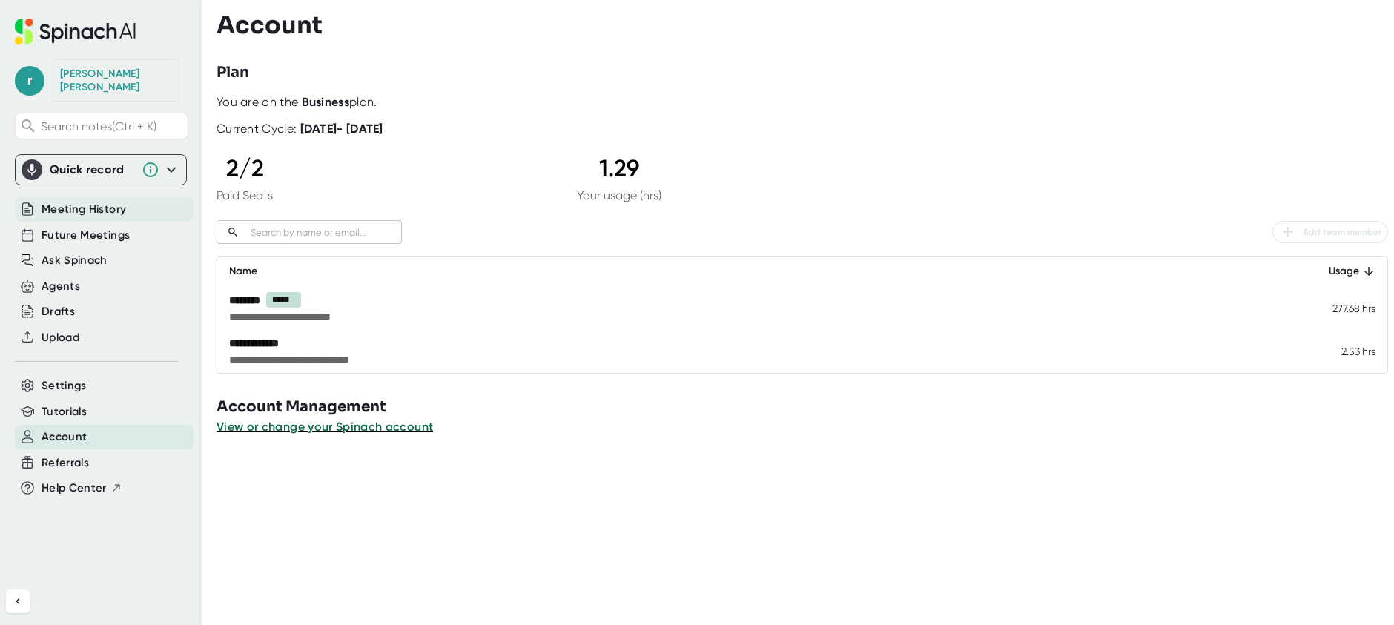
click at [105, 201] on span "Meeting History" at bounding box center [84, 209] width 85 height 17
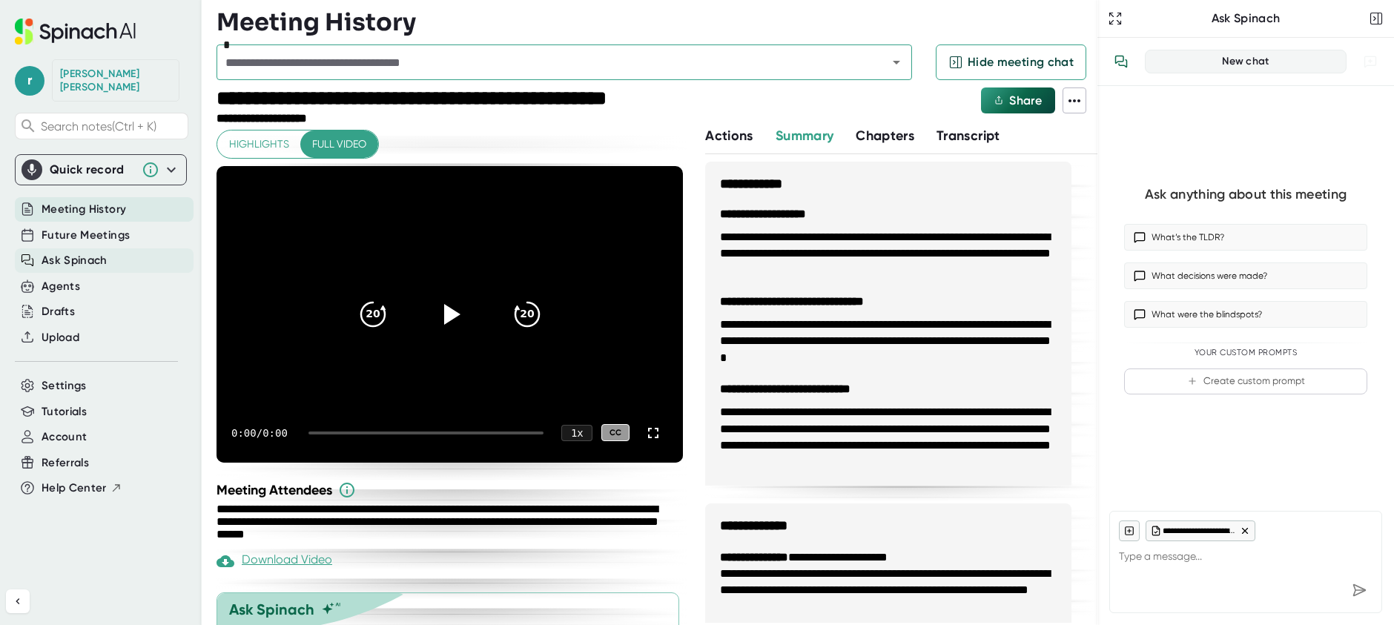
type textarea "x"
click at [102, 252] on span "Ask Spinach" at bounding box center [75, 260] width 66 height 17
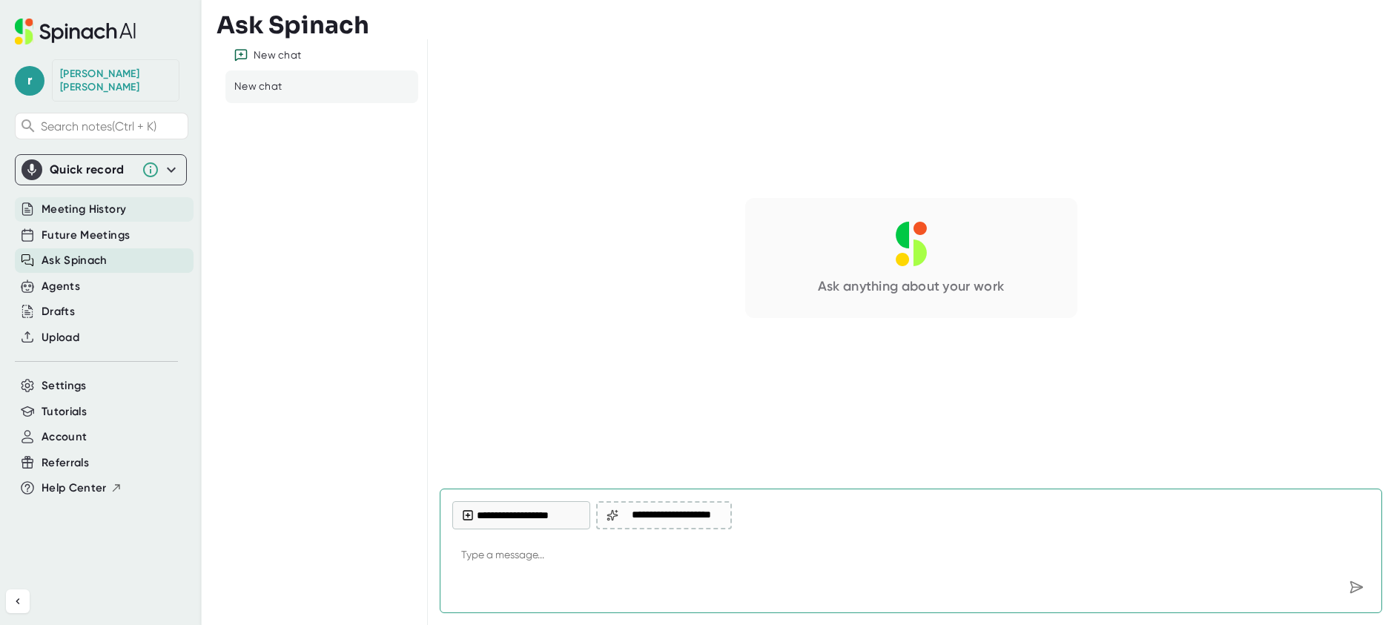
type textarea "x"
click at [105, 202] on span "Meeting History" at bounding box center [84, 209] width 85 height 17
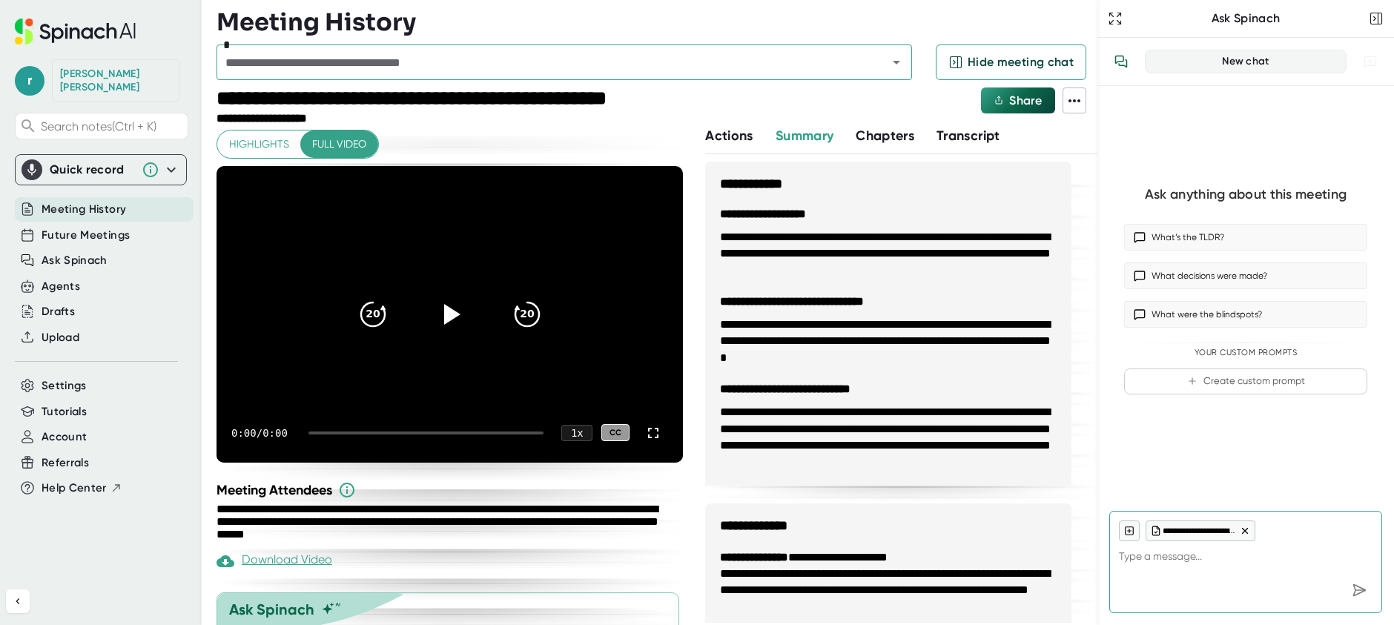
click at [263, 142] on span "Highlights" at bounding box center [259, 144] width 60 height 19
type textarea "x"
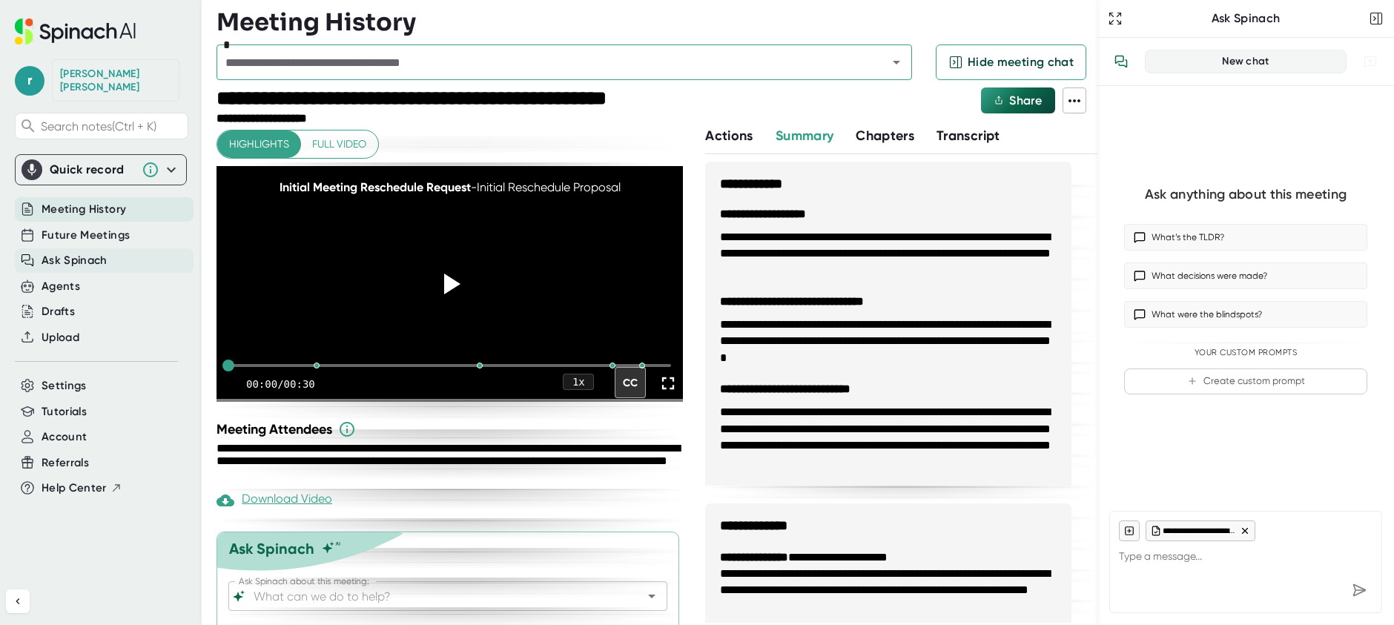
click at [89, 252] on span "Ask Spinach" at bounding box center [75, 260] width 66 height 17
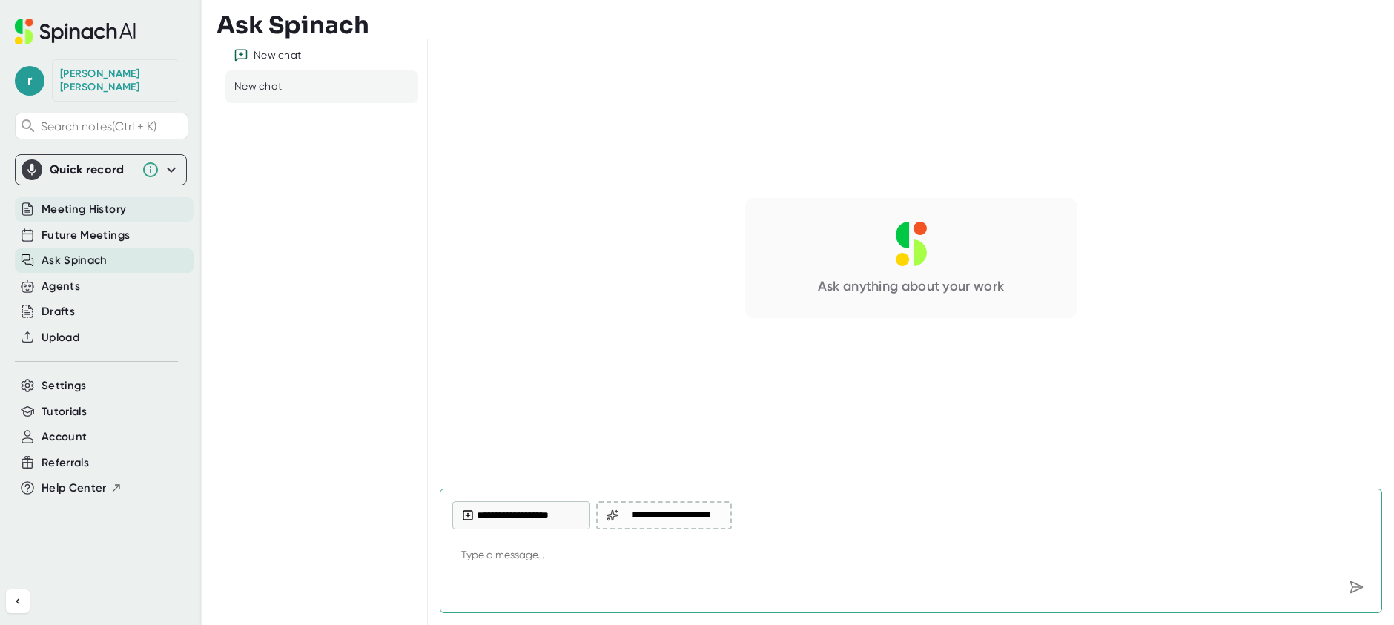
type textarea "x"
click at [87, 201] on span "Meeting History" at bounding box center [84, 209] width 85 height 17
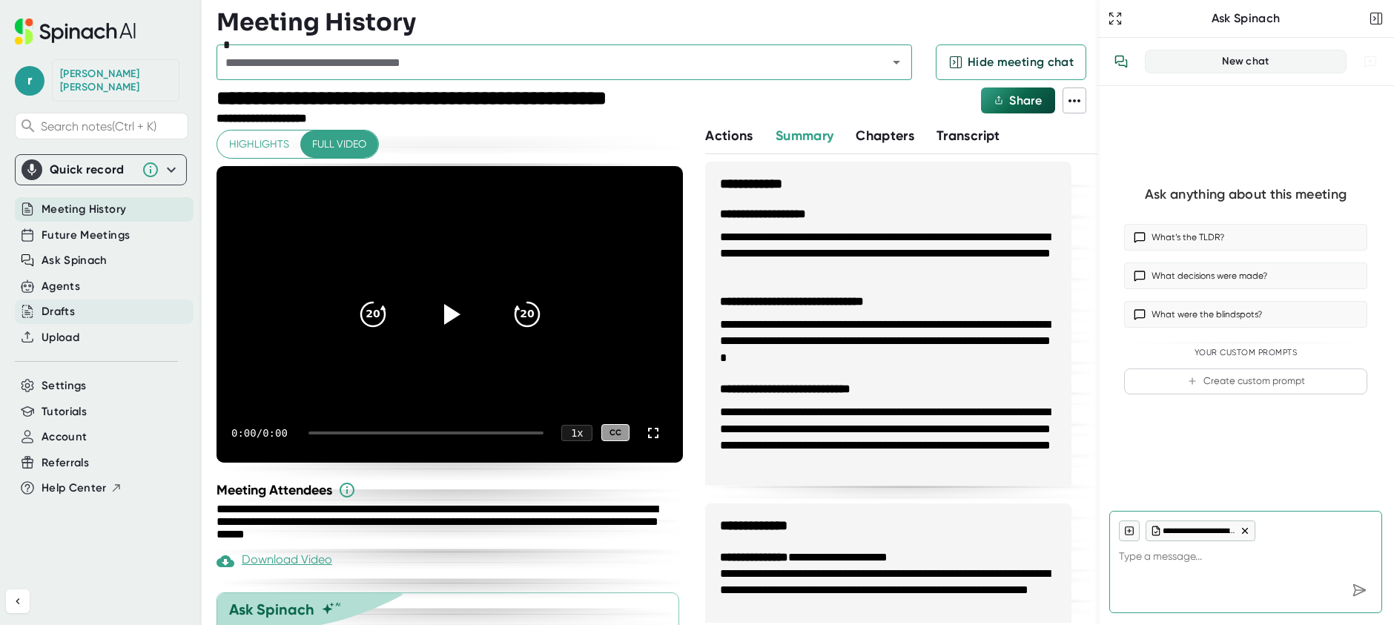
type textarea "x"
click at [67, 303] on div "Drafts" at bounding box center [58, 311] width 33 height 17
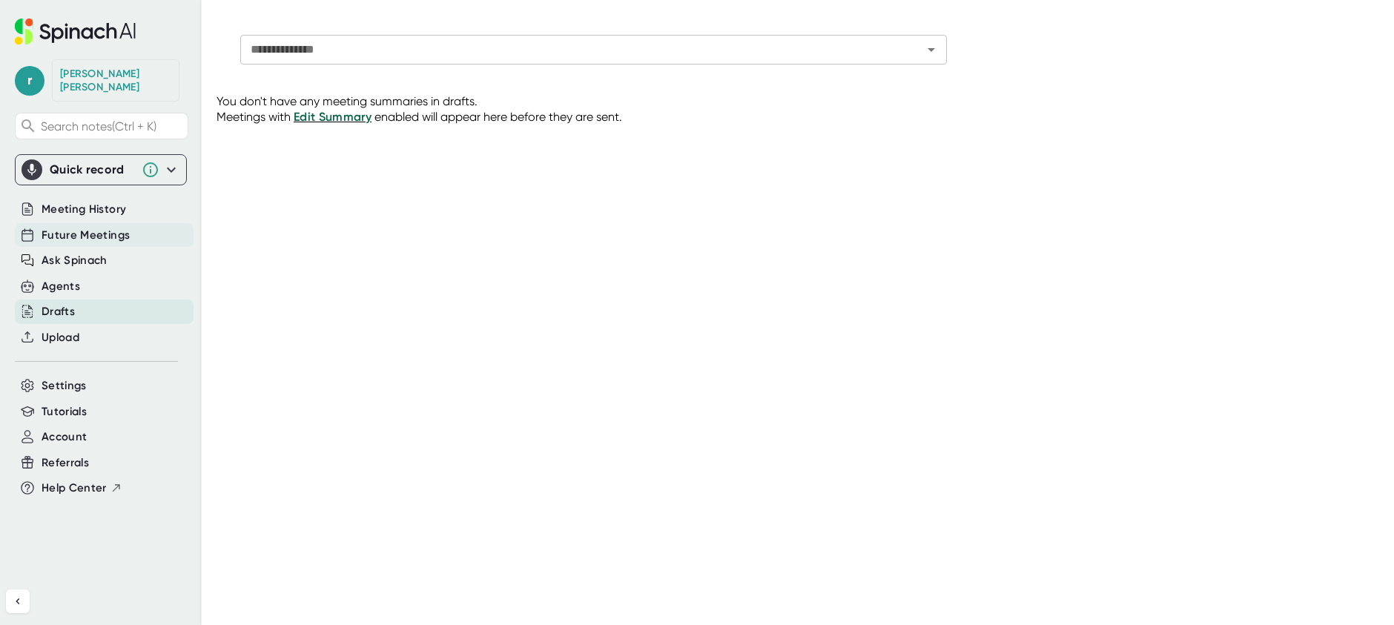
click at [77, 227] on span "Future Meetings" at bounding box center [86, 235] width 88 height 17
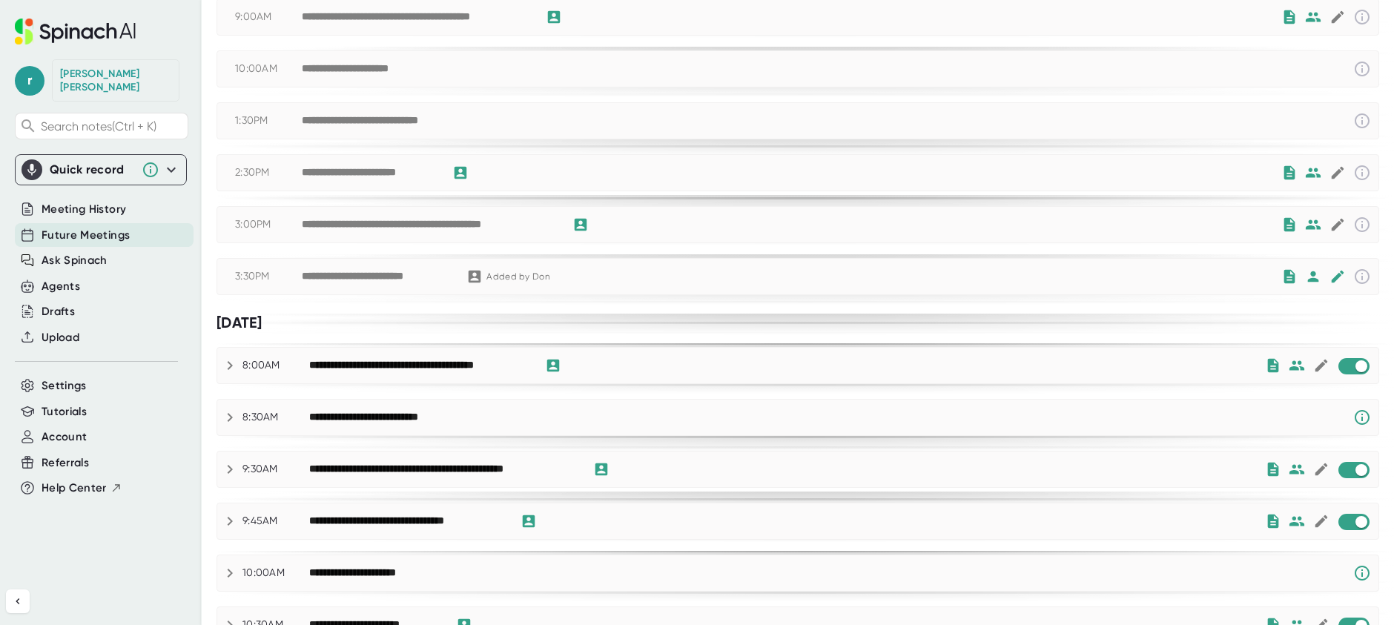
scroll to position [371, 0]
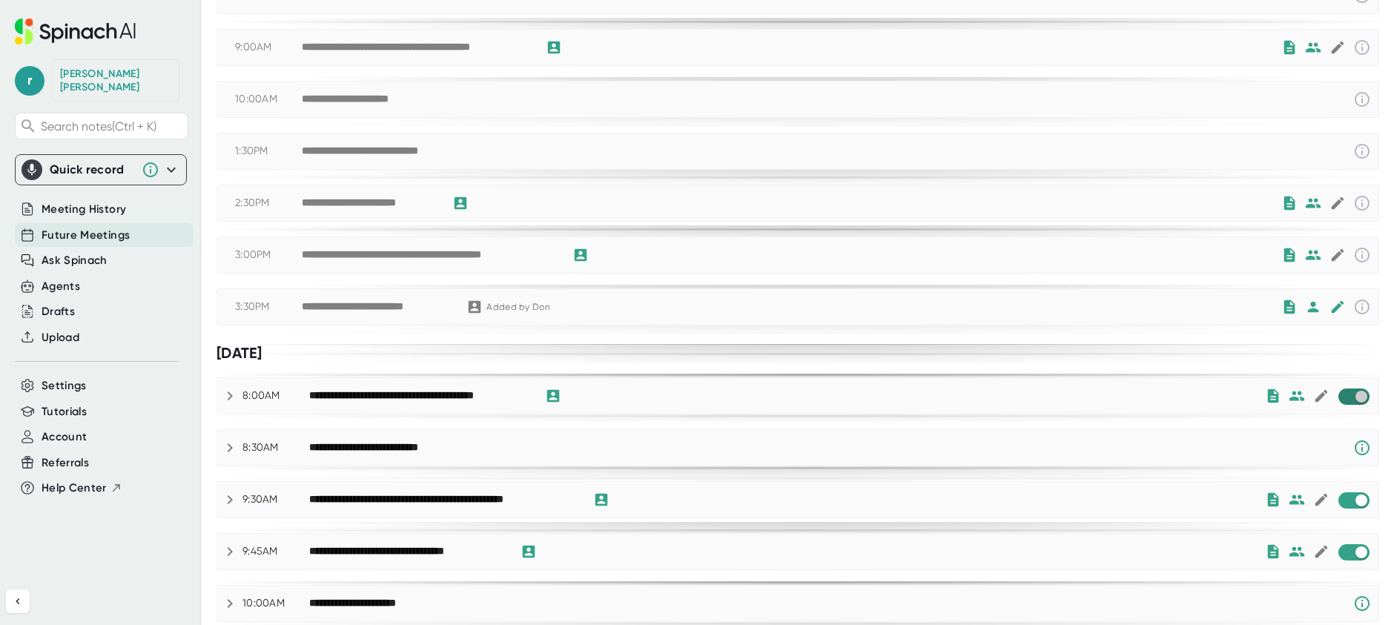
click at [1340, 397] on input "checkbox" at bounding box center [1361, 396] width 42 height 13
checkbox input "true"
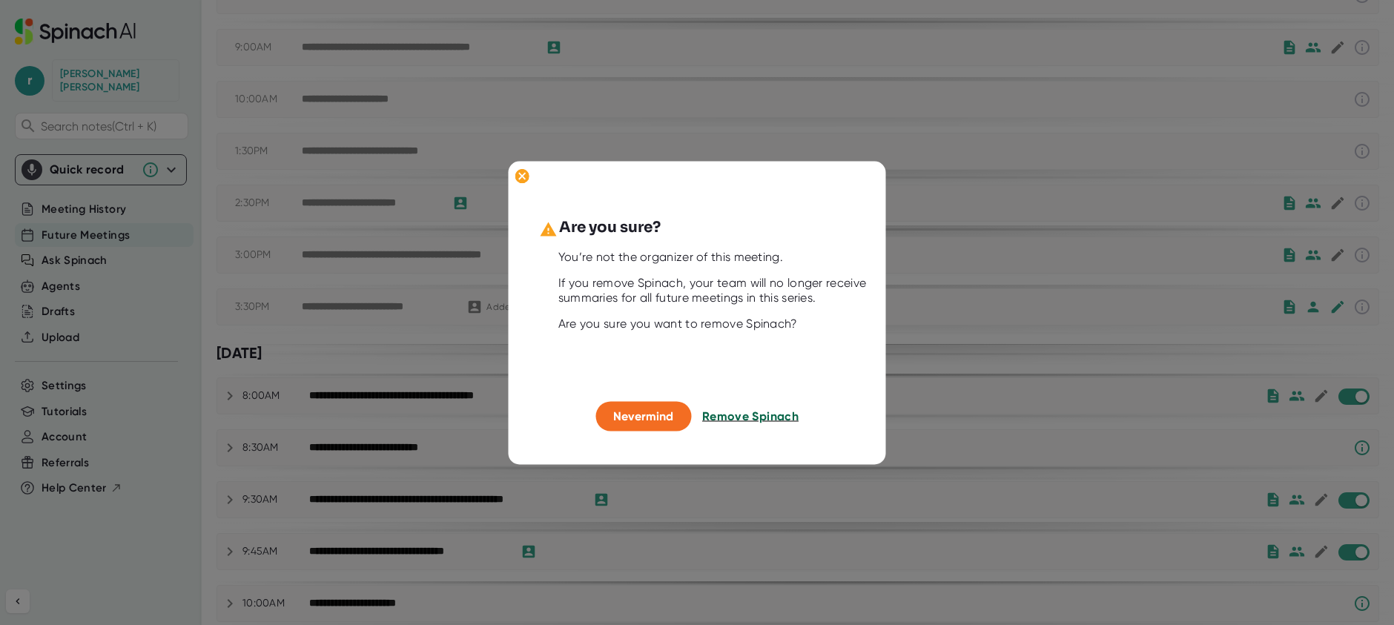
click at [731, 415] on span "Remove Spinach" at bounding box center [750, 416] width 96 height 14
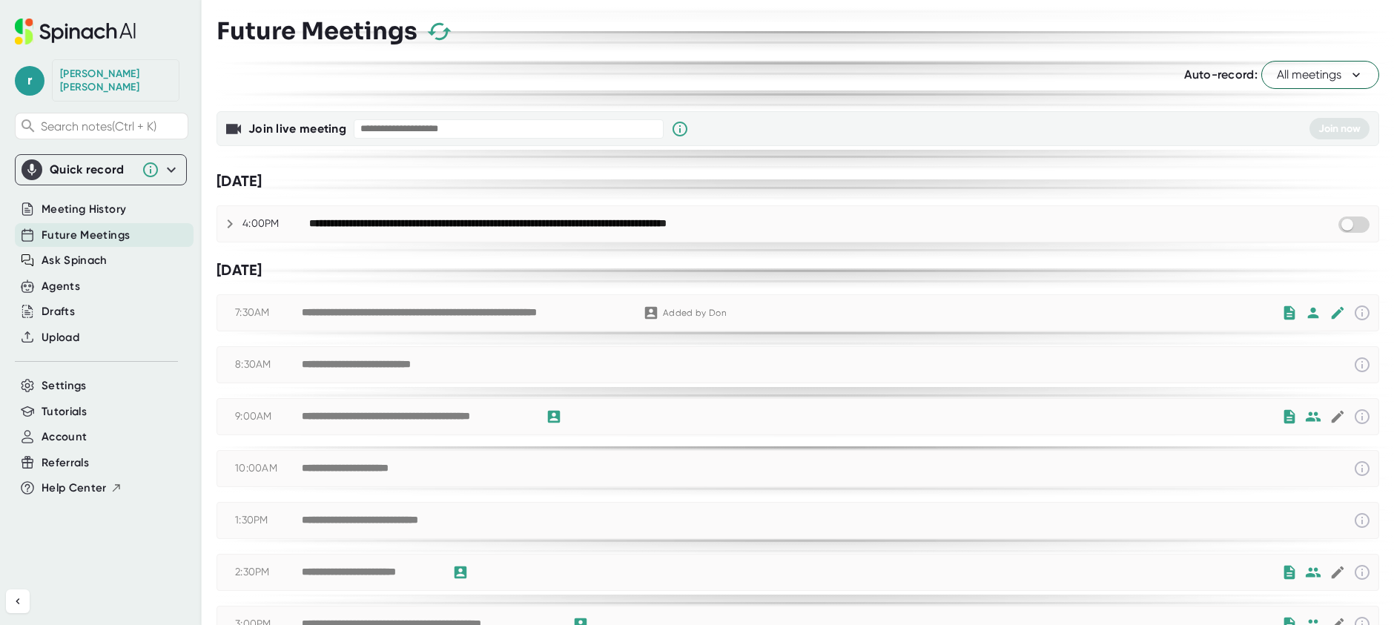
scroll to position [0, 0]
click at [92, 201] on span "Meeting History" at bounding box center [84, 209] width 85 height 17
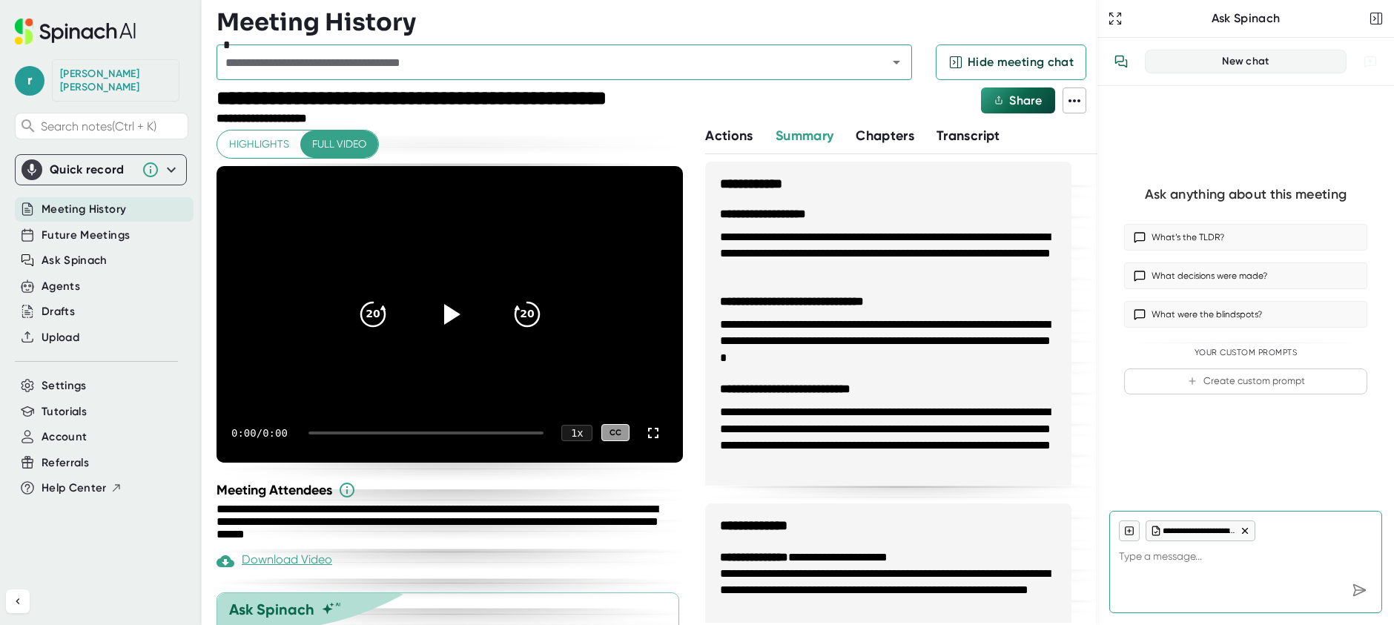
click at [894, 61] on icon "Open" at bounding box center [896, 63] width 7 height 4
type textarea "x"
click at [1017, 13] on div "Meeting History" at bounding box center [657, 22] width 881 height 30
click at [88, 374] on div "Settings" at bounding box center [104, 386] width 179 height 24
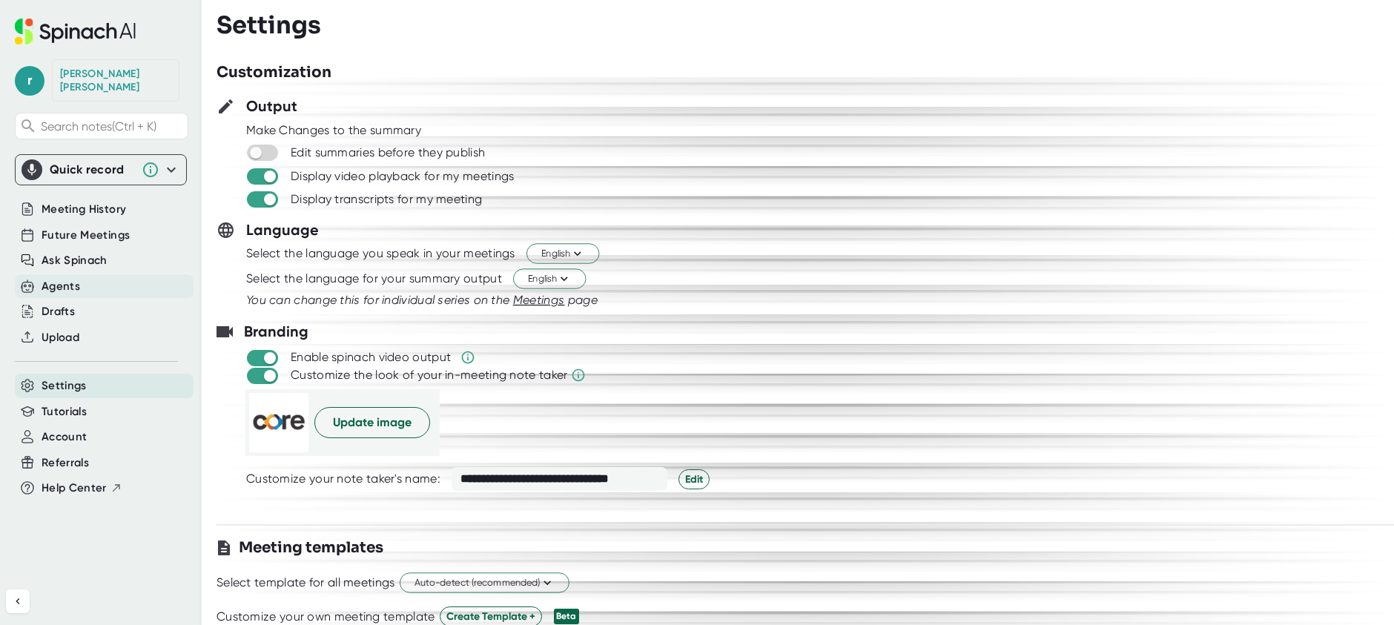
click at [102, 274] on div "Agents" at bounding box center [104, 286] width 179 height 24
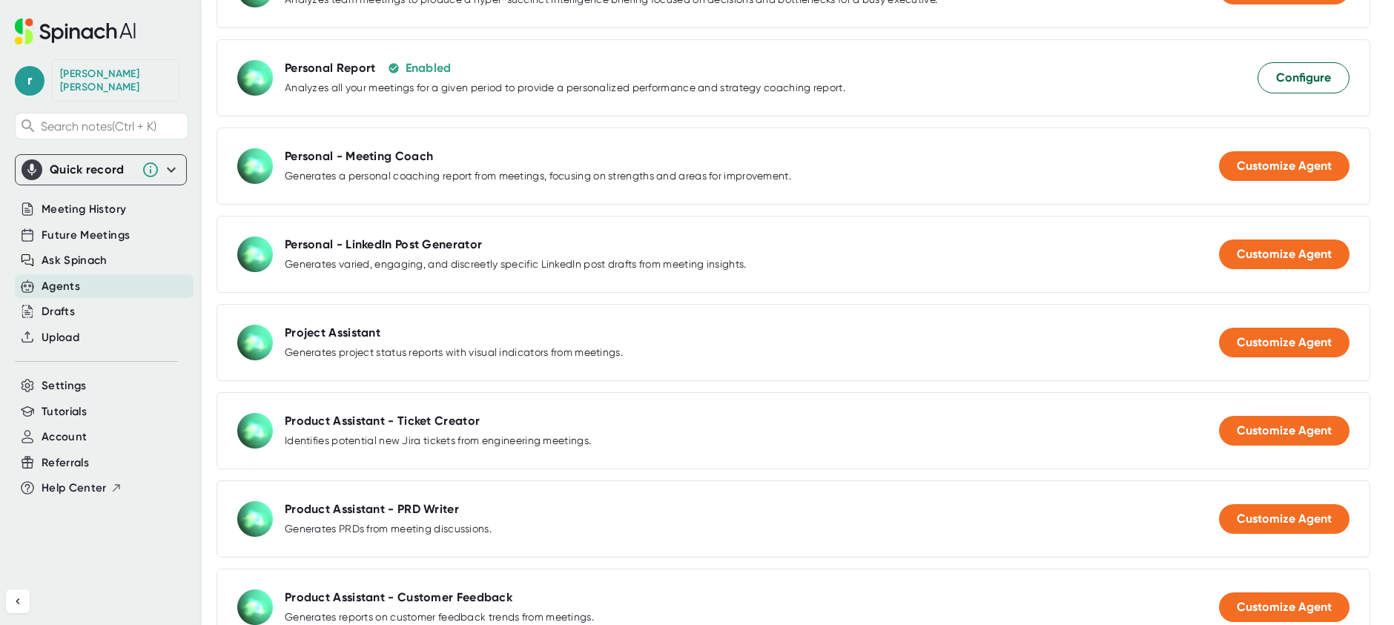
scroll to position [593, 0]
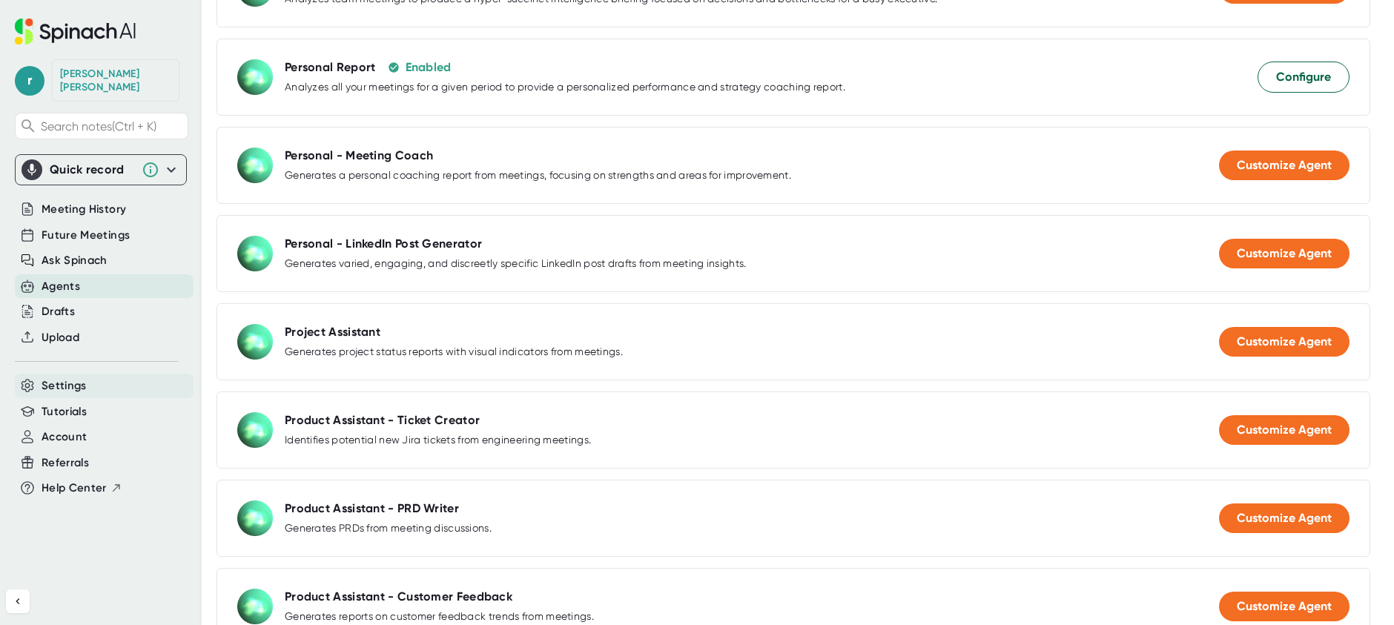
click at [49, 378] on span "Settings" at bounding box center [64, 386] width 45 height 17
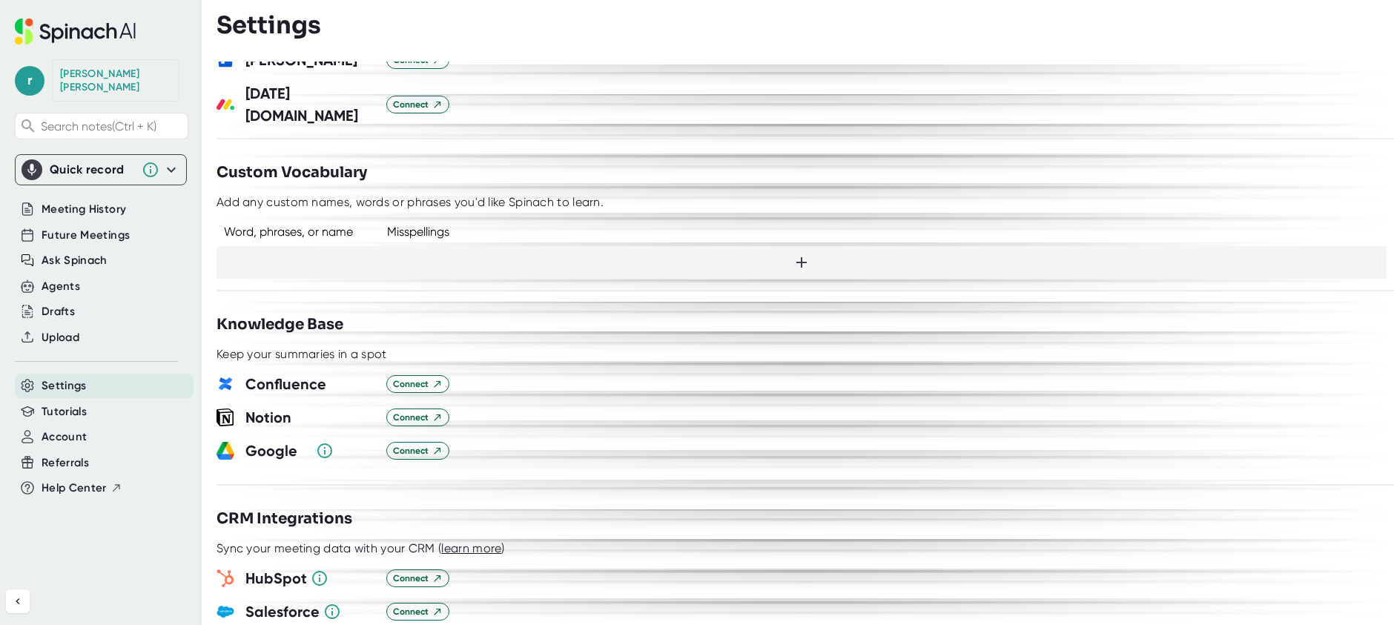
scroll to position [1195, 0]
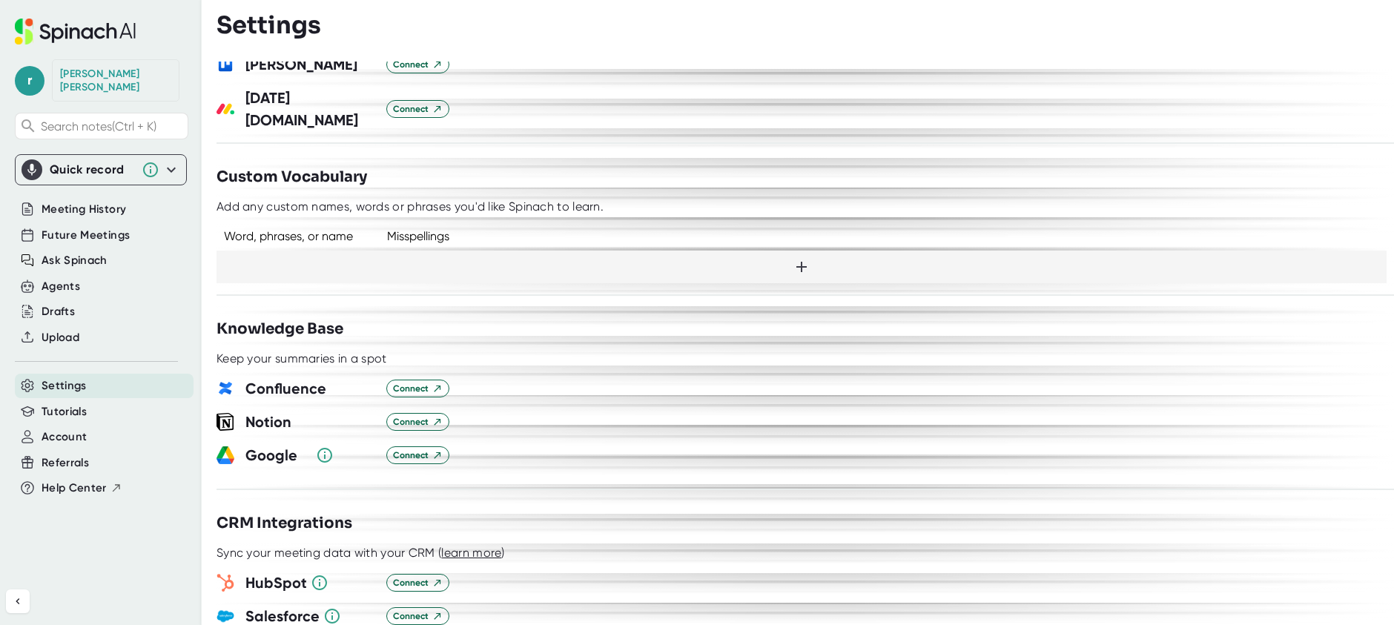
click at [797, 262] on icon at bounding box center [802, 267] width 10 height 10
type input "CHR"
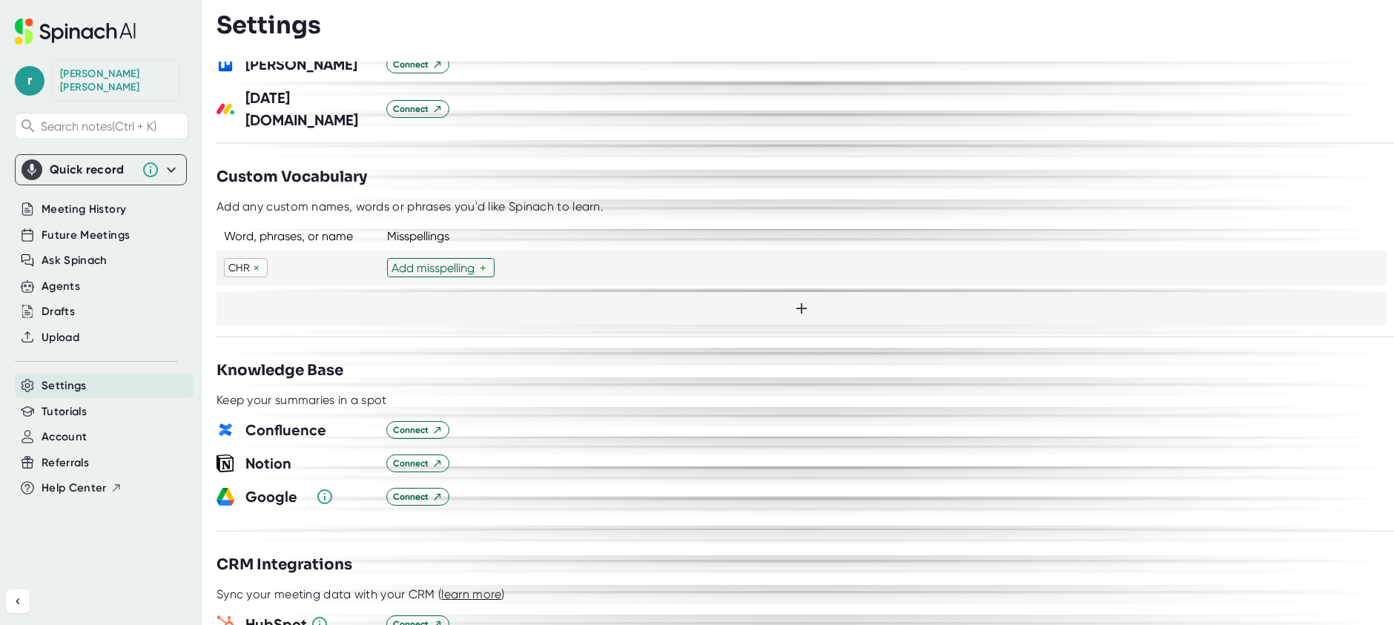
click at [794, 300] on icon at bounding box center [802, 309] width 18 height 18
type input "CDG"
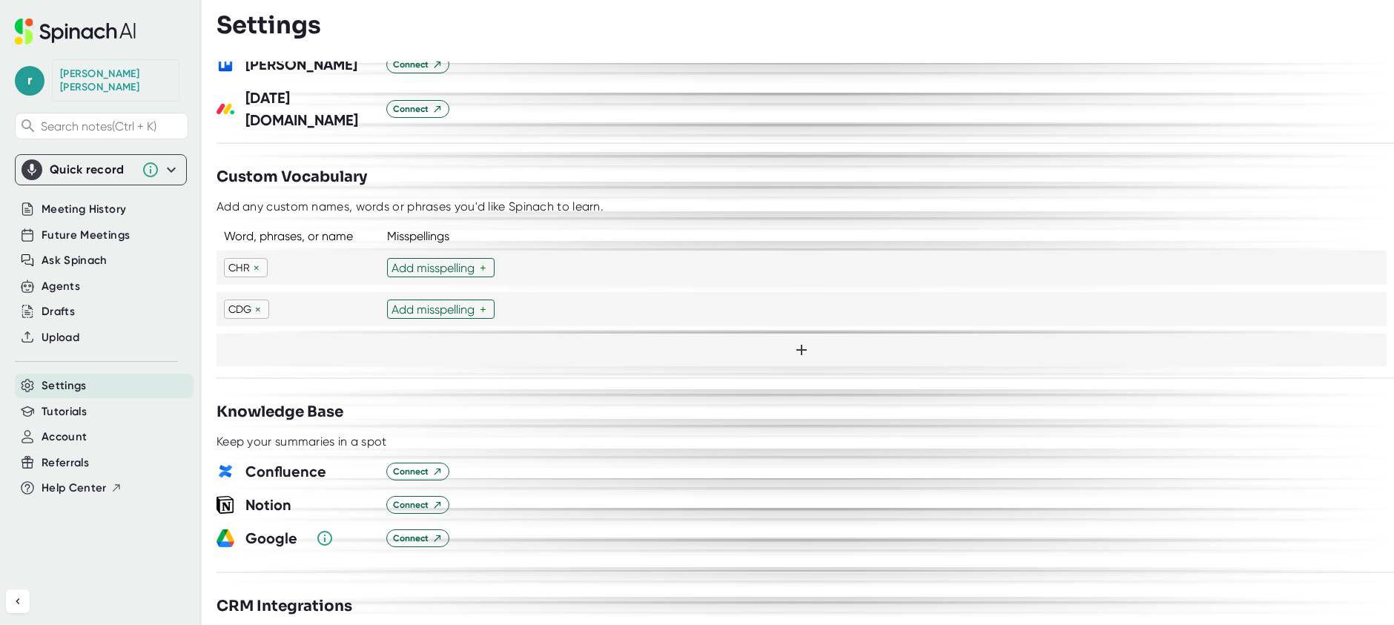
click at [800, 341] on icon at bounding box center [802, 350] width 18 height 18
type input "Gaii"
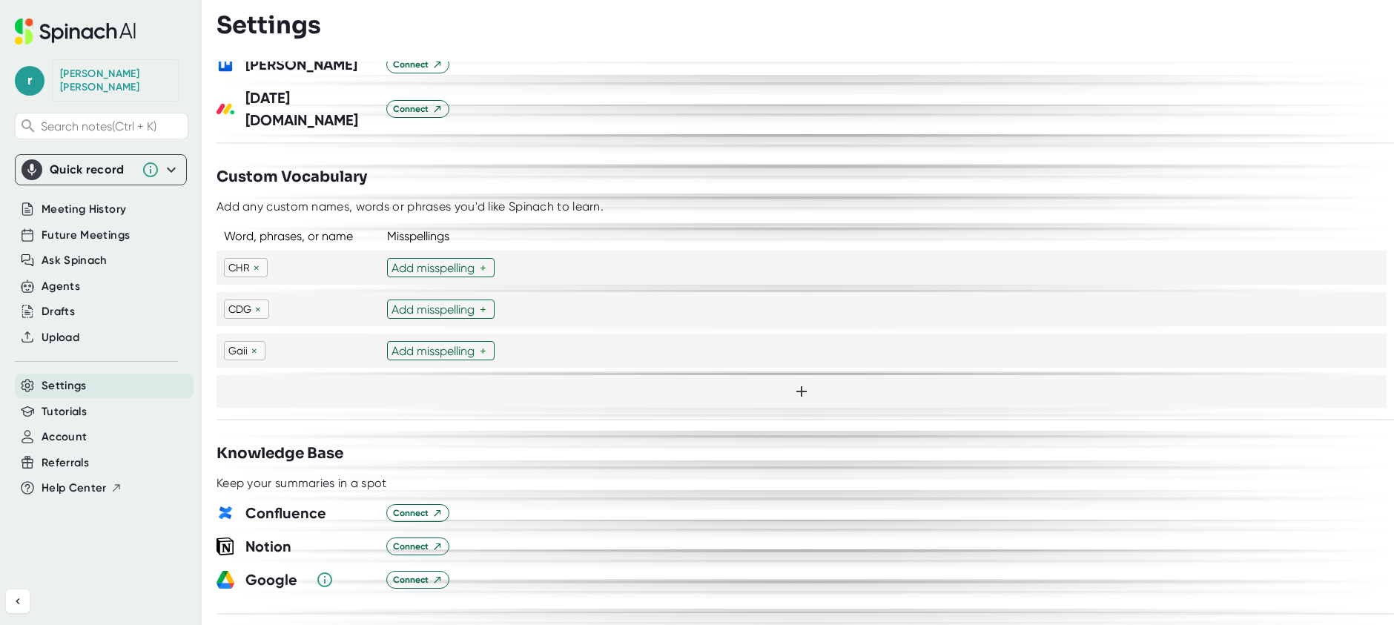
click at [801, 383] on icon at bounding box center [802, 392] width 18 height 18
type input "IPPAY"
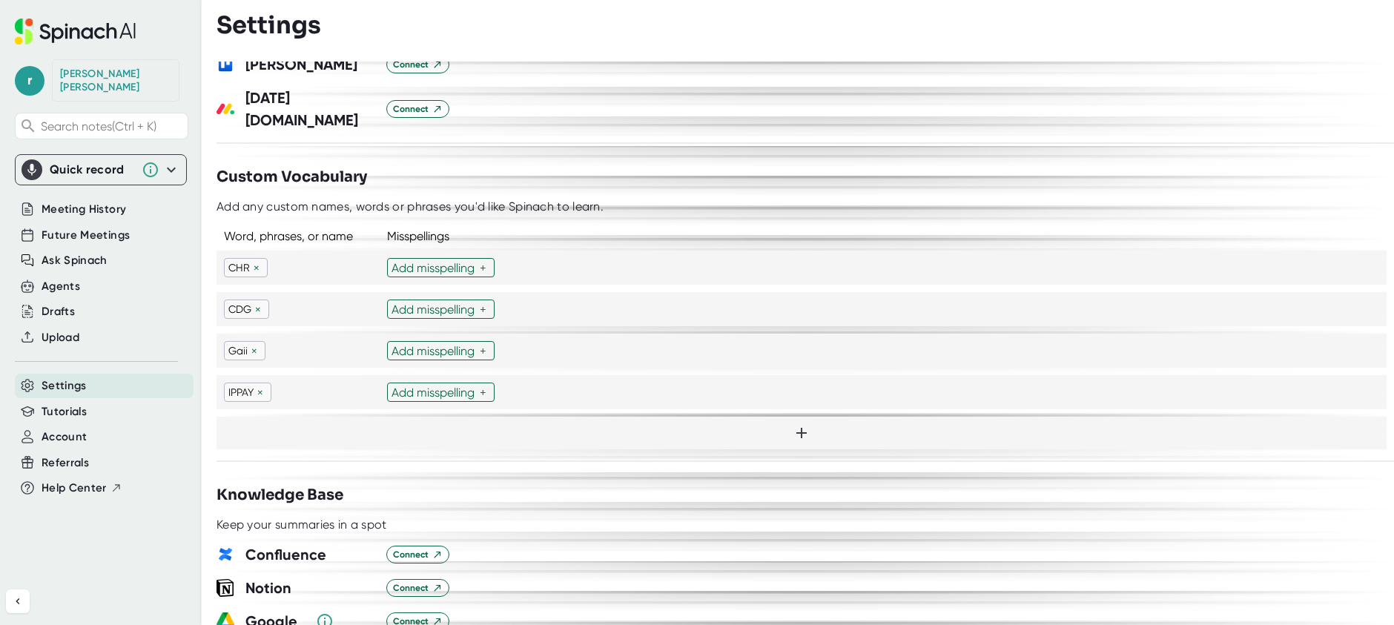
click at [797, 428] on icon at bounding box center [802, 433] width 10 height 10
type input "Paymentus"
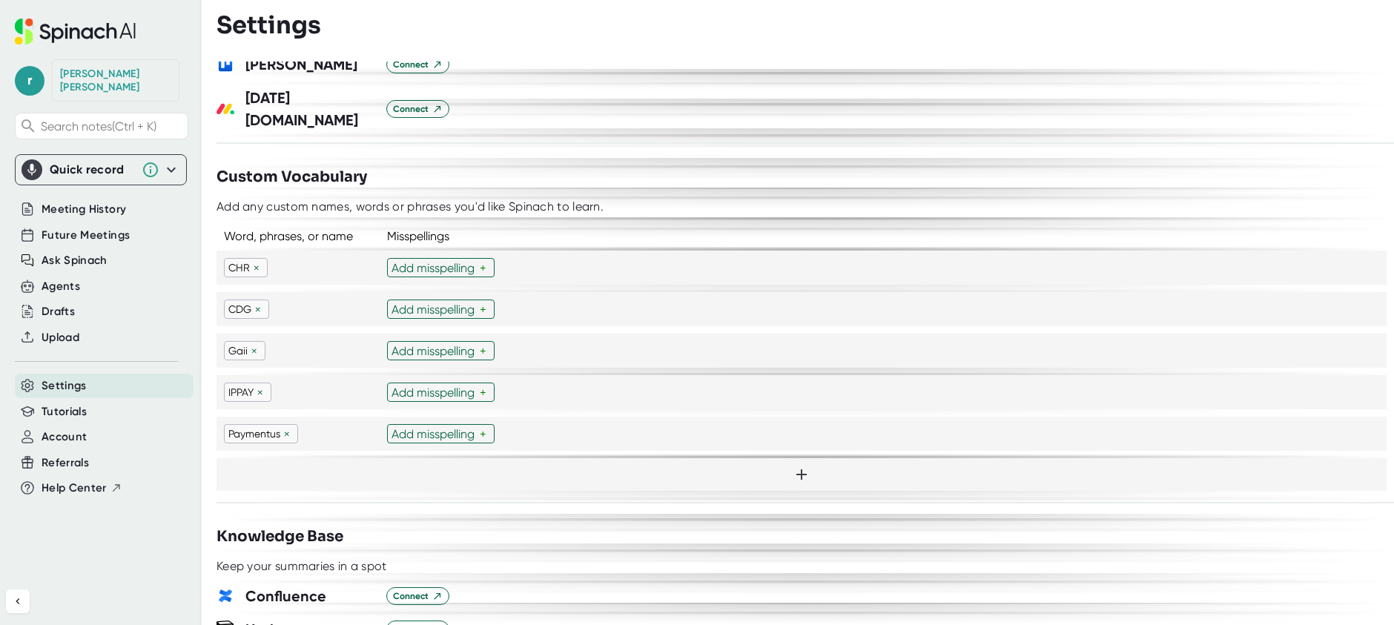
click at [239, 343] on p "Gaii" at bounding box center [237, 350] width 19 height 15
click at [613, 334] on div "Word, phrases, or name: [PERSON_NAME] × Misspellings: Add misspelling +" at bounding box center [802, 351] width 1170 height 34
click at [252, 344] on div "×" at bounding box center [254, 351] width 13 height 14
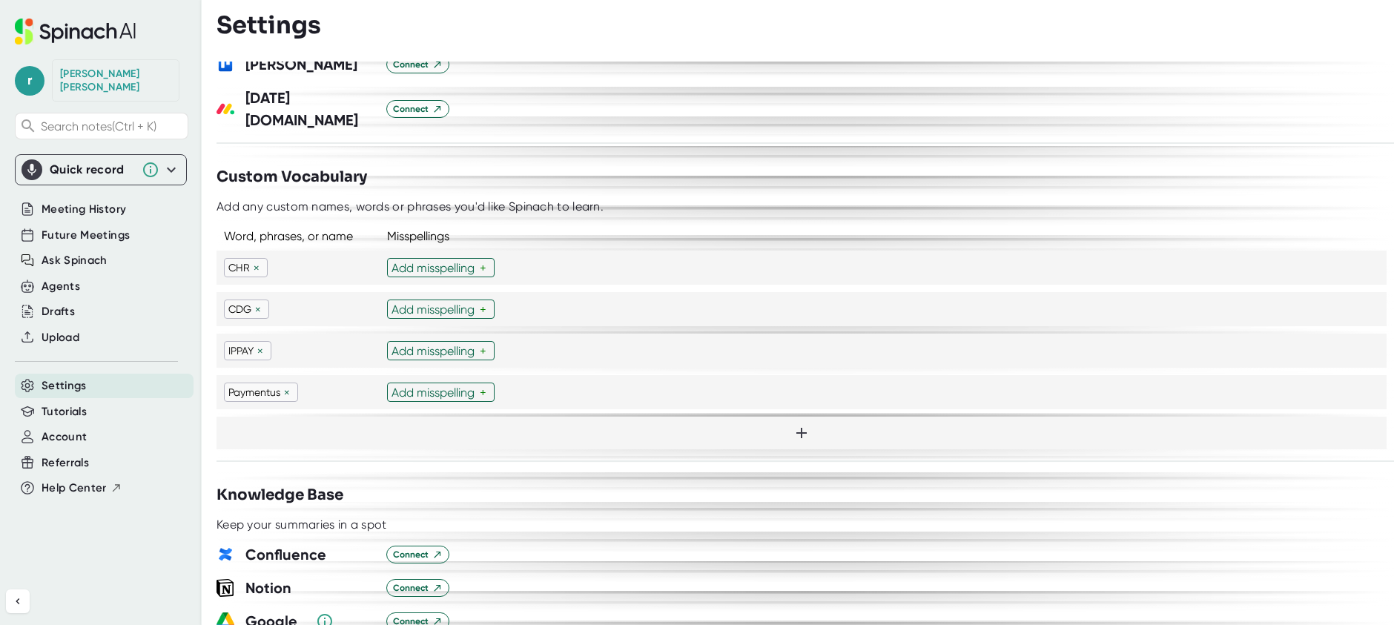
click at [569, 423] on div at bounding box center [802, 433] width 1170 height 33
type input "gaii"
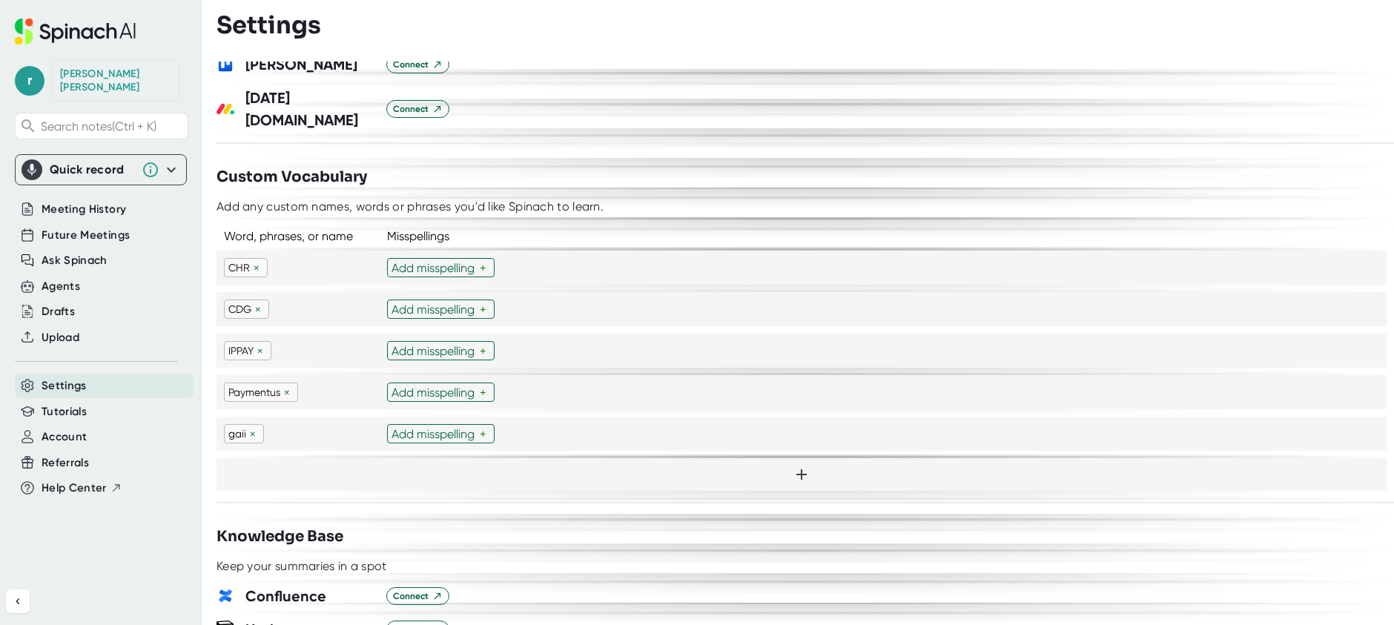
click at [254, 427] on div "×" at bounding box center [252, 434] width 13 height 14
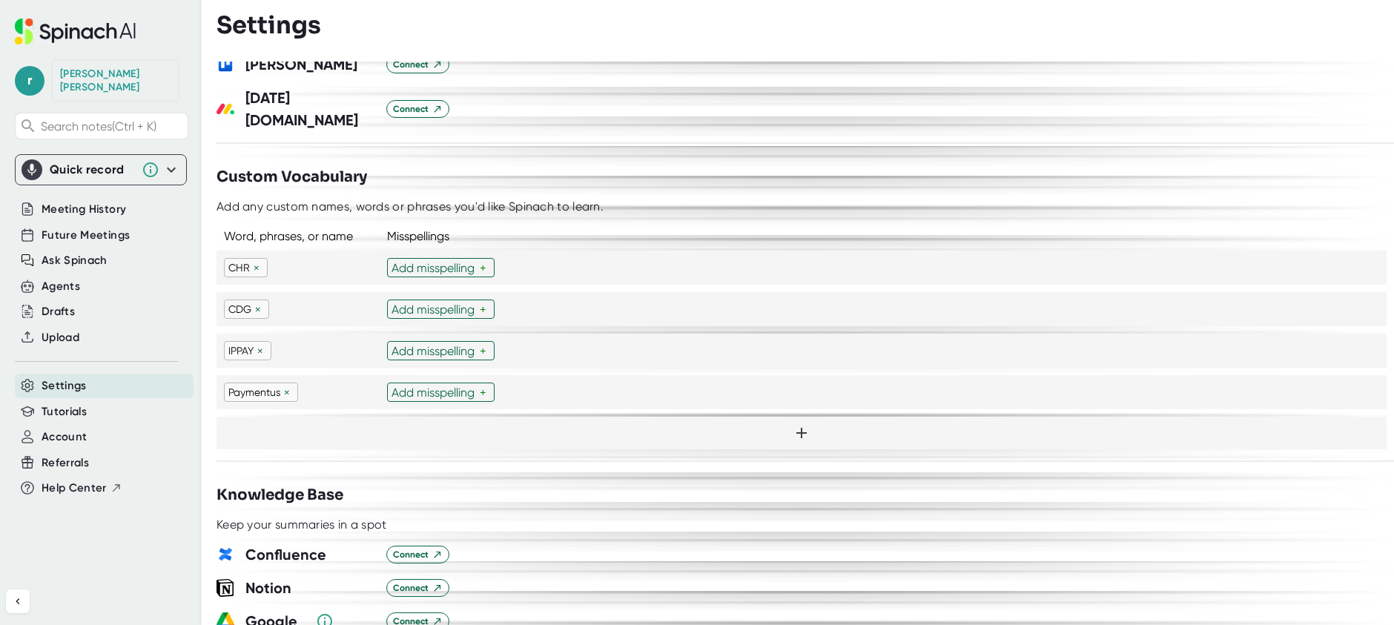
click at [794, 424] on icon at bounding box center [802, 433] width 18 height 18
type input "gaiia"
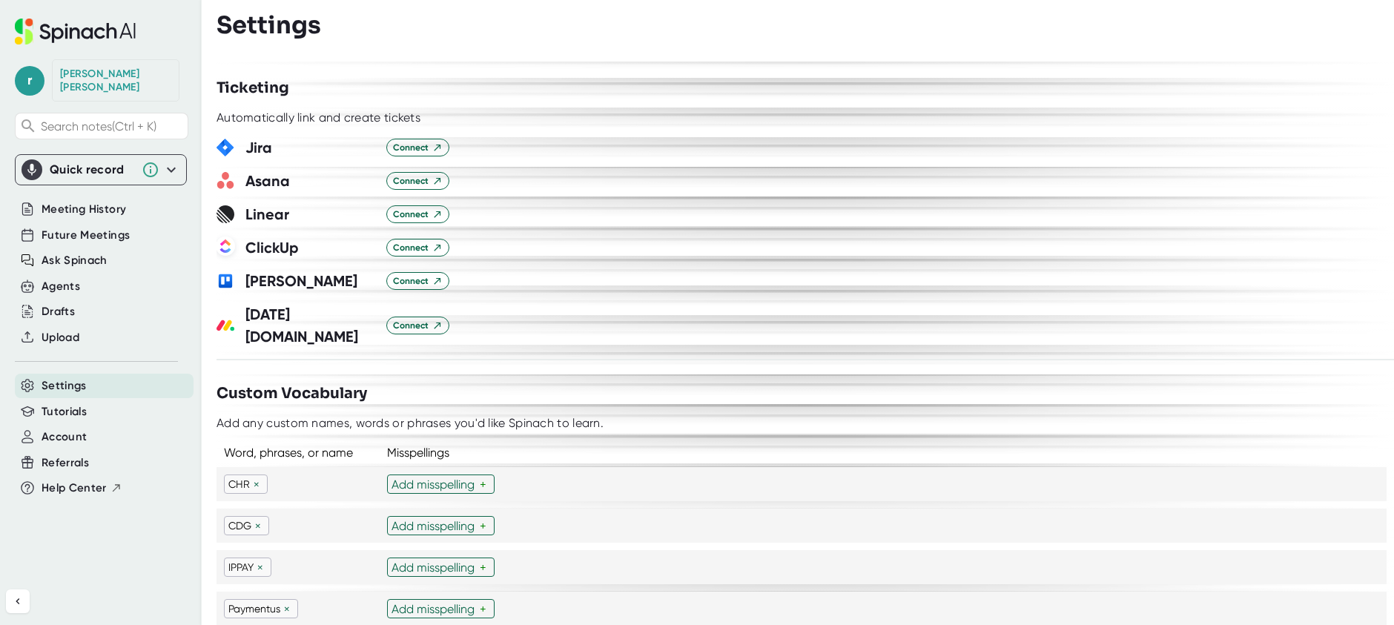
scroll to position [972, 0]
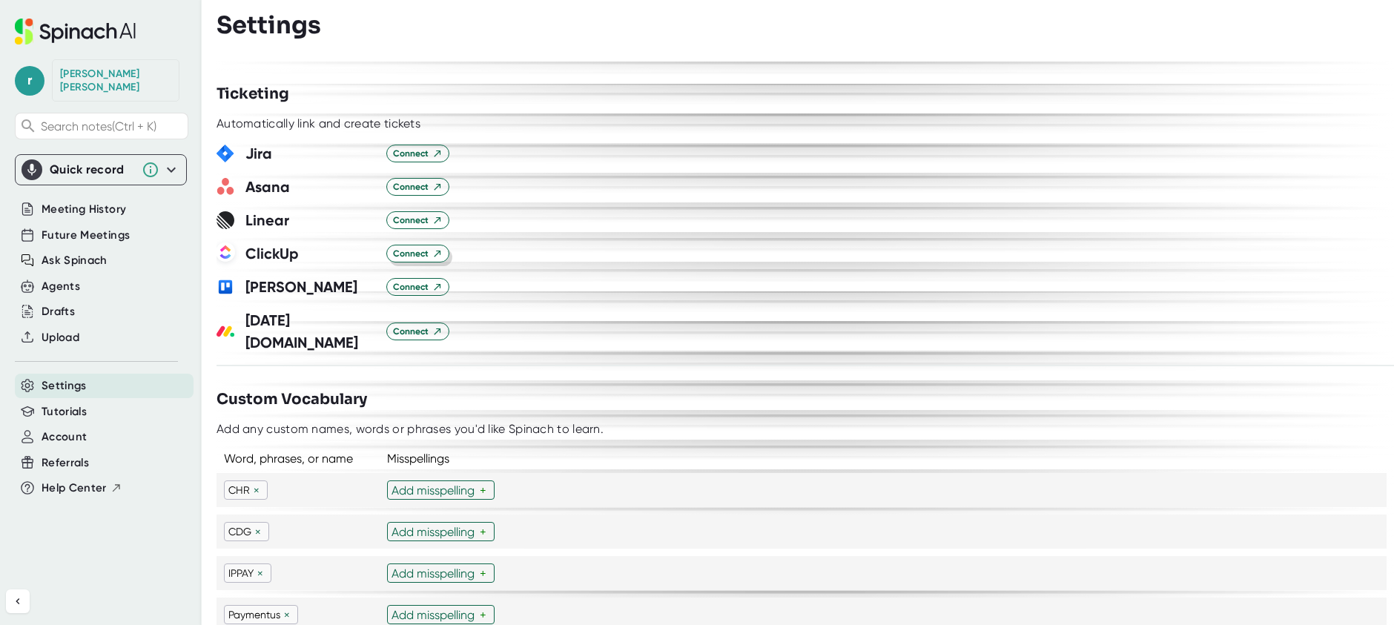
click at [414, 255] on span "Connect" at bounding box center [418, 253] width 50 height 13
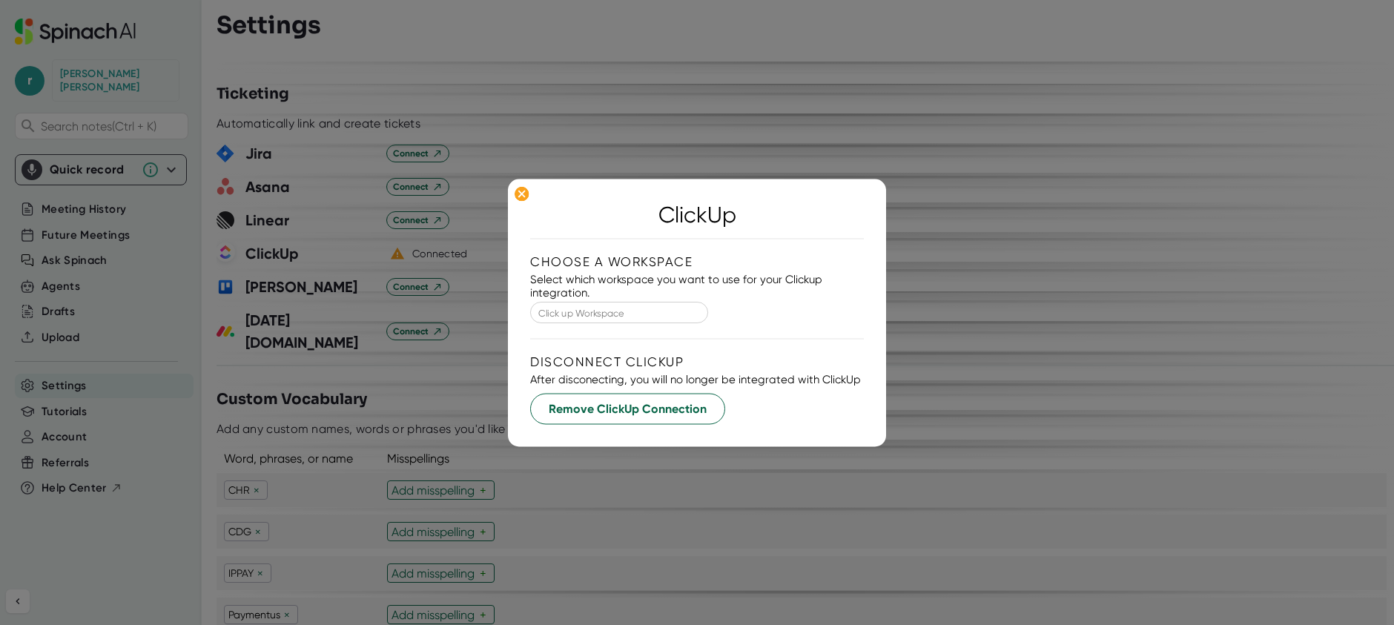
click at [604, 312] on input "Click up Workspace" at bounding box center [619, 312] width 154 height 16
click at [527, 344] on li "CORE" at bounding box center [597, 345] width 178 height 22
type input "CORE"
click at [609, 315] on input "CORE" at bounding box center [619, 312] width 154 height 16
click at [541, 343] on li "CORE" at bounding box center [597, 345] width 178 height 22
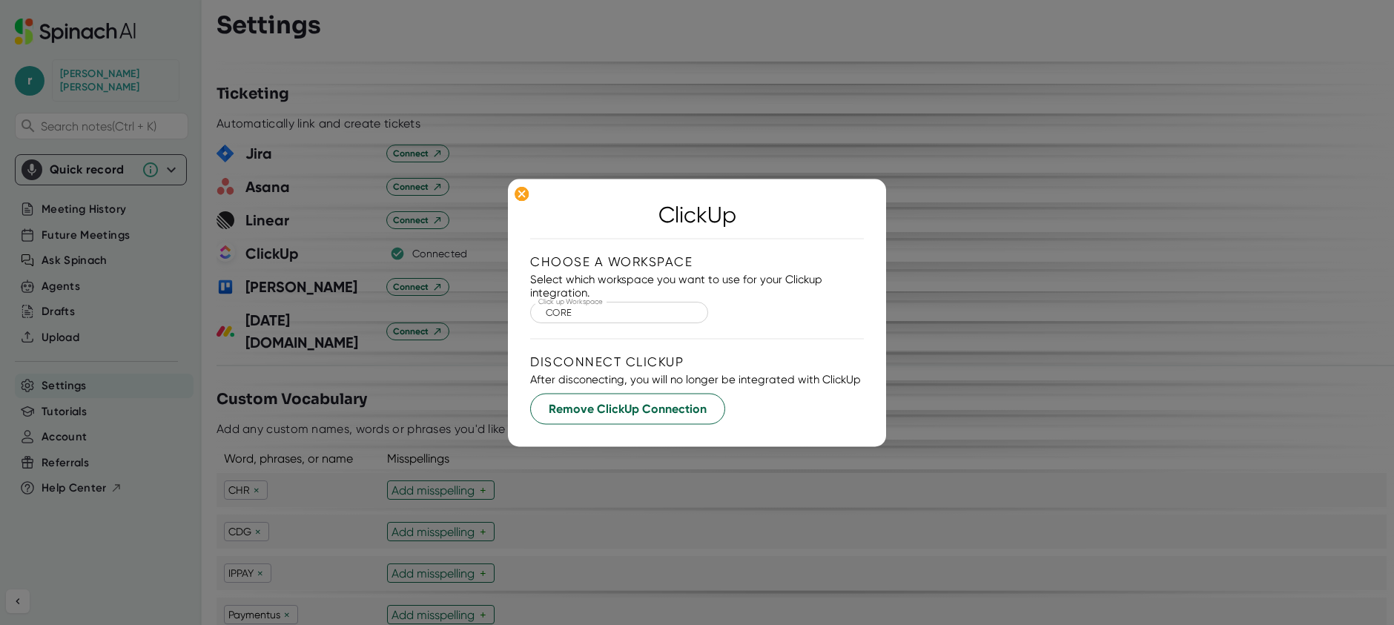
click at [757, 309] on div "Choose a workspace Select which workspace you want to use for your Clickup inte…" at bounding box center [697, 290] width 334 height 73
click at [839, 320] on div "Choose a workspace Select which workspace you want to use for your Clickup inte…" at bounding box center [697, 290] width 334 height 73
click at [525, 192] on ellipse at bounding box center [522, 193] width 14 height 15
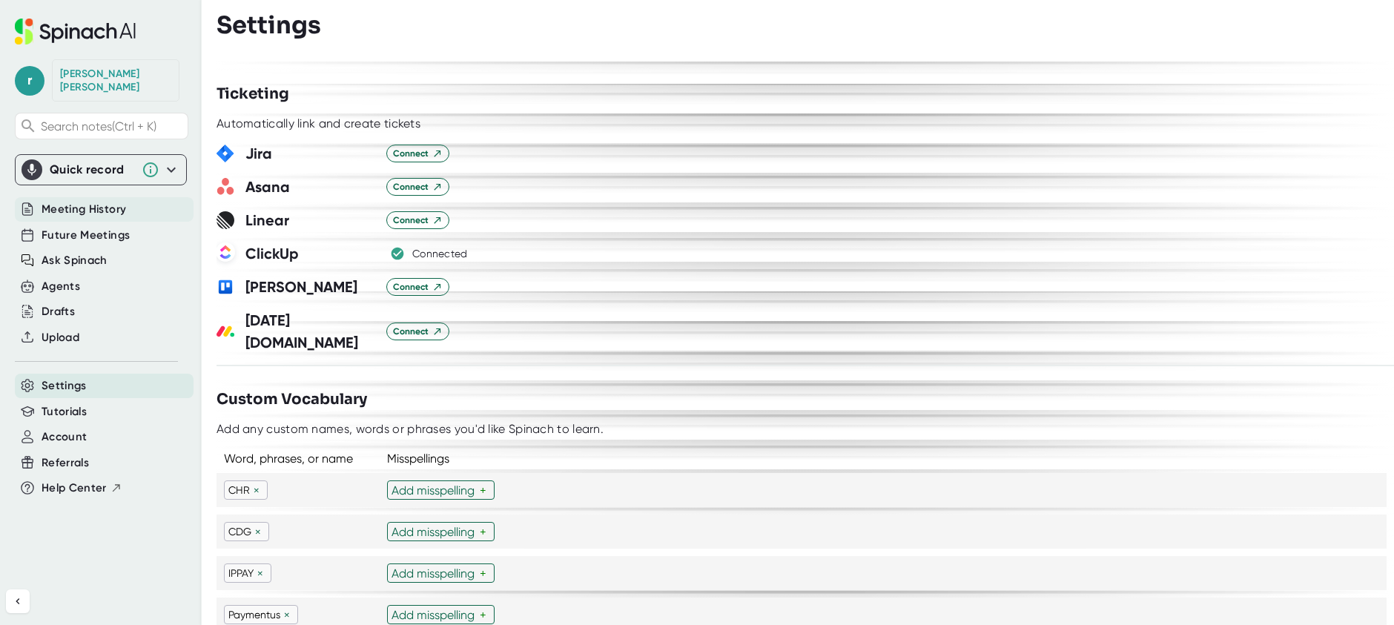
click at [70, 201] on span "Meeting History" at bounding box center [84, 209] width 85 height 17
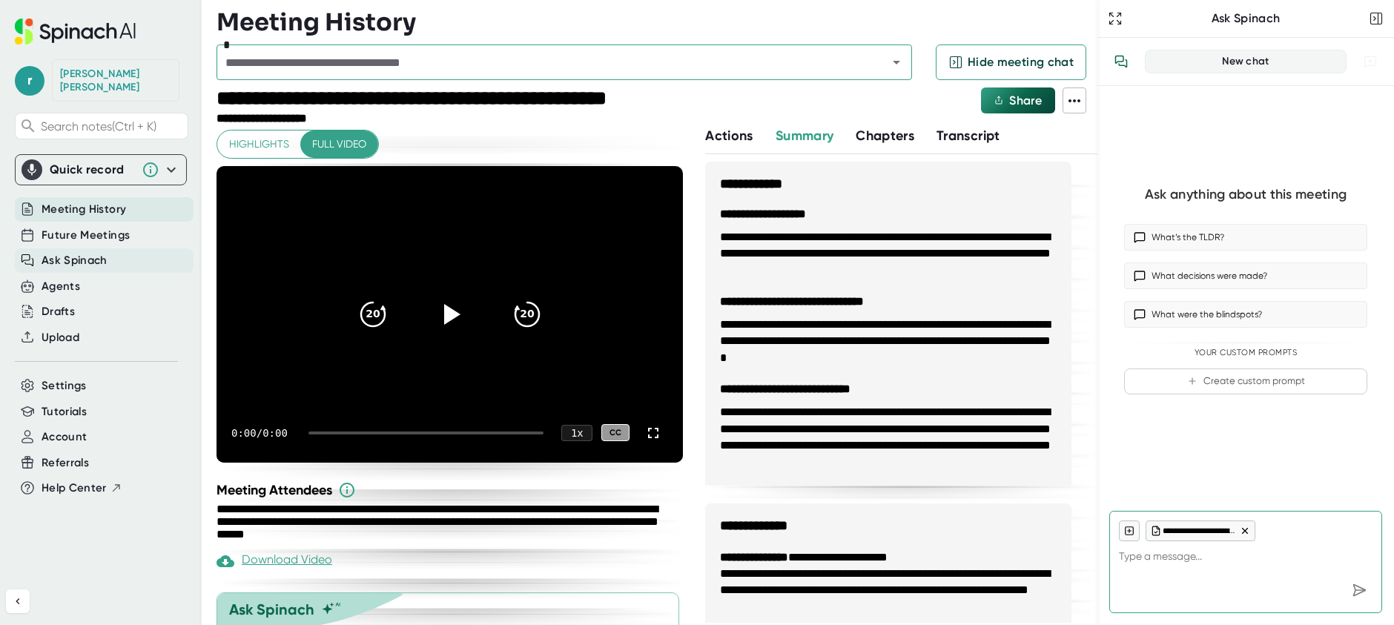
type textarea "x"
click at [55, 252] on span "Ask Spinach" at bounding box center [75, 260] width 66 height 17
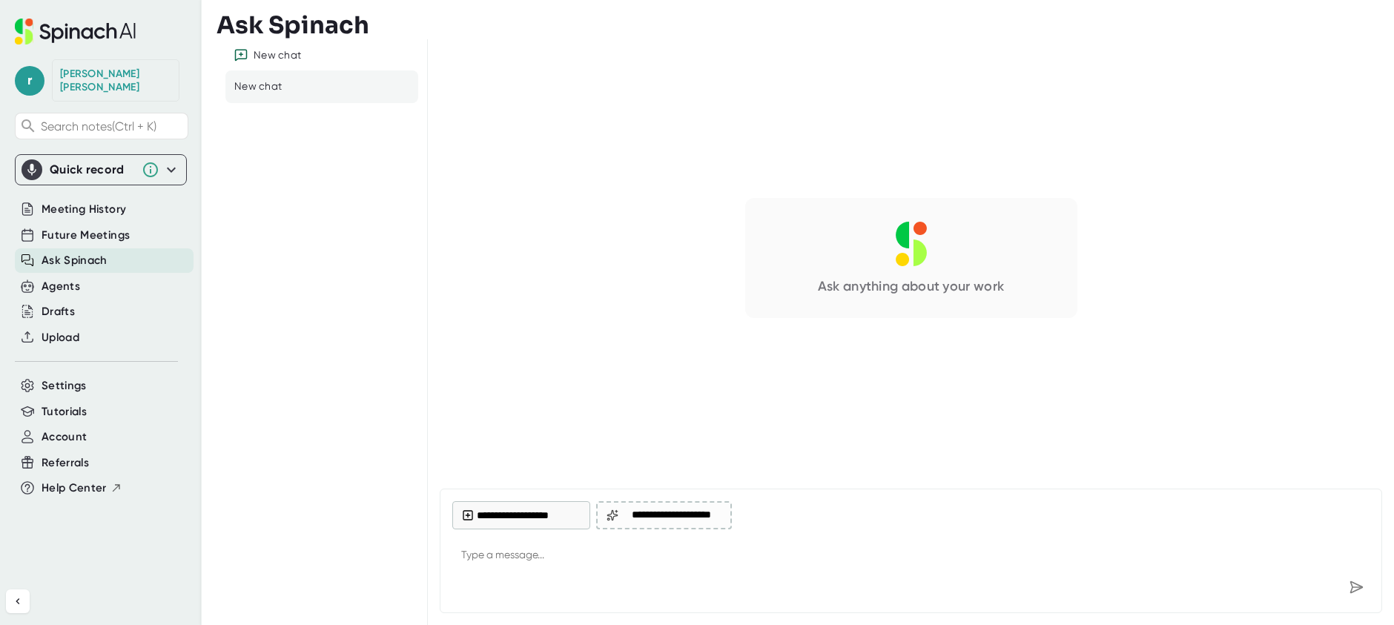
type textarea "x"
click at [498, 554] on textarea at bounding box center [910, 556] width 917 height 36
type textarea "C"
type textarea "x"
type textarea "Ca"
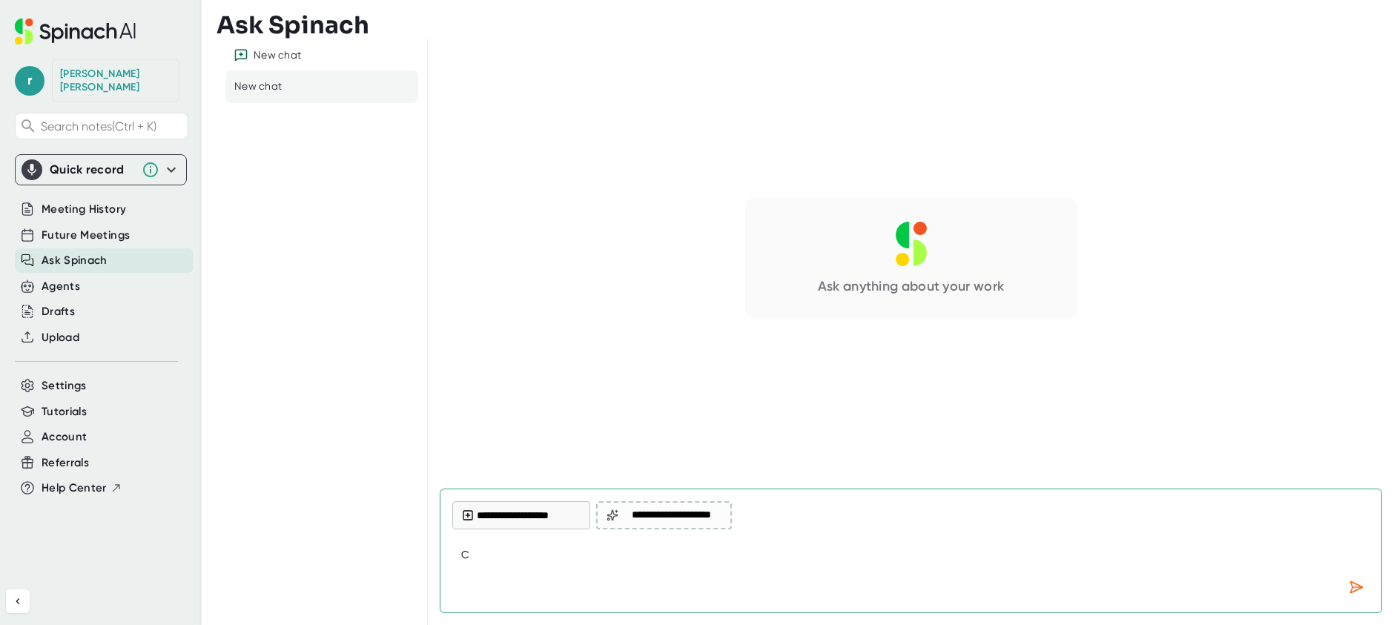
type textarea "x"
type textarea "Can"
type textarea "x"
type textarea "Can"
type textarea "x"
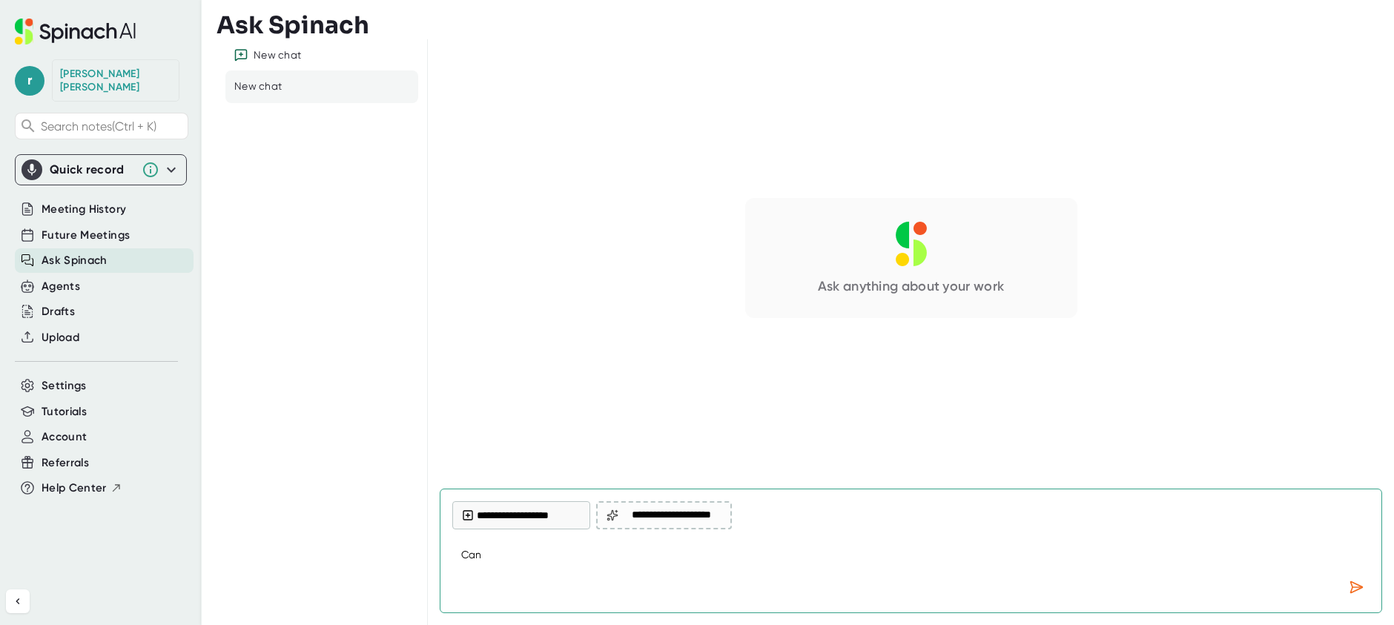
type textarea "Can y"
type textarea "x"
type textarea "Can yo"
type textarea "x"
type textarea "Can you"
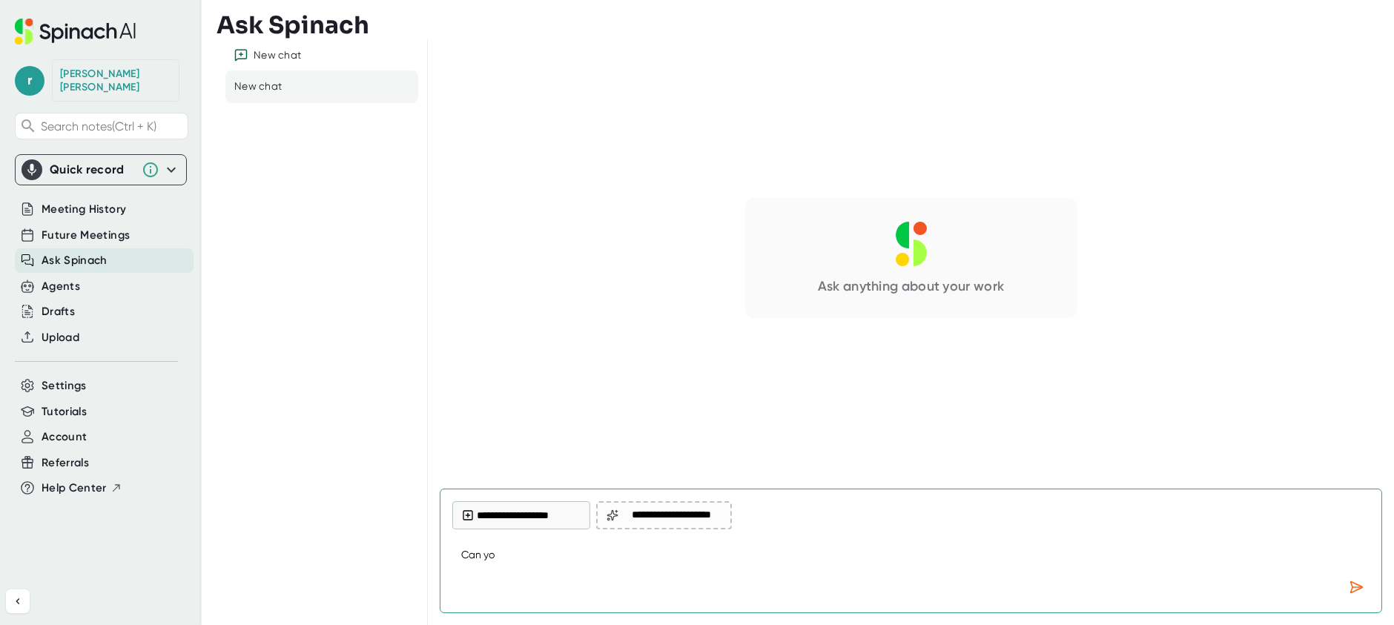
type textarea "x"
type textarea "Can you"
type textarea "x"
type textarea "Can you g"
type textarea "x"
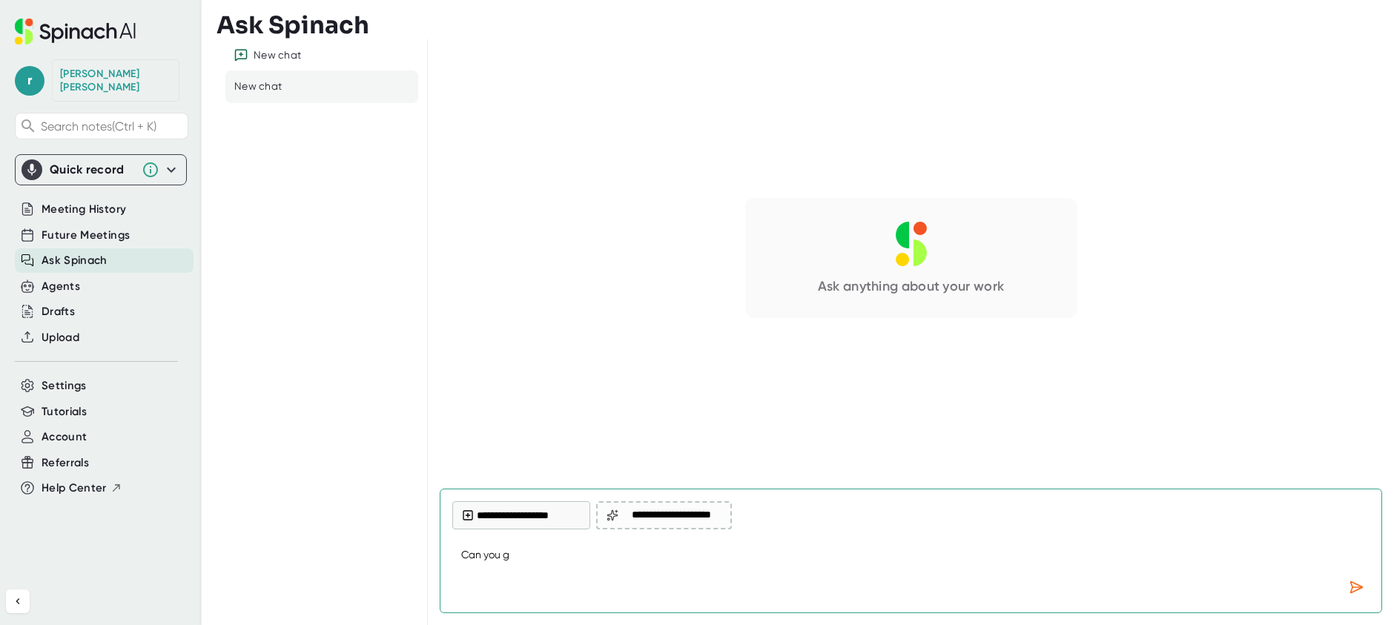
type textarea "Can you gi"
type textarea "x"
type textarea "Can you giv"
type textarea "x"
type textarea "Can you give"
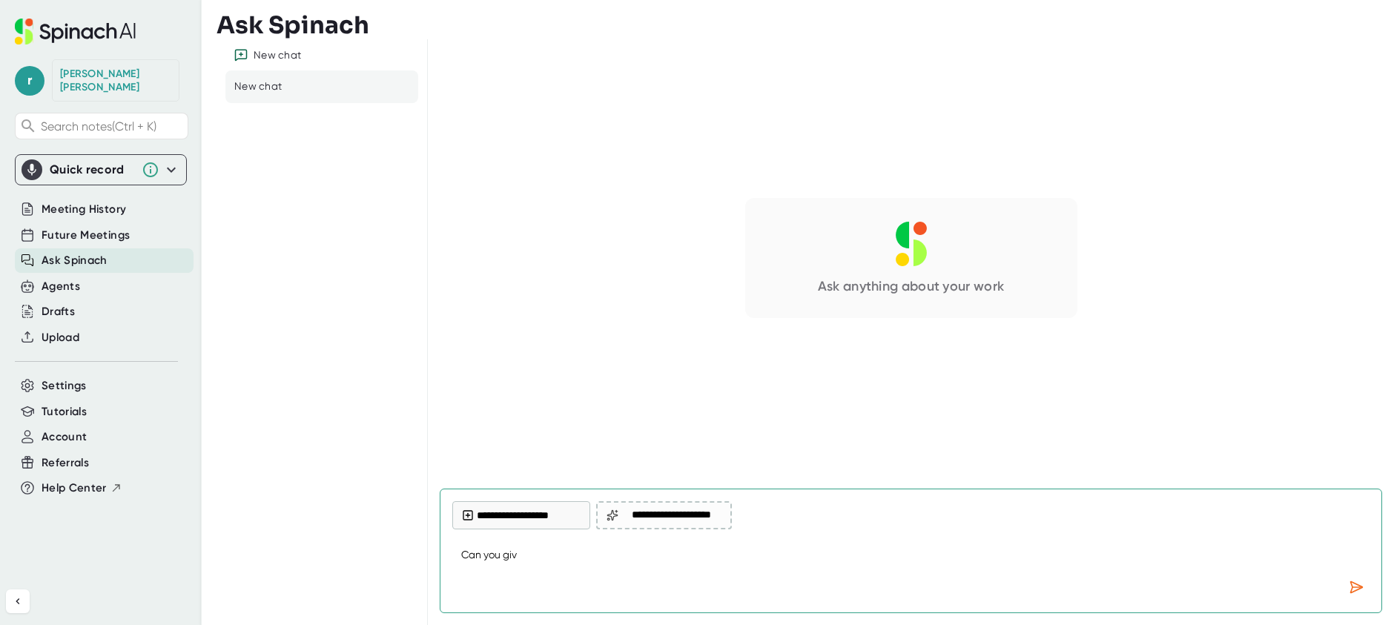
type textarea "x"
type textarea "Can you give"
type textarea "x"
type textarea "Can you give m"
type textarea "x"
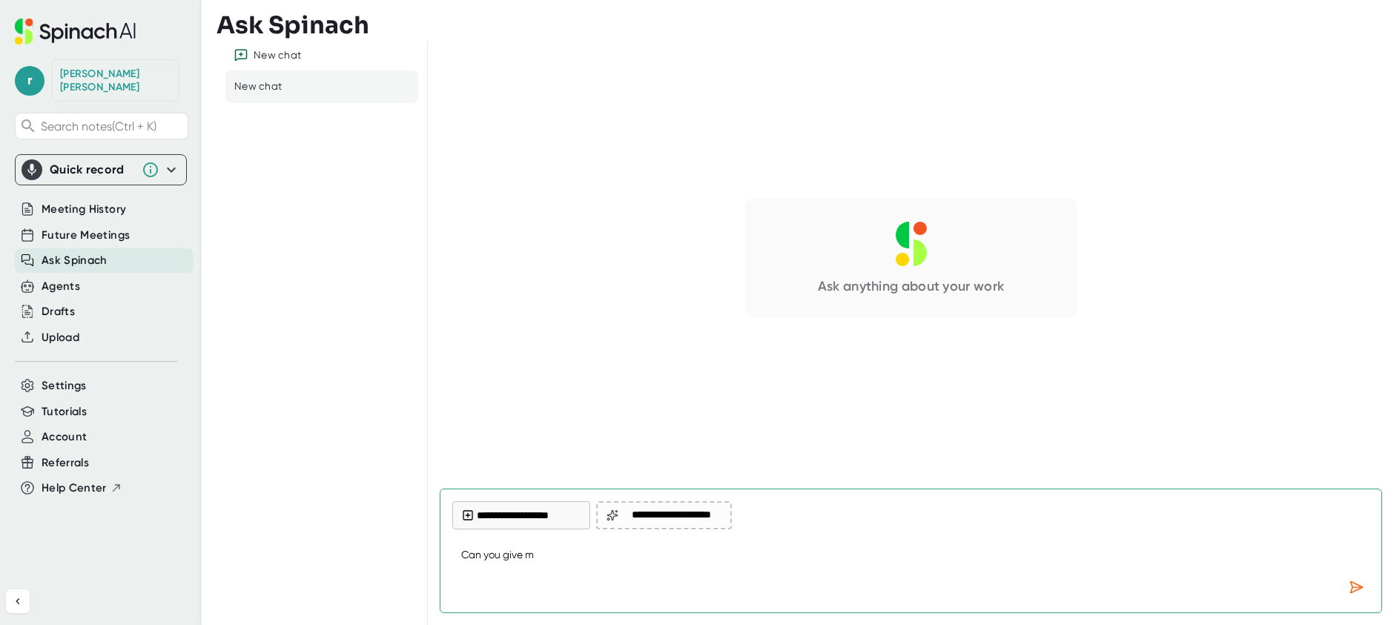
type textarea "Can you give me"
type textarea "x"
type textarea "Can you give me"
type textarea "x"
type textarea "Can you give me a"
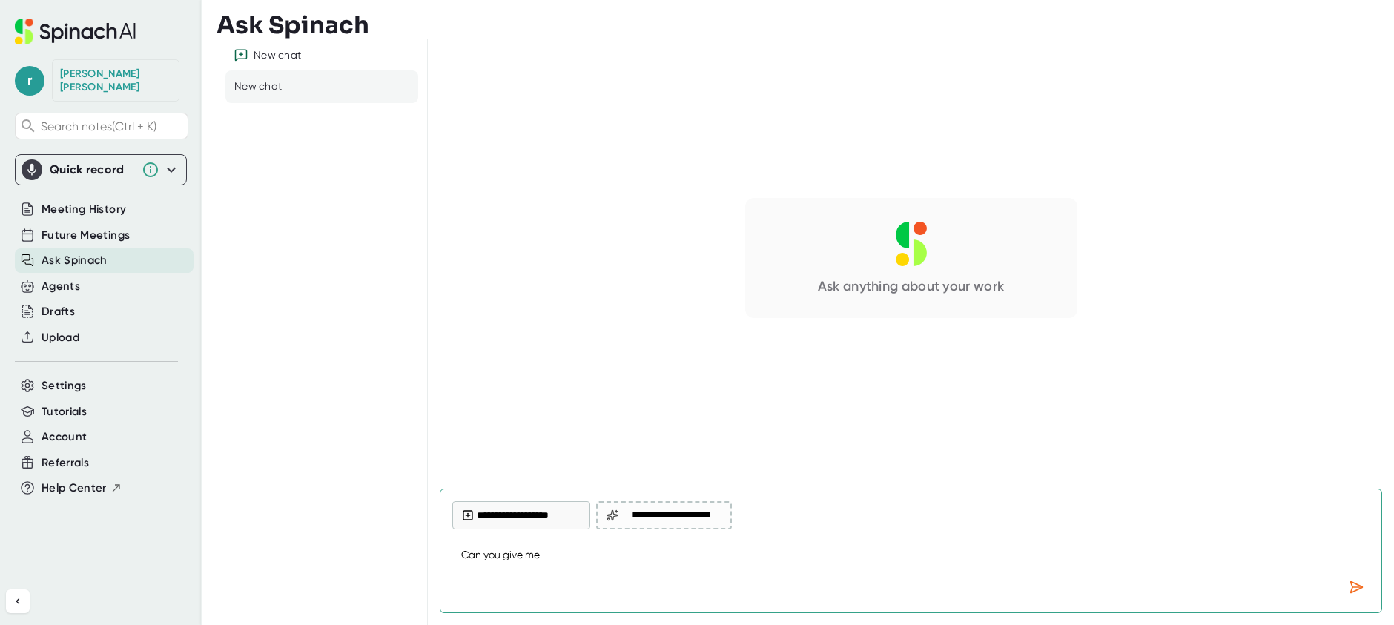
type textarea "x"
type textarea "Can you give me a"
type textarea "x"
type textarea "Can you give me a s"
type textarea "x"
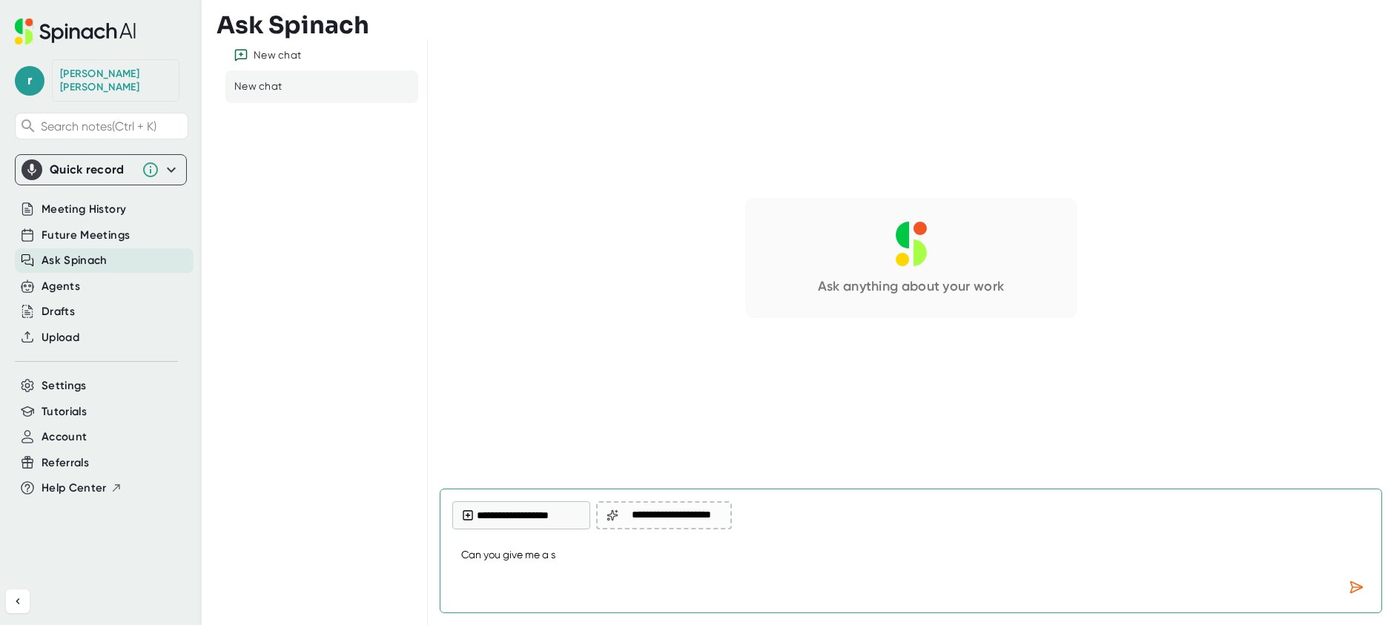
type textarea "Can you give me a su"
type textarea "x"
type textarea "Can you give me a sum"
type textarea "x"
type textarea "Can you give me a summ"
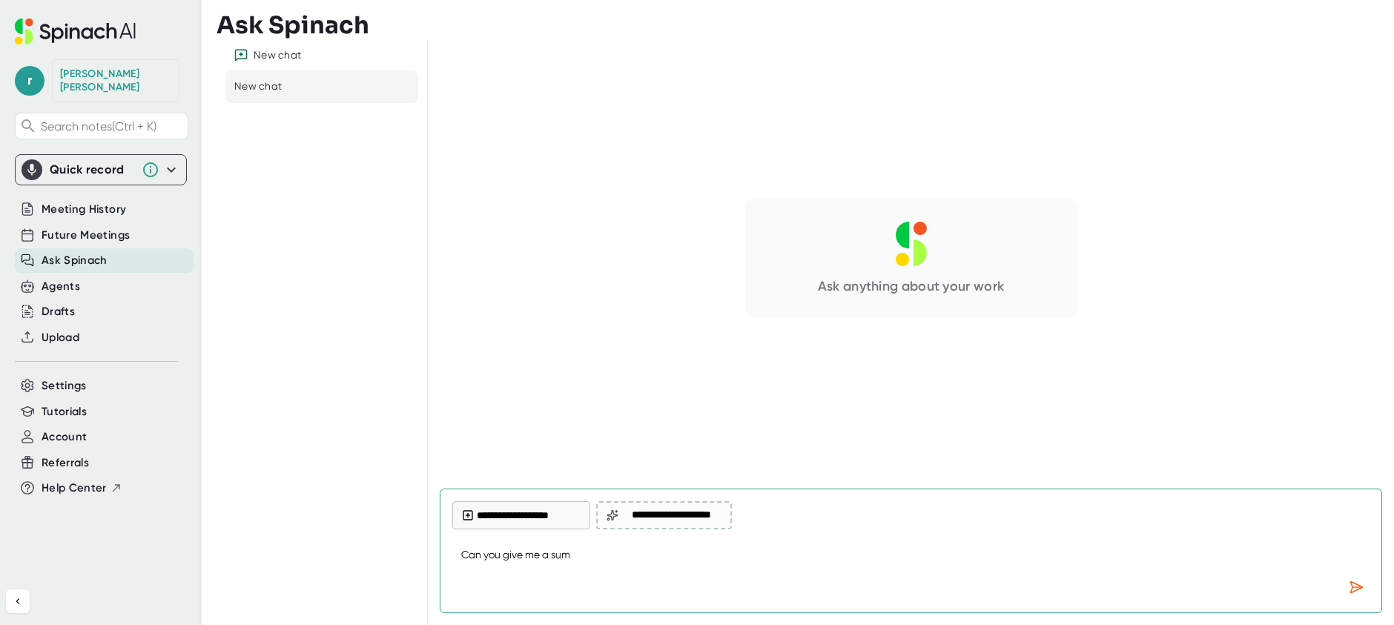
type textarea "x"
type textarea "Can you give me a summa"
type textarea "x"
type textarea "Can you give me a [PERSON_NAME]"
type textarea "x"
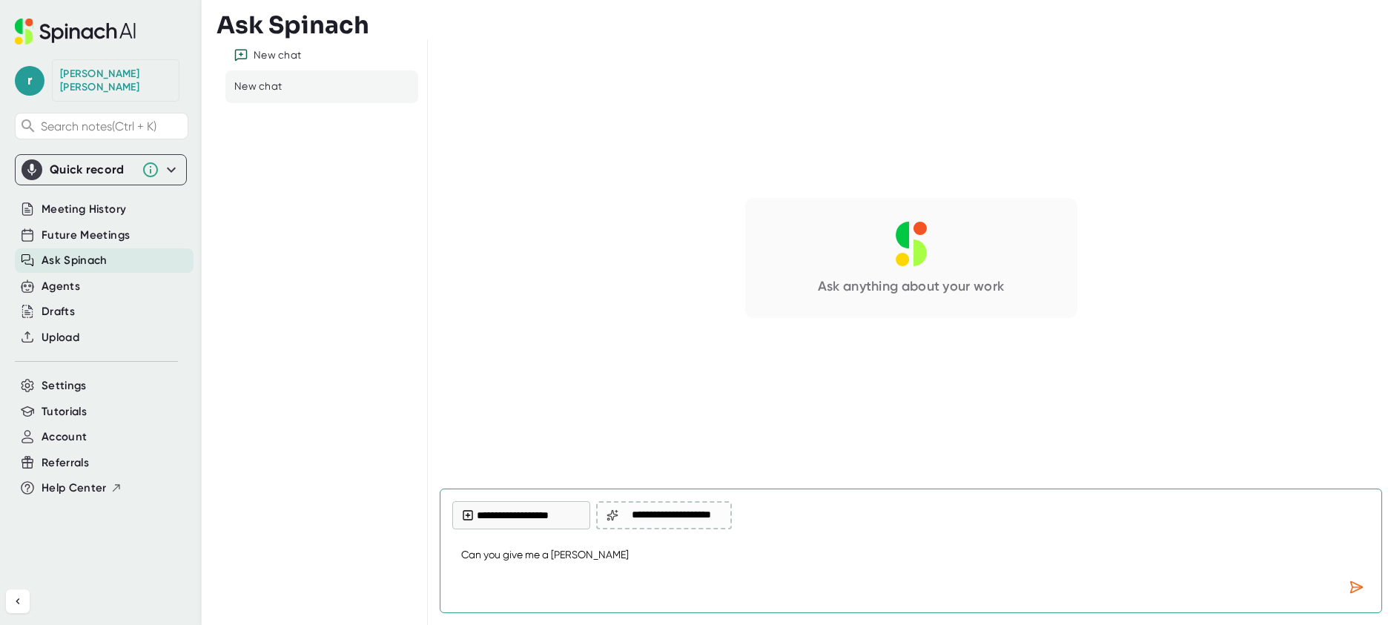
type textarea "Can you give me a summary"
type textarea "x"
type textarea "Can you give me a summary"
type textarea "x"
type textarea "Can you give me a summary a"
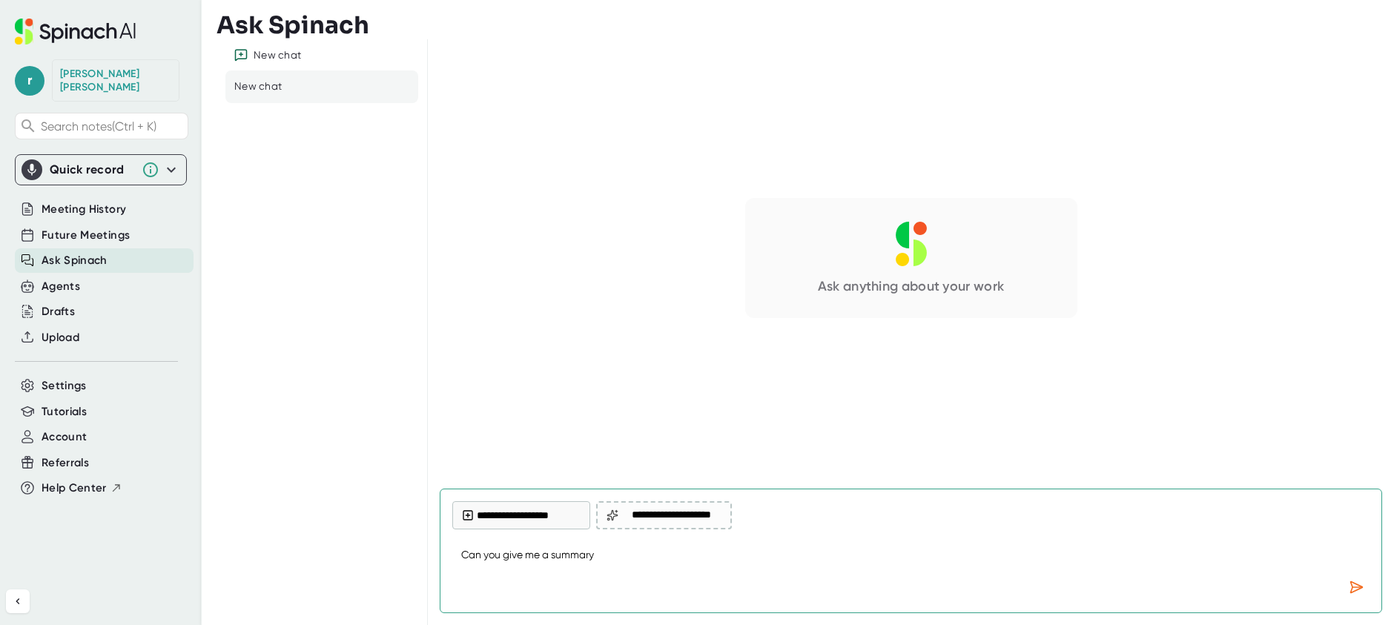
type textarea "x"
type textarea "Can you give me a summary an"
type textarea "x"
type textarea "Can you give me a summary and"
type textarea "x"
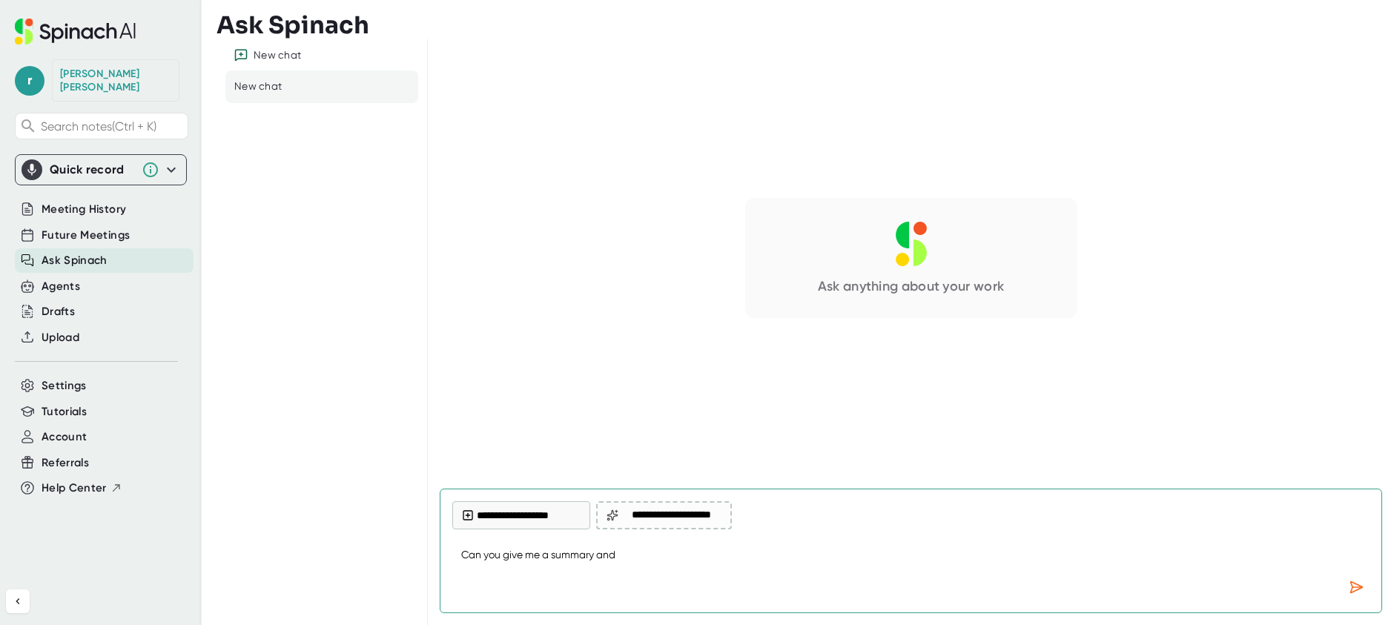
type textarea "Can you give me a summary and"
type textarea "x"
type textarea "Can you give me a summary and t"
type textarea "x"
type textarea "Can you give me a summary and th"
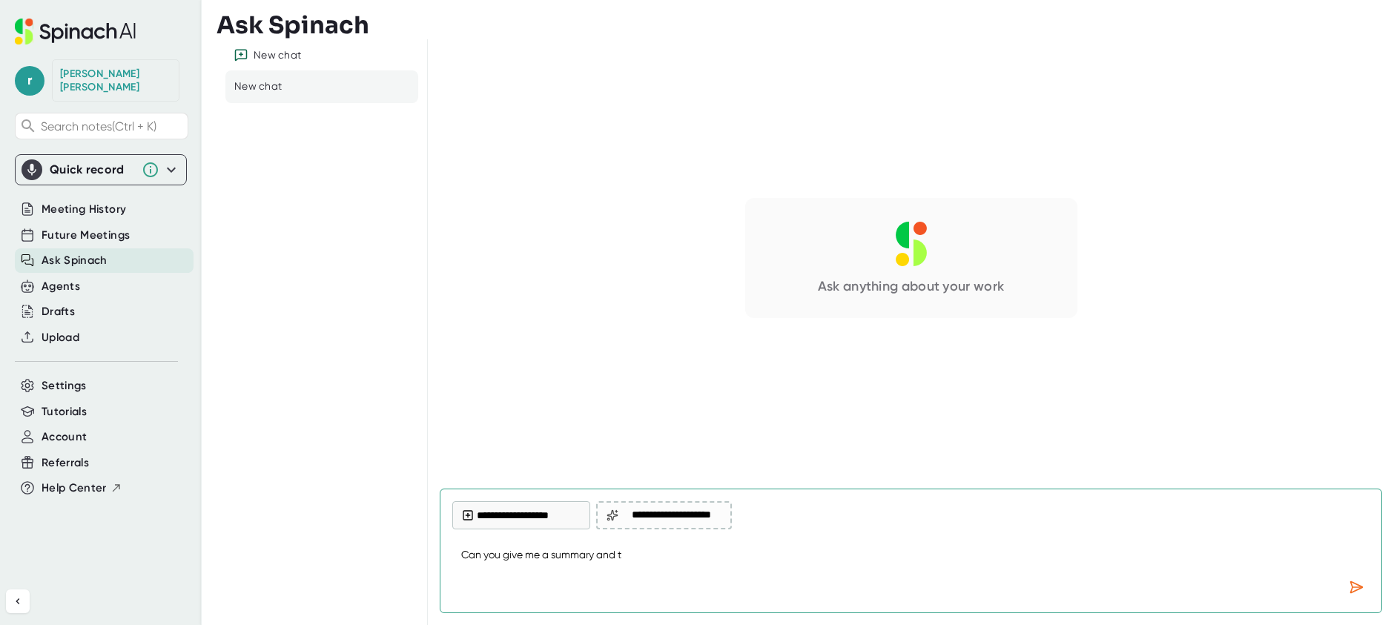
type textarea "x"
type textarea "Can you give me a summary and the"
type textarea "x"
type textarea "Can you give me a summary and the"
type textarea "x"
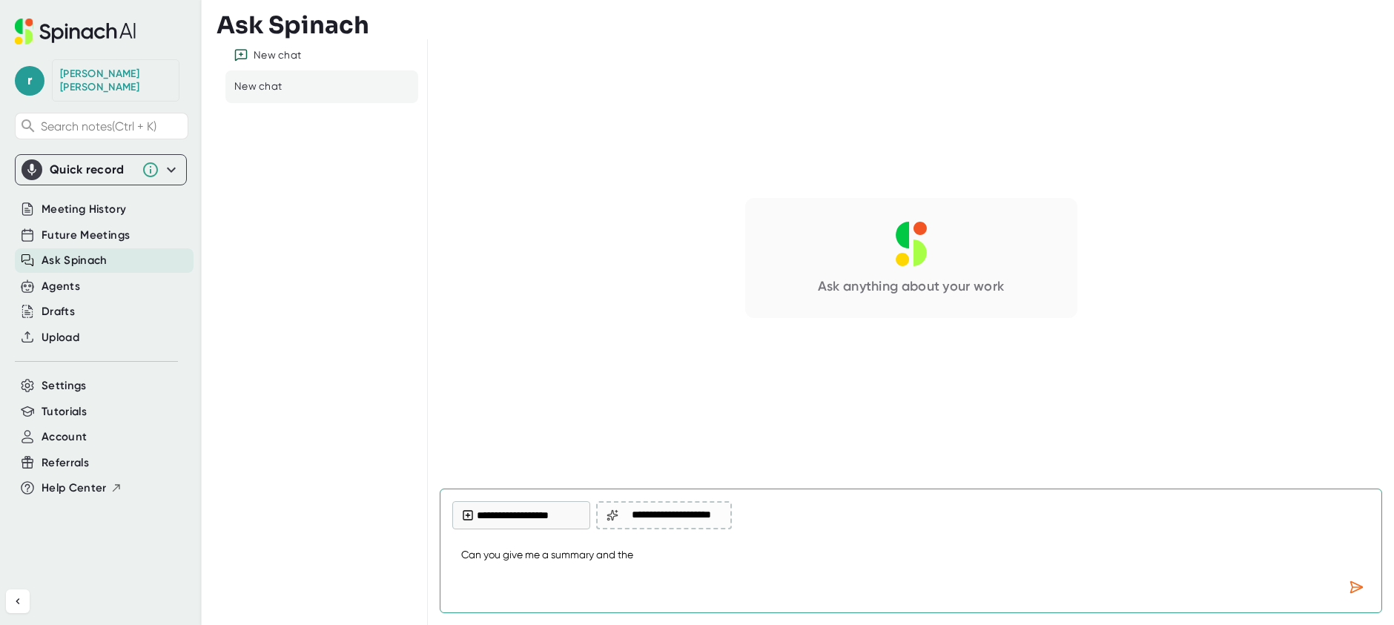
type textarea "Can you give me a summary and the a"
type textarea "x"
type textarea "Can you give me a summary and the ac"
type textarea "x"
type textarea "Can you give me a summary and the act"
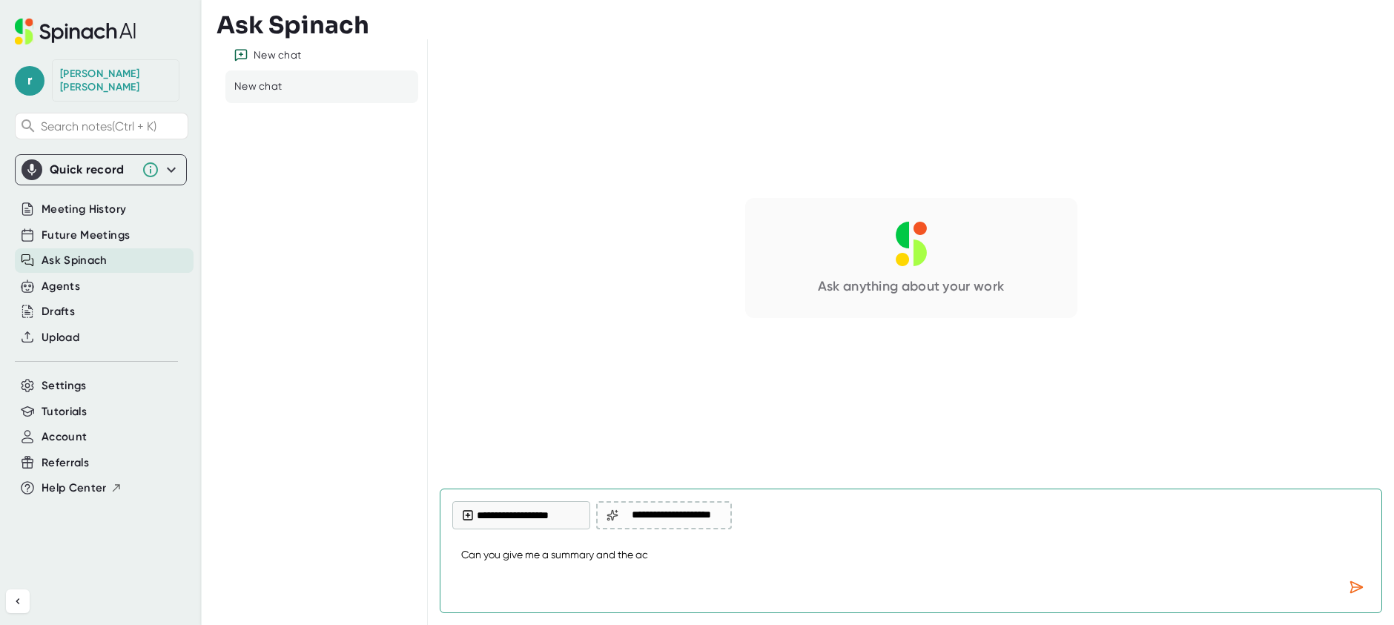
type textarea "x"
type textarea "Can you give me a summary and the acti"
type textarea "x"
type textarea "Can you give me a summary and the actio"
type textarea "x"
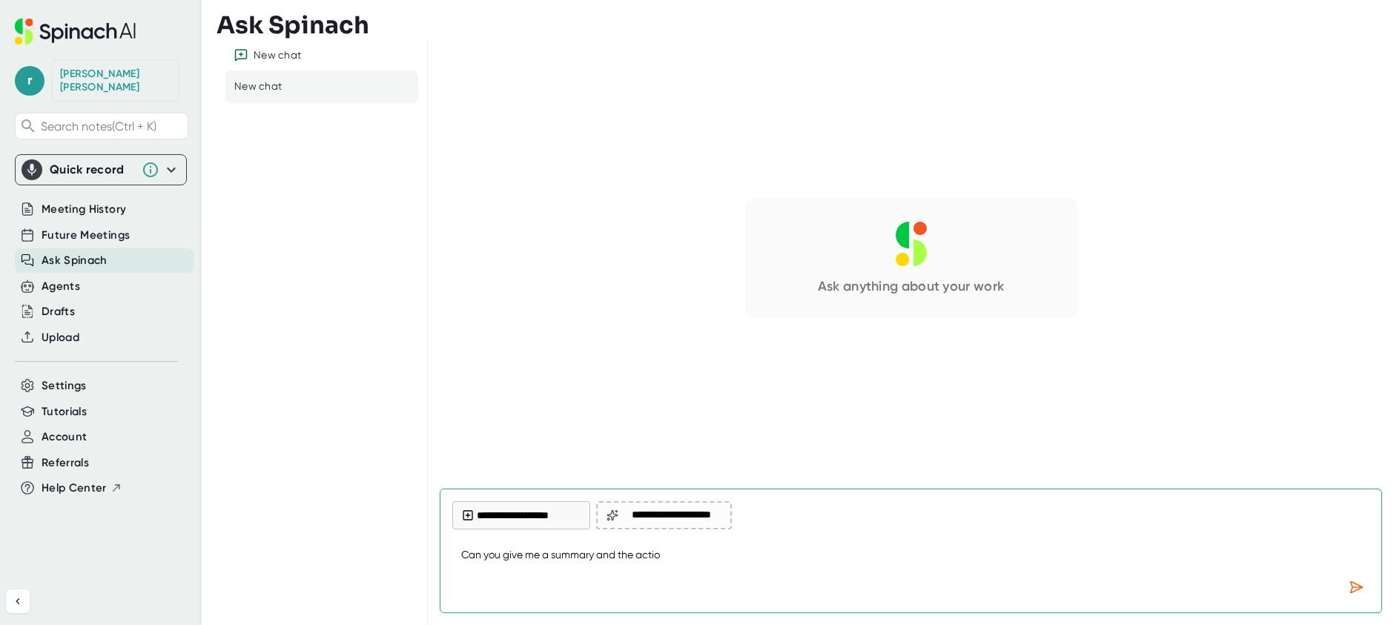
type textarea "Can you give me a summary and the action"
type textarea "x"
type textarea "Can you give me a summary and the action"
type textarea "x"
type textarea "Can you give me a summary and the action i"
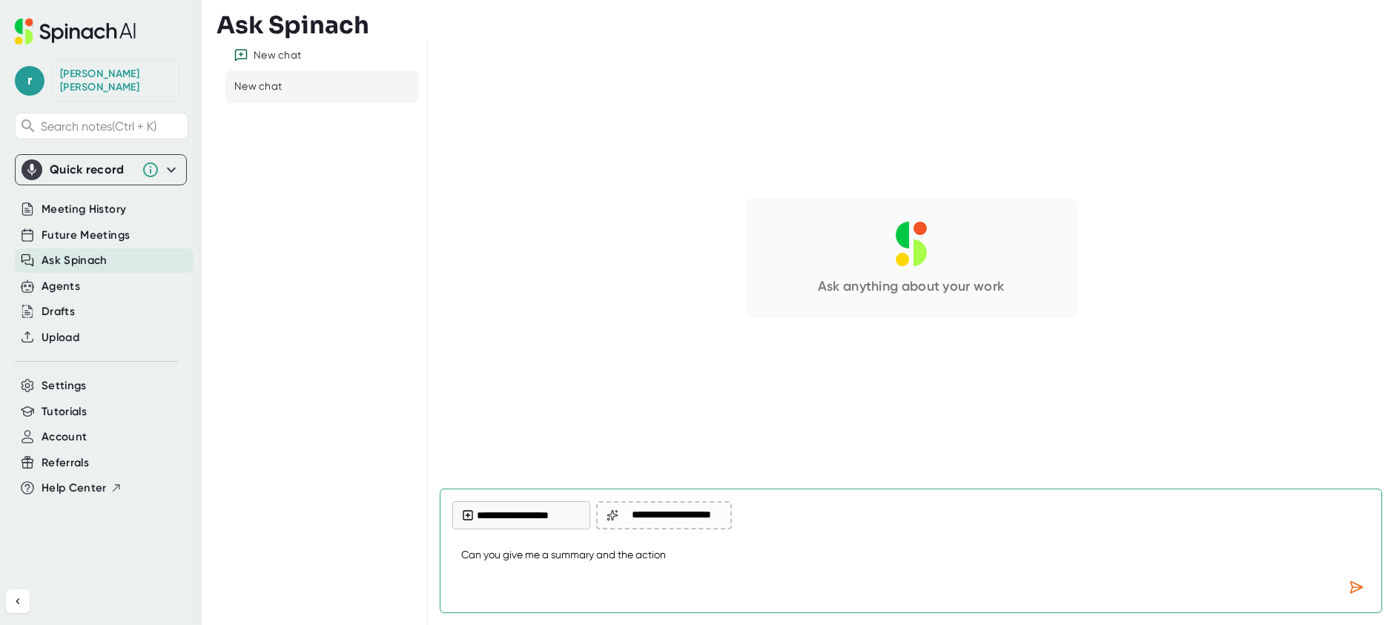
type textarea "x"
type textarea "Can you give me a summary and the action it"
type textarea "x"
type textarea "Can you give me a summary and the action ite"
type textarea "x"
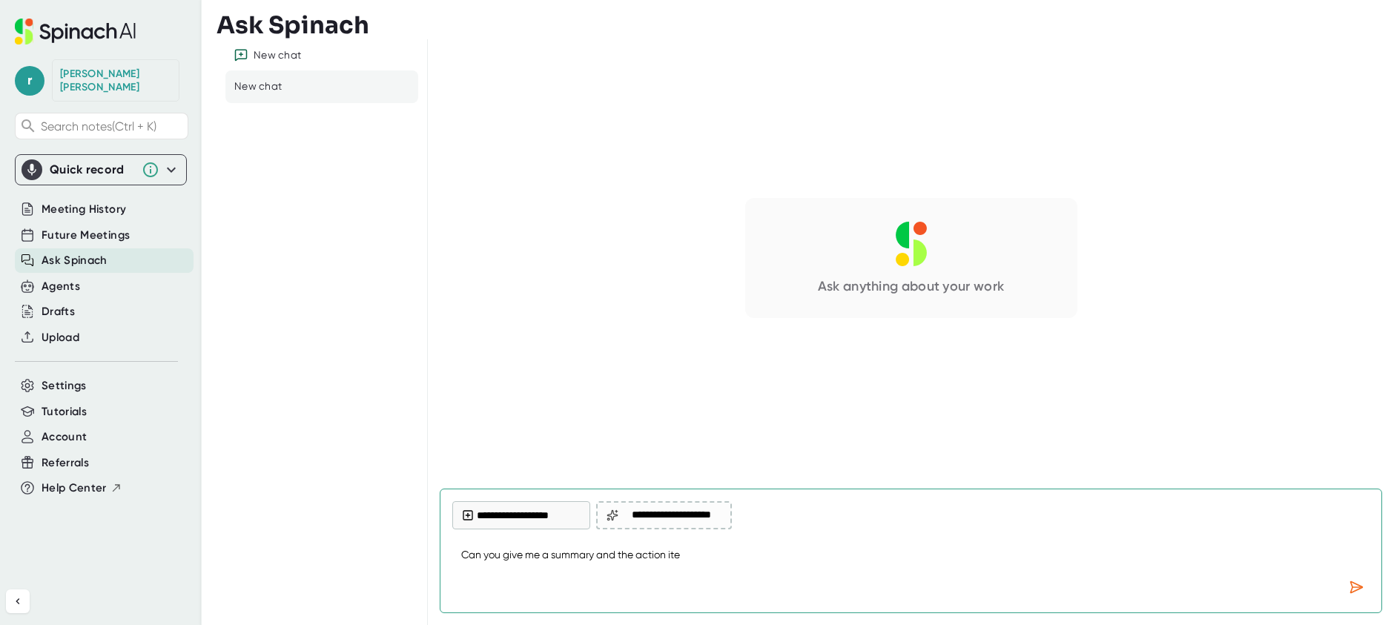
type textarea "Can you give me a summary and the action item"
type textarea "x"
type textarea "Can you give me a summary and the action items"
type textarea "x"
type textarea "Can you give me a summary and the action items"
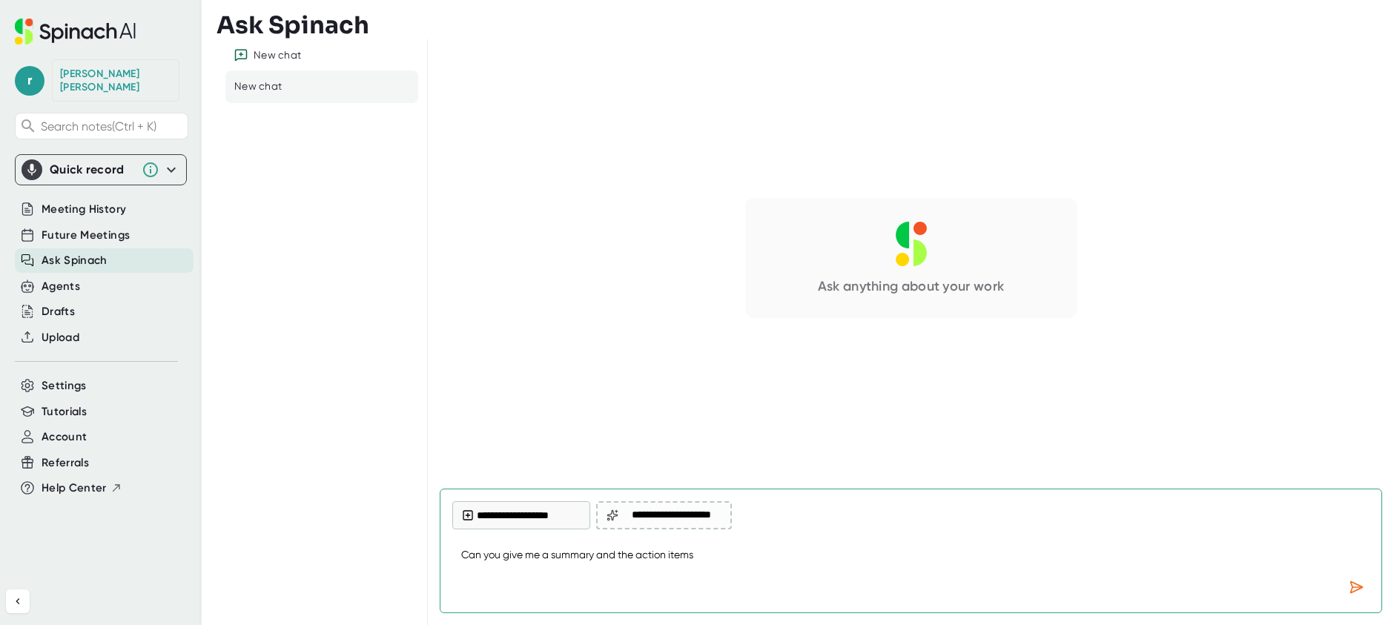
type textarea "x"
type textarea "Can you give me a summary and the action items f"
type textarea "x"
type textarea "Can you give me a summary and the action items fr"
type textarea "x"
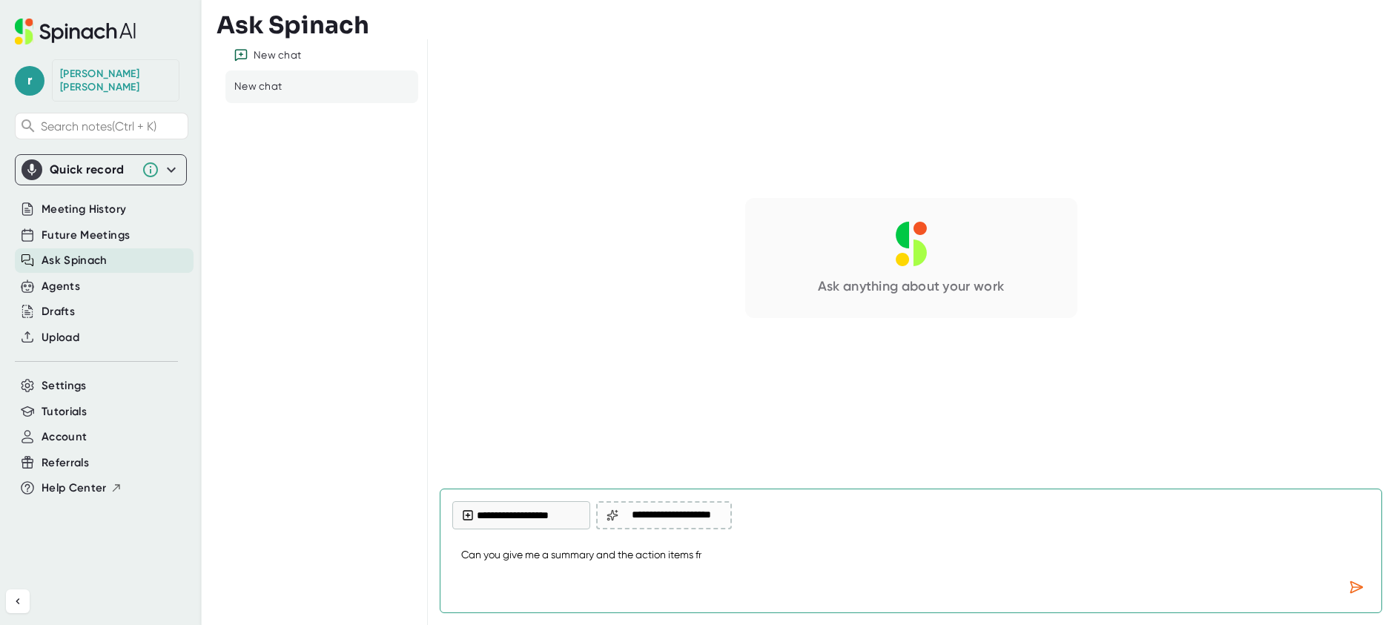
type textarea "Can you give me a summary and the action items fro"
type textarea "x"
type textarea "Can you give me a summary and the action items from"
type textarea "x"
type textarea "Can you give me a summary and the action items from"
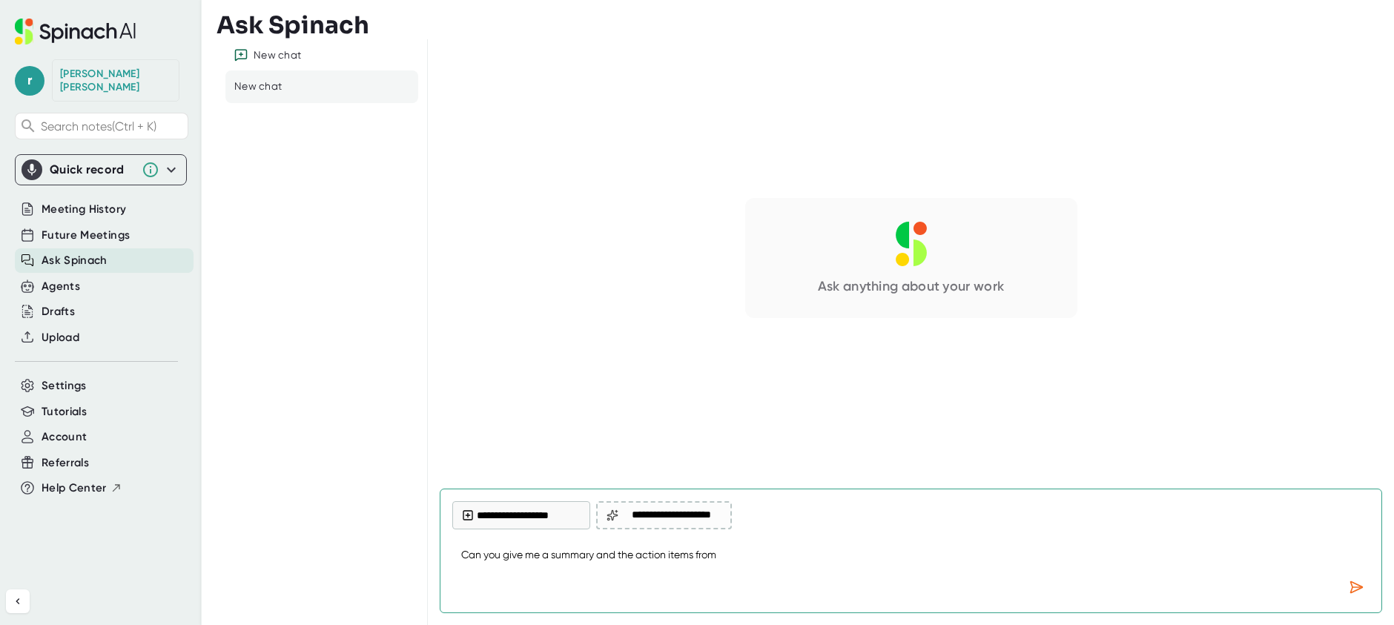
type textarea "x"
type textarea "Can you give me a summary and the action items from t"
type textarea "x"
type textarea "Can you give me a summary and the action items from th"
type textarea "x"
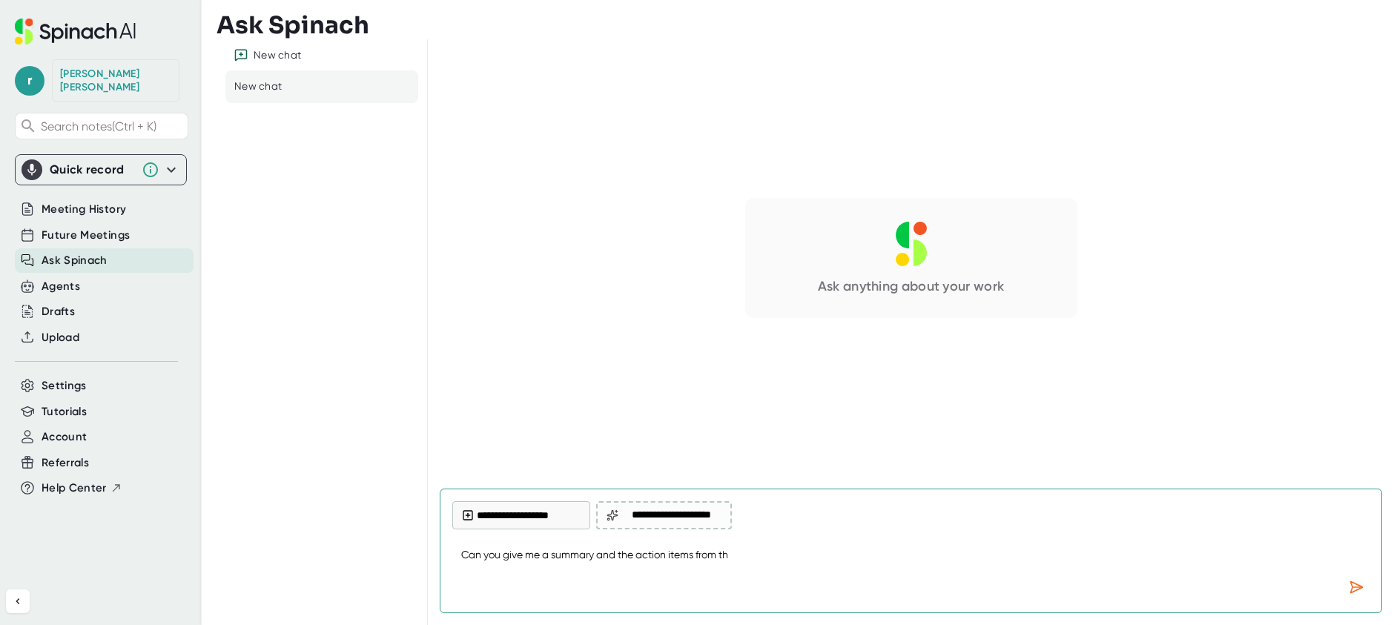
type textarea "Can you give me a summary and the action items from the"
type textarea "x"
type textarea "Can you give me a summary and the action items from the"
type textarea "x"
type textarea "Can you give me a summary and the action items from the M"
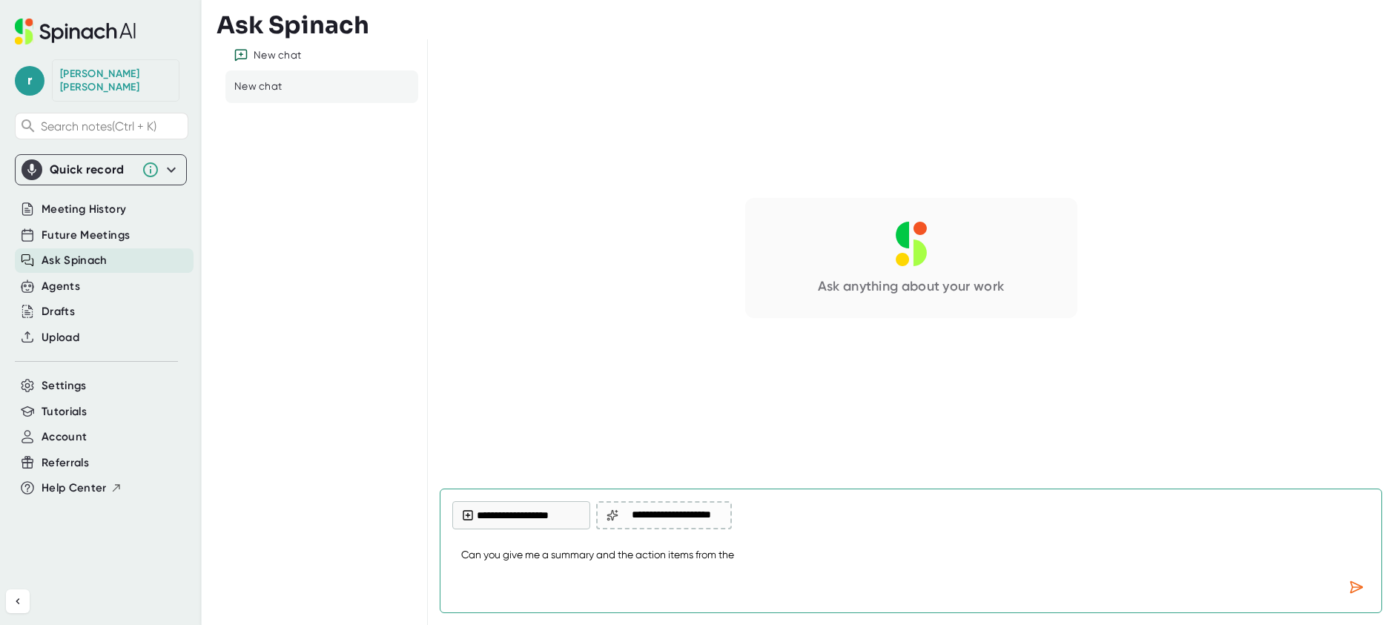
type textarea "x"
type textarea "Can you give me a summary and the action items from the Ma"
type textarea "x"
type textarea "Can you give me a summary and the action items from the Mai"
type textarea "x"
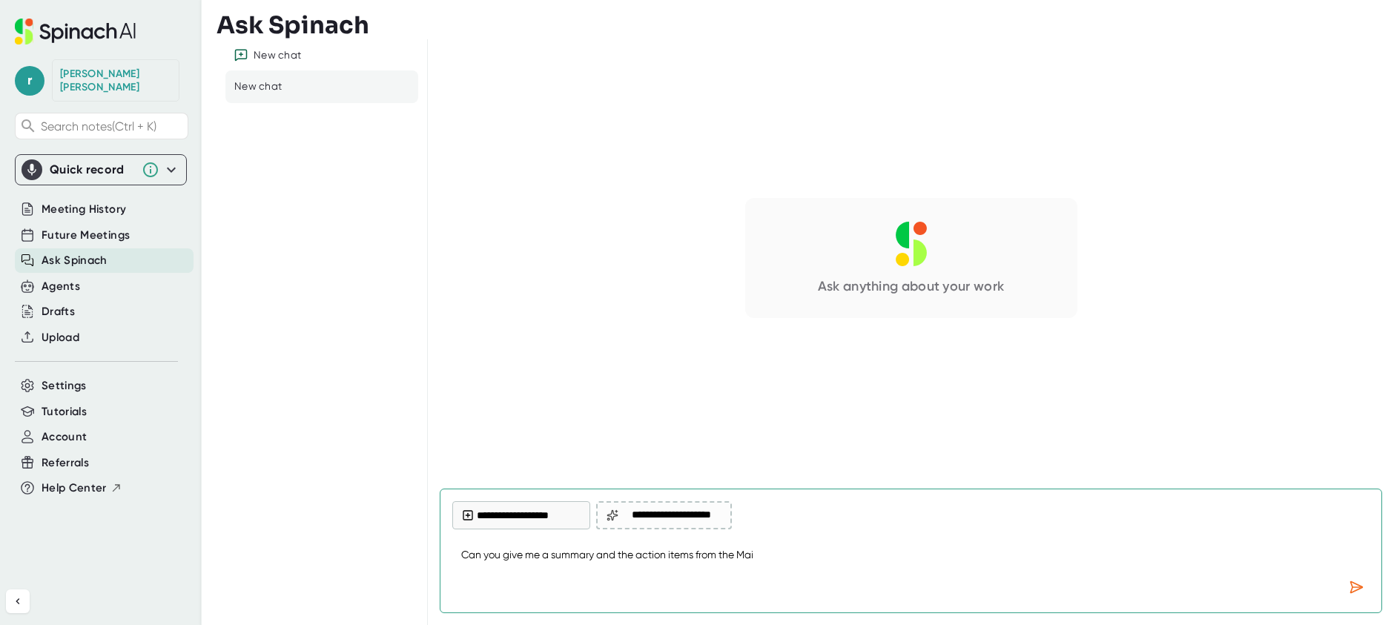
type textarea "Can you give me a summary and the action items from the Main"
type textarea "x"
type textarea "Can you give me a summary and the action items from the Mains"
type textarea "x"
type textarea "Can you give me a summary and the action items from the Mainst"
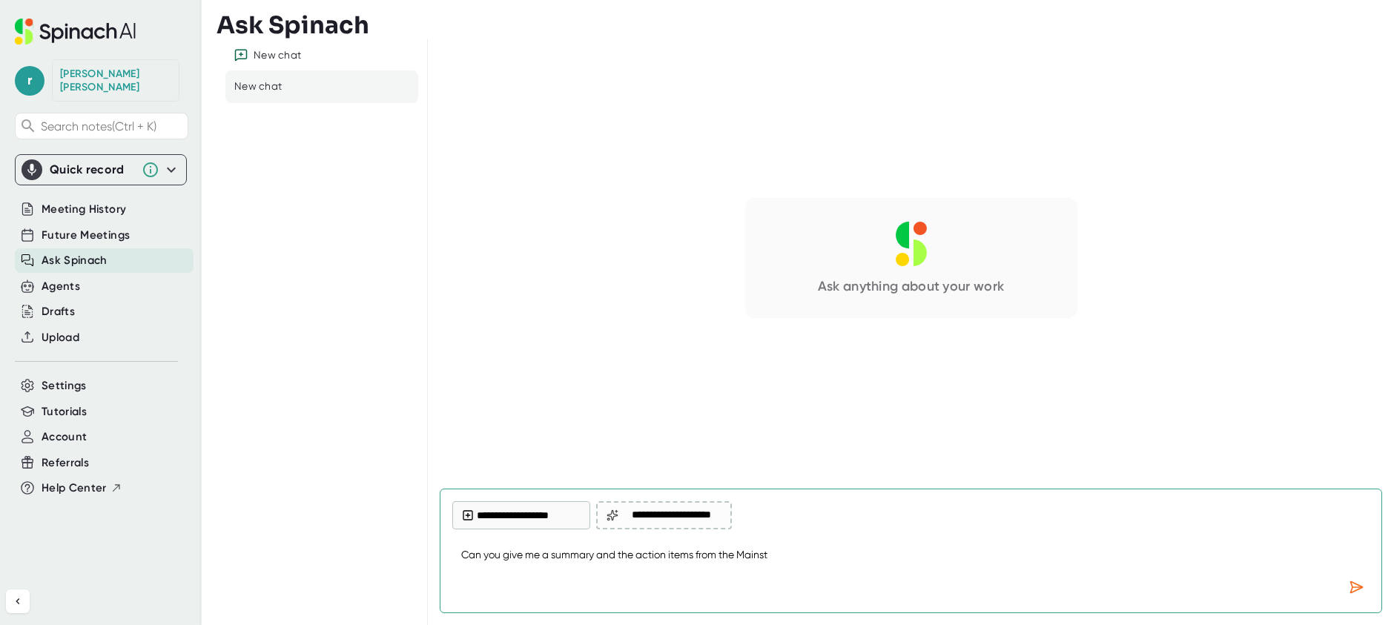
type textarea "x"
type textarea "Can you give me a summary and the action items from the Mainstr"
type textarea "x"
type textarea "Can you give me a summary and the action items from the Mainstre"
type textarea "x"
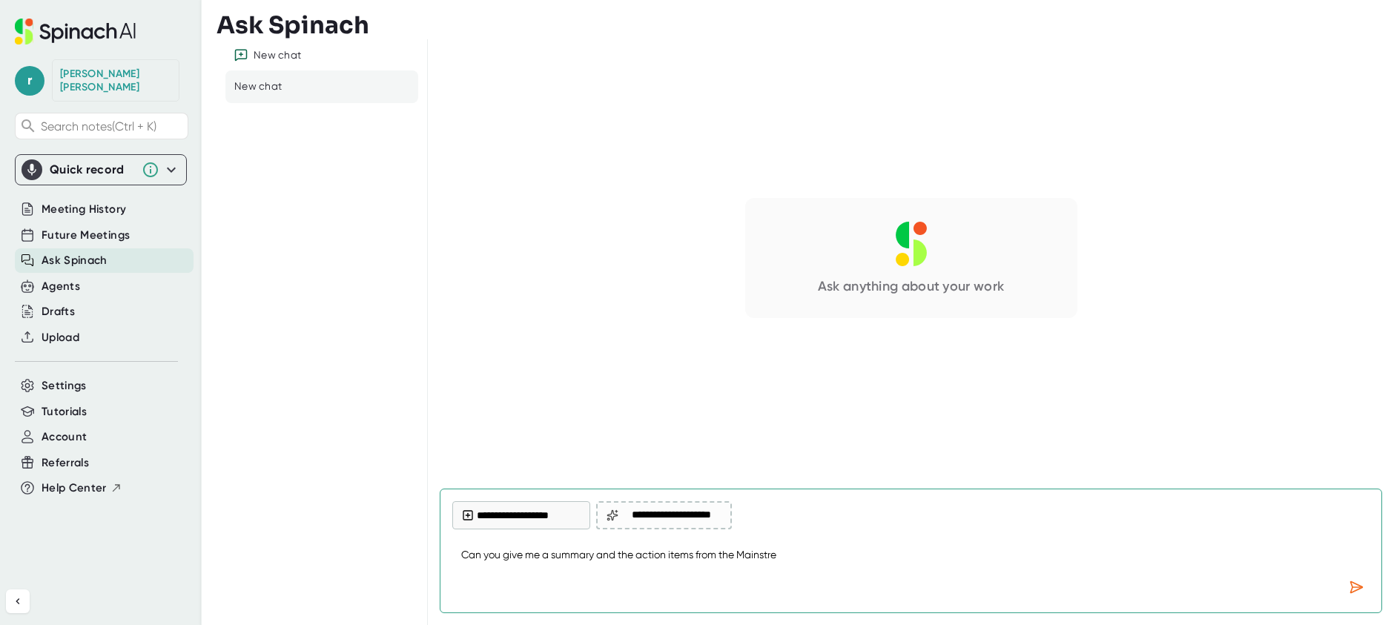
type textarea "Can you give me a summary and the action items from the Mainstrea"
type textarea "x"
type textarea "Can you give me a summary and the action items from the Mainstream"
type textarea "x"
type textarea "Can you give me a summary and the action items from the Mainstream"
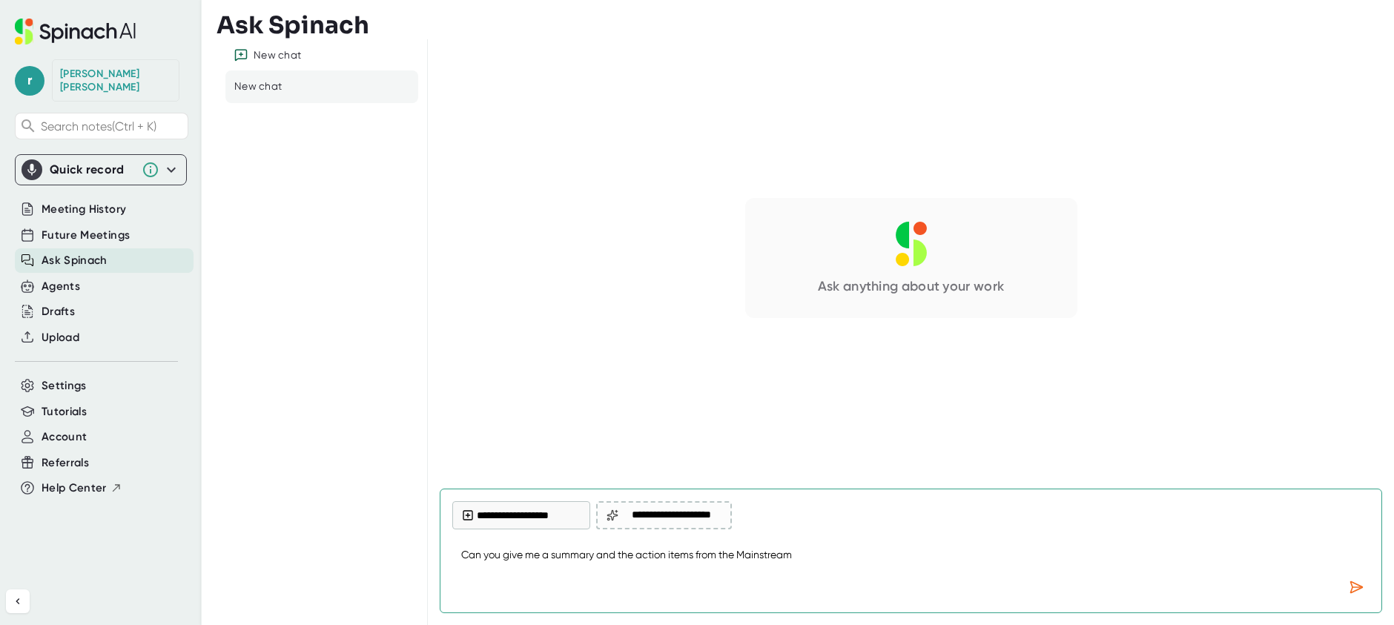
type textarea "x"
type textarea "Can you give me a summary and the action items from the Mainstream m"
type textarea "x"
type textarea "Can you give me a summary and the action items from the Mainstream me"
type textarea "x"
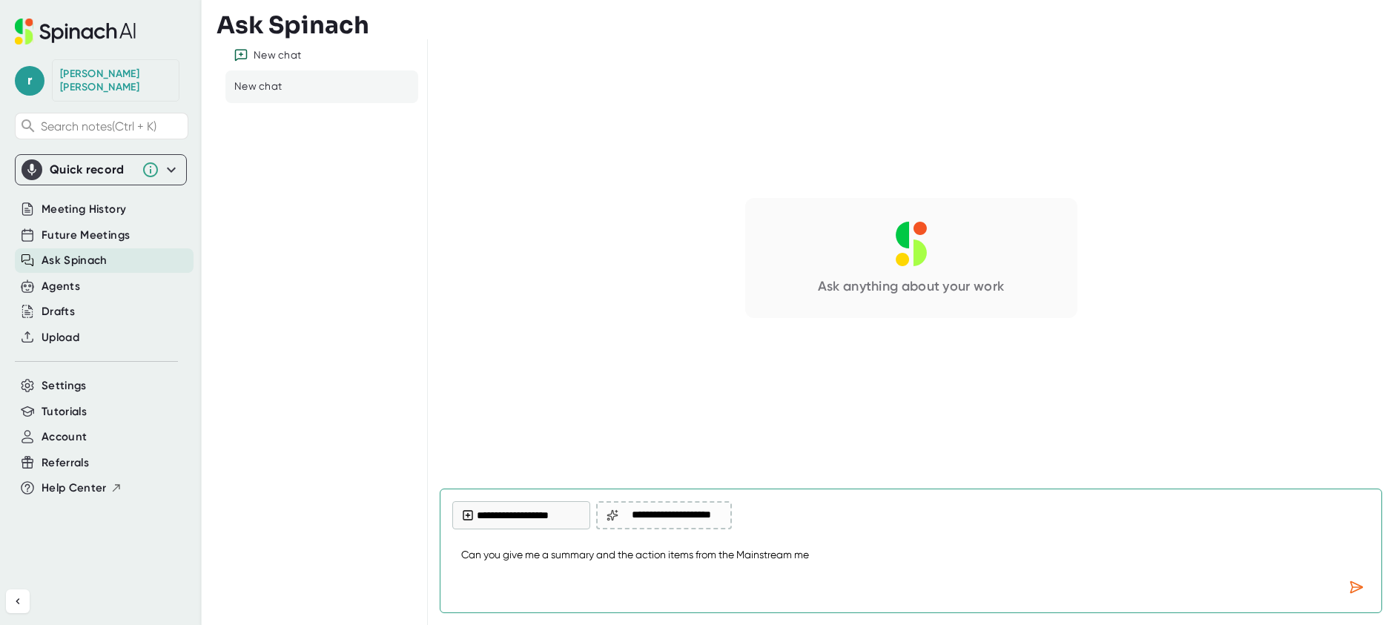
type textarea "Can you give me a summary and the action items from the Mainstream mee"
type textarea "x"
type textarea "Can you give me a summary and the action items from the Mainstream meet"
type textarea "x"
type textarea "Can you give me a summary and the action items from the Mainstream meeti"
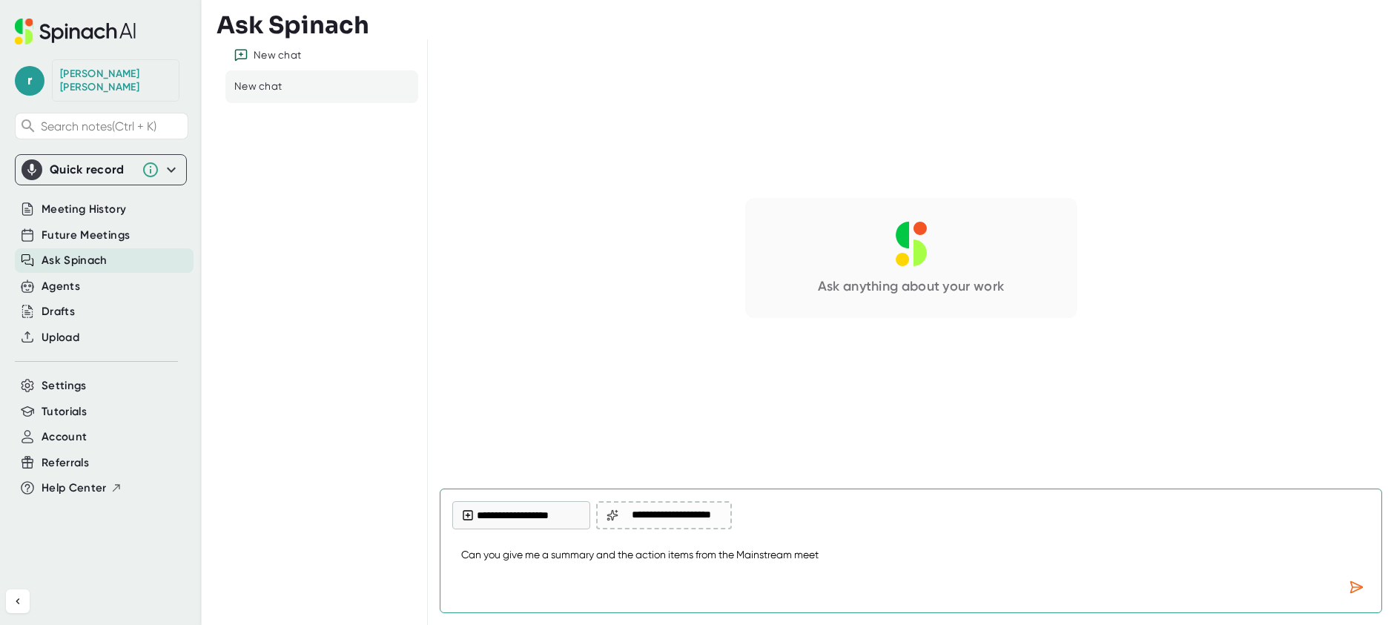
type textarea "x"
type textarea "Can you give me a summary and the action items from the Mainstream meetin"
type textarea "x"
type textarea "Can you give me a summary and the action items from the Mainstream meeting"
type textarea "x"
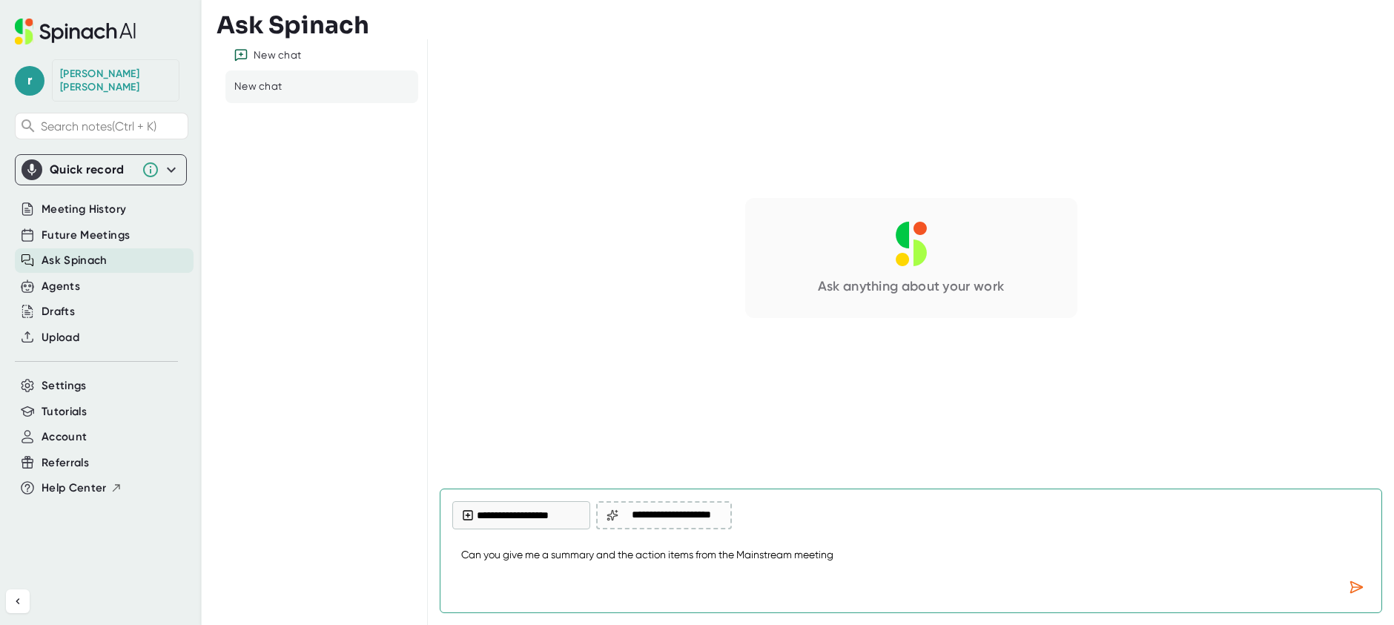
type textarea "Can you give me a summary and the action items from the Mainstream meetings"
type textarea "x"
type textarea "Can you give me a summary and the action items from the Mainstream meetings"
type textarea "x"
type textarea "Can you give me a summary and the action items from the Mainstream meetings t"
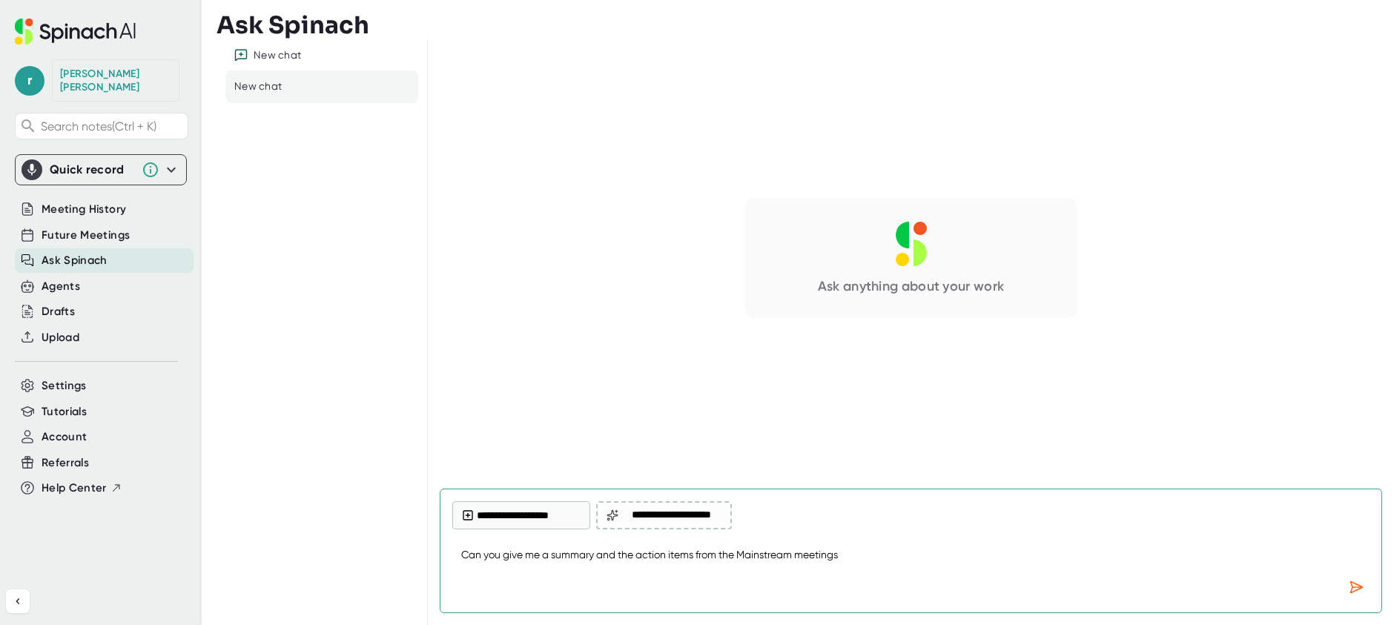
type textarea "x"
type textarea "Can you give me a summary and the action items from the Mainstream meetings th"
type textarea "x"
type textarea "Can you give me a summary and the action items from the Mainstream meetings thi"
type textarea "x"
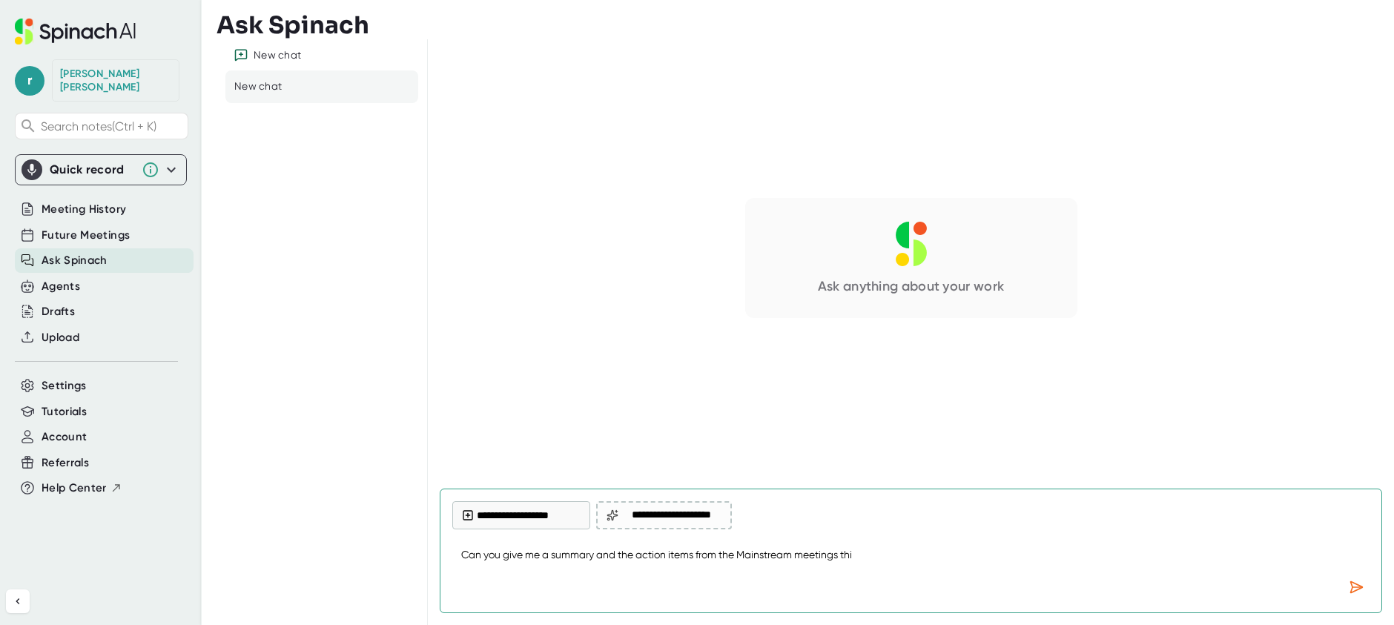
type textarea "Can you give me a summary and the action items from the Mainstream meetings this"
type textarea "x"
type textarea "Can you give me a summary and the action items from the Mainstream meetings this"
type textarea "x"
type textarea "Can you give me a summary and the action items from the Mainstream meetings thi…"
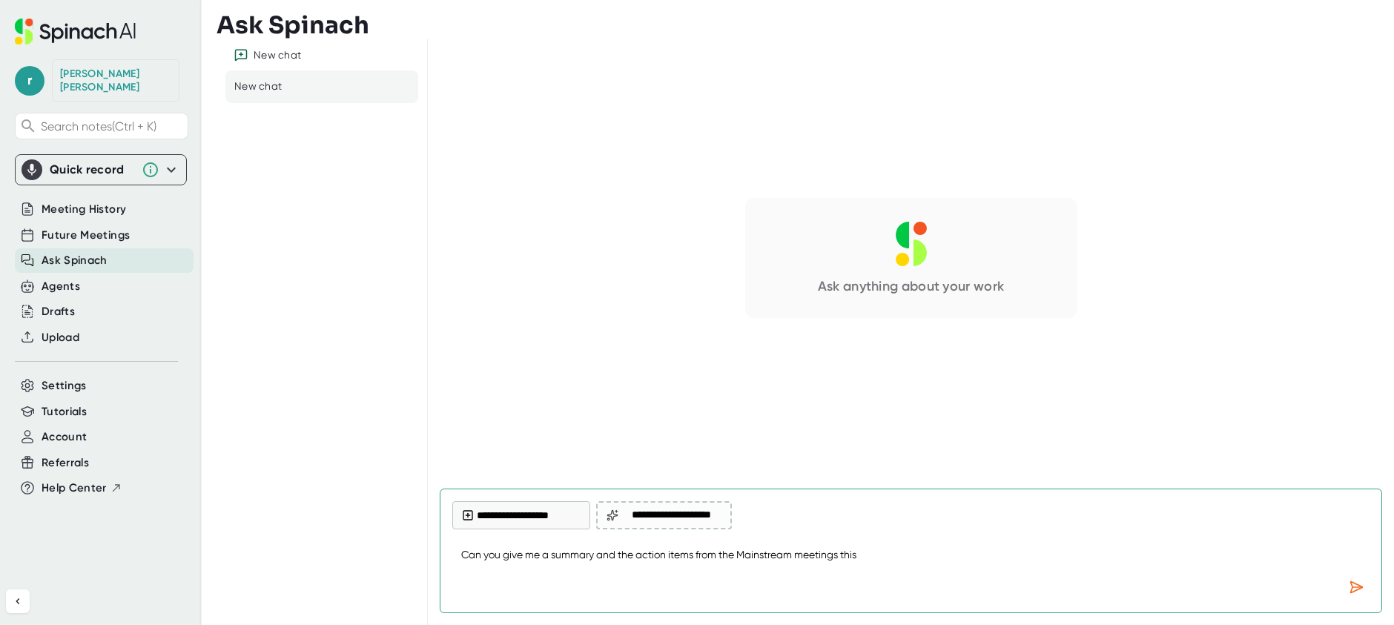
type textarea "x"
type textarea "Can you give me a summary and the action items from the Mainstream meetings thi…"
type textarea "x"
type textarea "Can you give me a summary and the action items from the Mainstream meetings thi…"
type textarea "x"
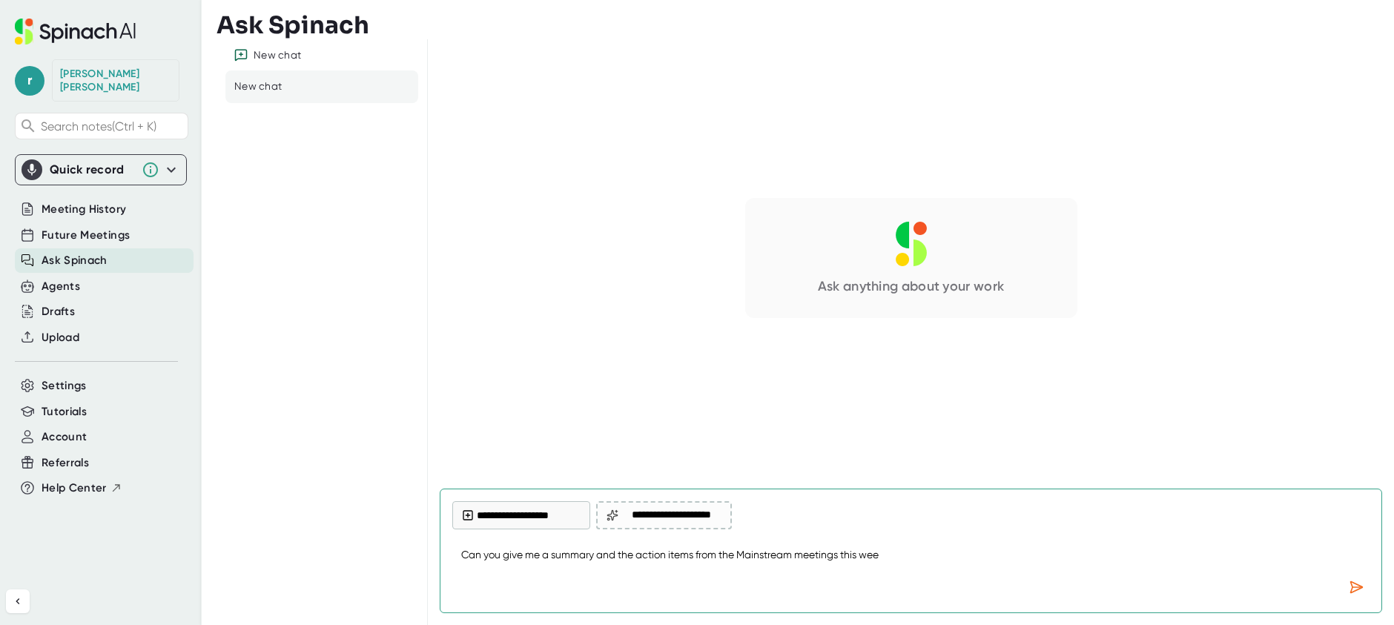
type textarea "Can you give me a summary and the action items from the Mainstream meetings thi…"
type textarea "x"
type textarea "Can you give me a summary and the action items from the Mainstream meetings thi…"
type textarea "x"
type textarea "Can you give me a summary and the action items from the Mainstream meetings thi…"
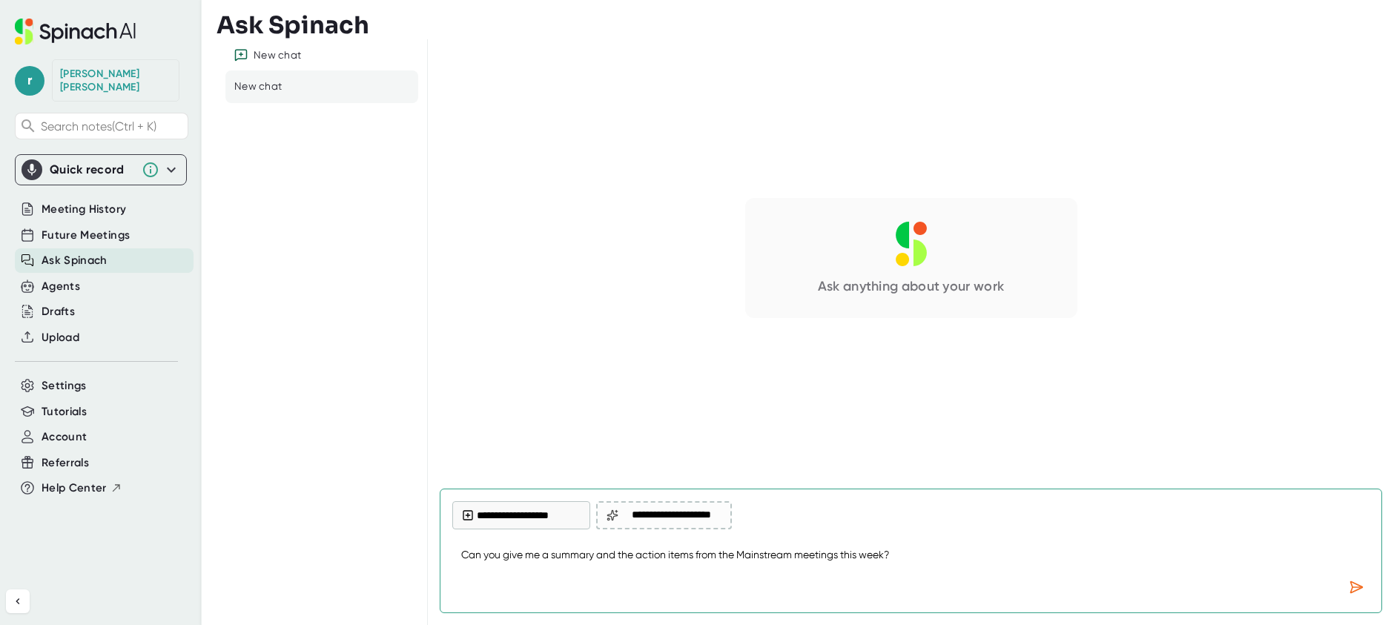
type textarea "x"
type textarea "Can you give me a summary and the action items from the Mainstream meetings thi…"
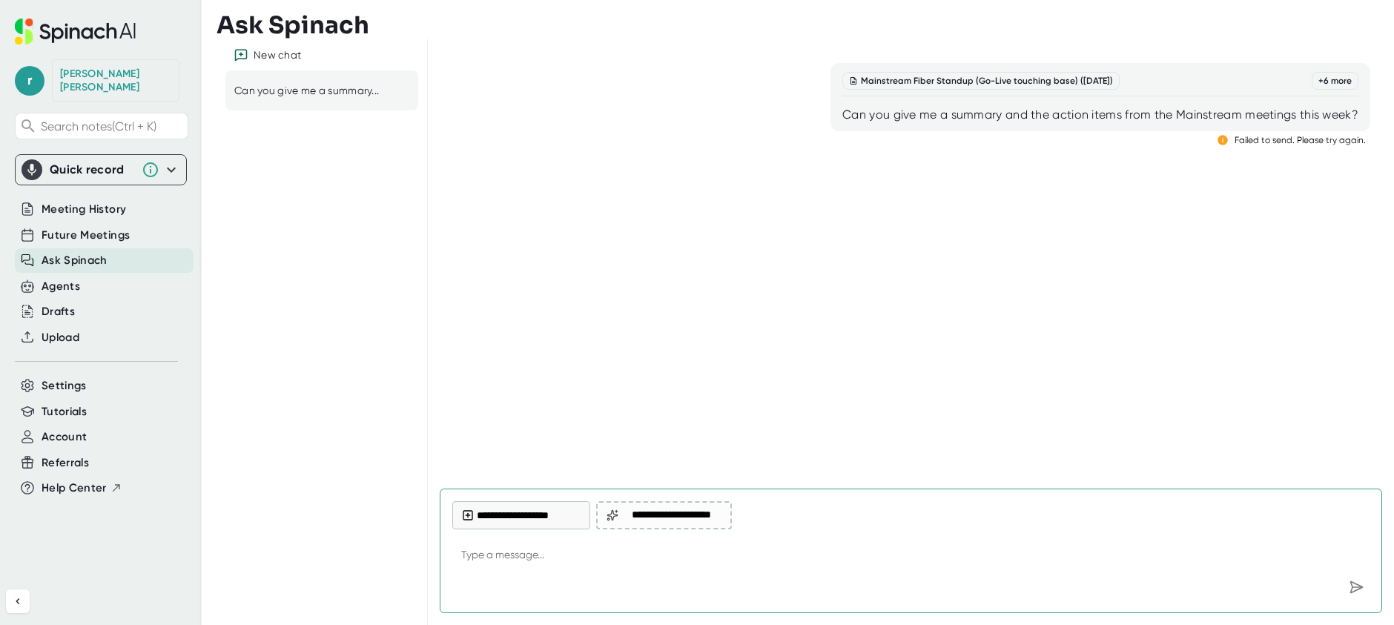
click at [1335, 113] on div "Can you give me a summary and the action items from the Mainstream meetings thi…" at bounding box center [1101, 115] width 516 height 15
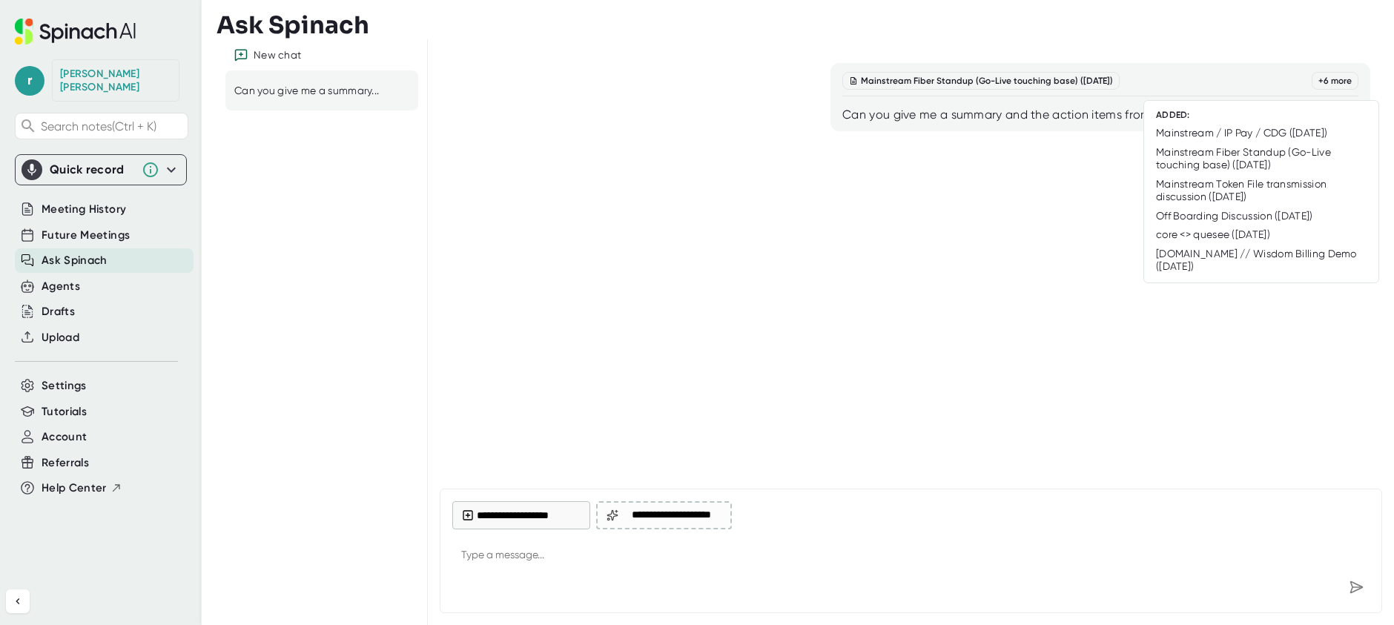
click at [1340, 82] on div "+ 6 more" at bounding box center [1335, 81] width 47 height 18
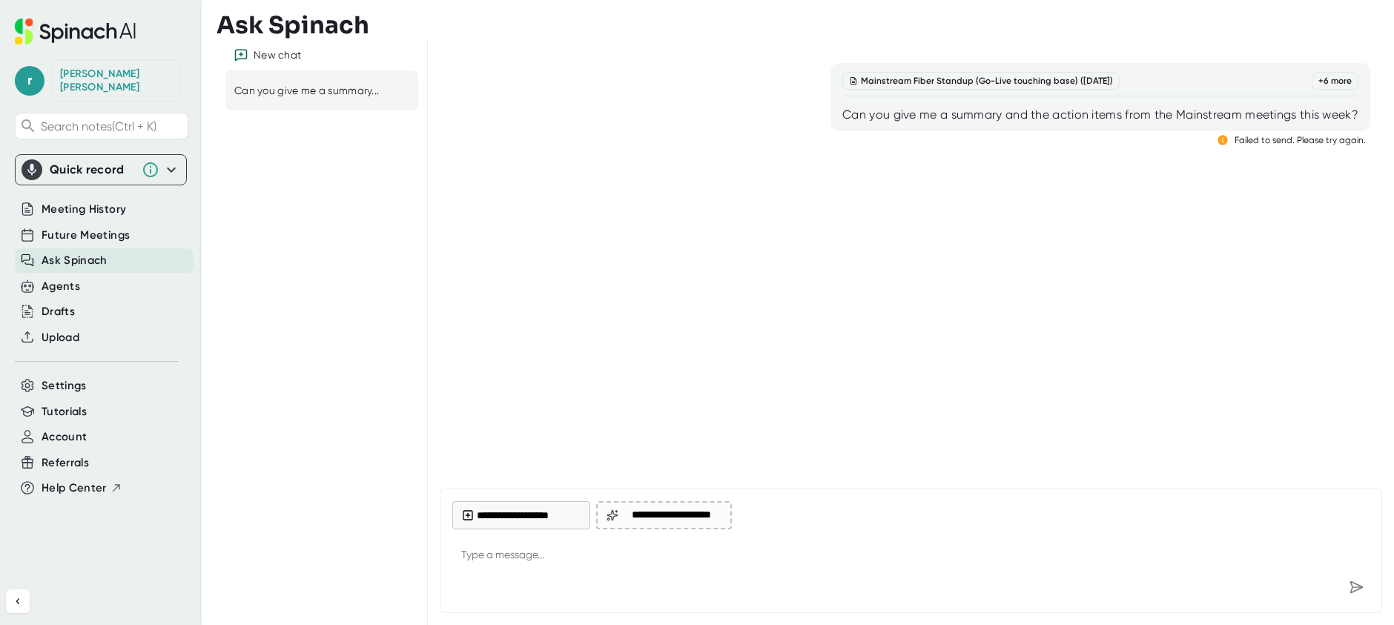
click at [1011, 180] on div "Mainstream Fiber Standup (Go-Live touching base) ([DATE]) + 6 more Can you give…" at bounding box center [911, 258] width 943 height 414
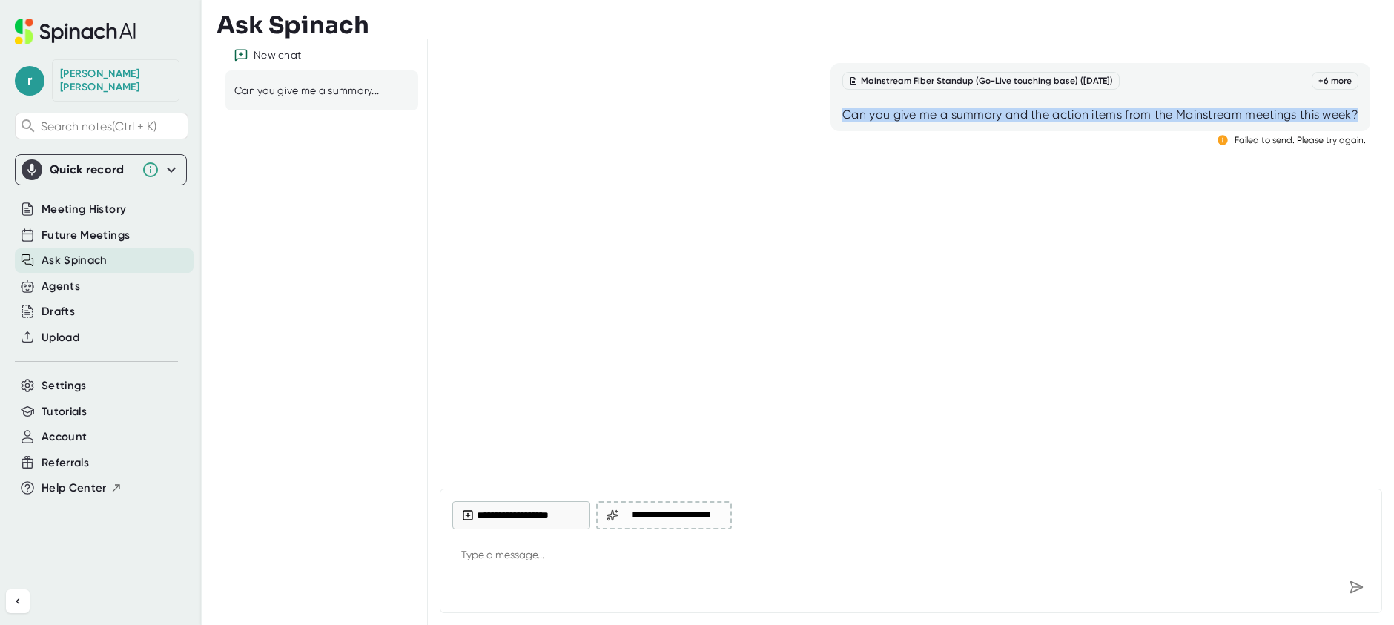
drag, startPoint x: 1362, startPoint y: 113, endPoint x: 843, endPoint y: 121, distance: 519.2
click at [843, 121] on div "Mainstream Fiber Standup (Go-Live touching base) ([DATE]) + 6 more Can you give…" at bounding box center [1101, 97] width 540 height 68
copy div "Can you give me a summary and the action items from the Mainstream meetings thi…"
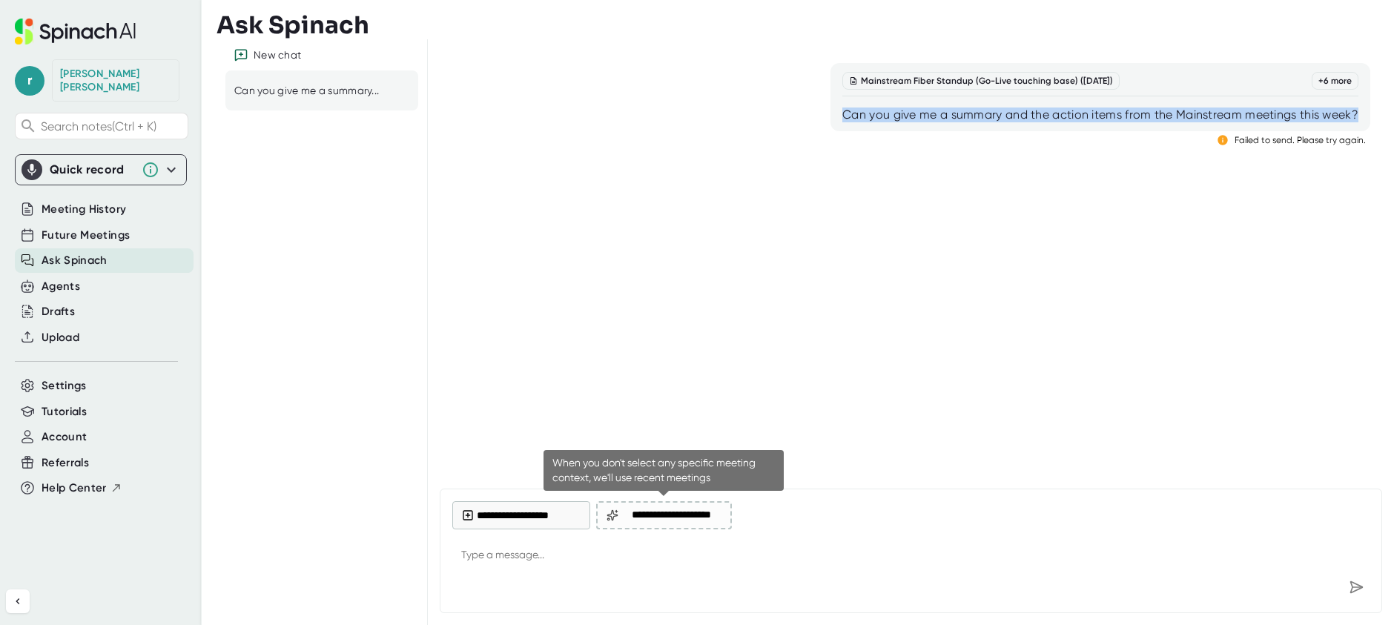
click at [673, 511] on span "**********" at bounding box center [672, 516] width 100 height 12
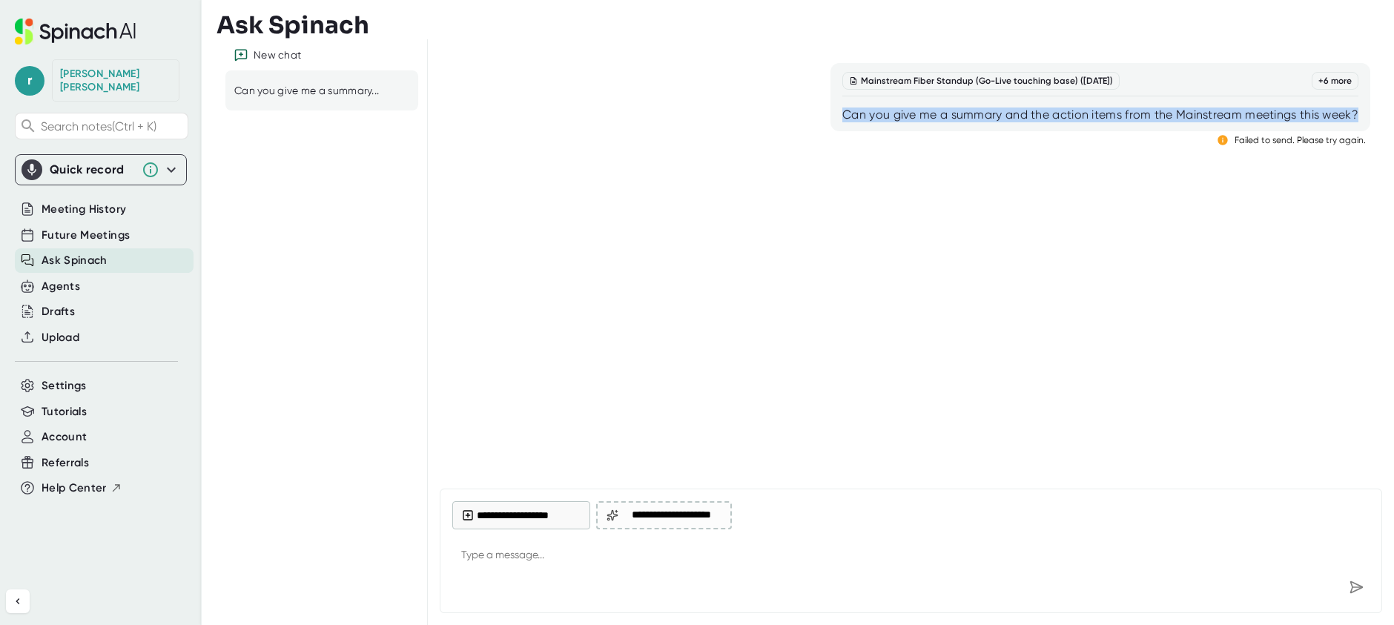
type textarea "x"
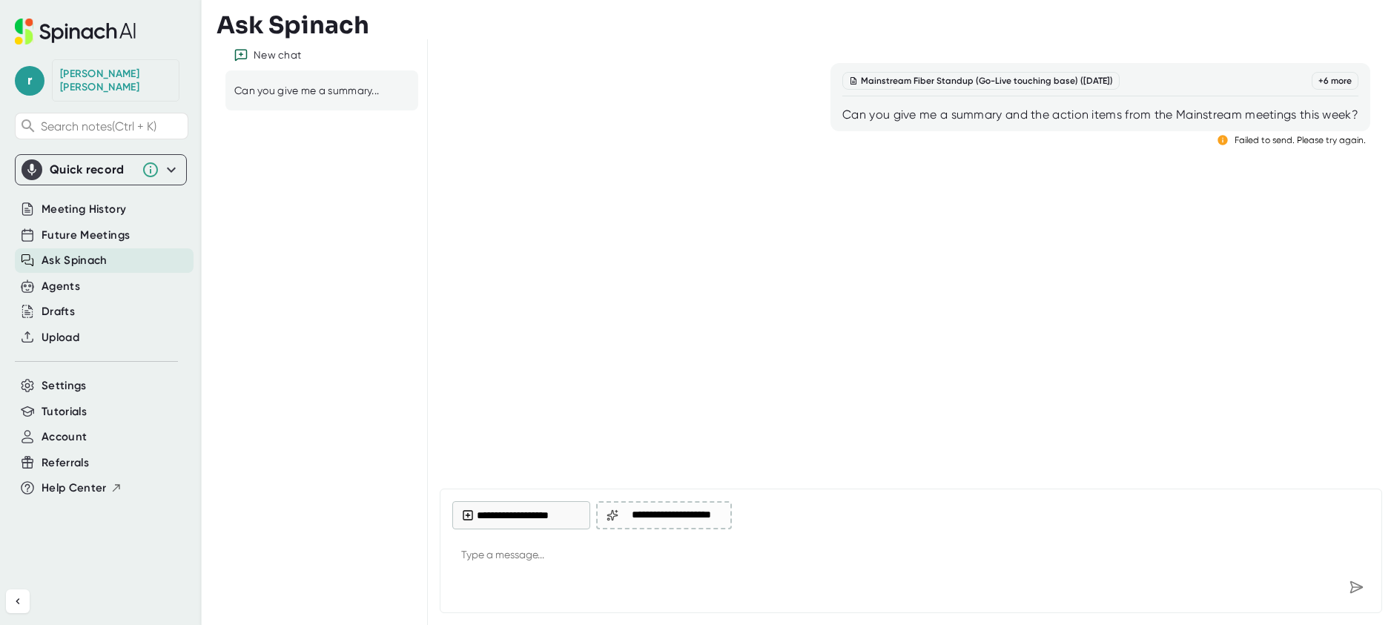
click at [475, 559] on textarea at bounding box center [910, 556] width 917 height 36
paste textarea "Can you give me a summary and the action items from the Mainstream meetings thi…"
type textarea "Can you give me a summary and the action items from the Mainstream meetings thi…"
type textarea "x"
type textarea "Can you give me a summary and the action items from the ainstream meetings this…"
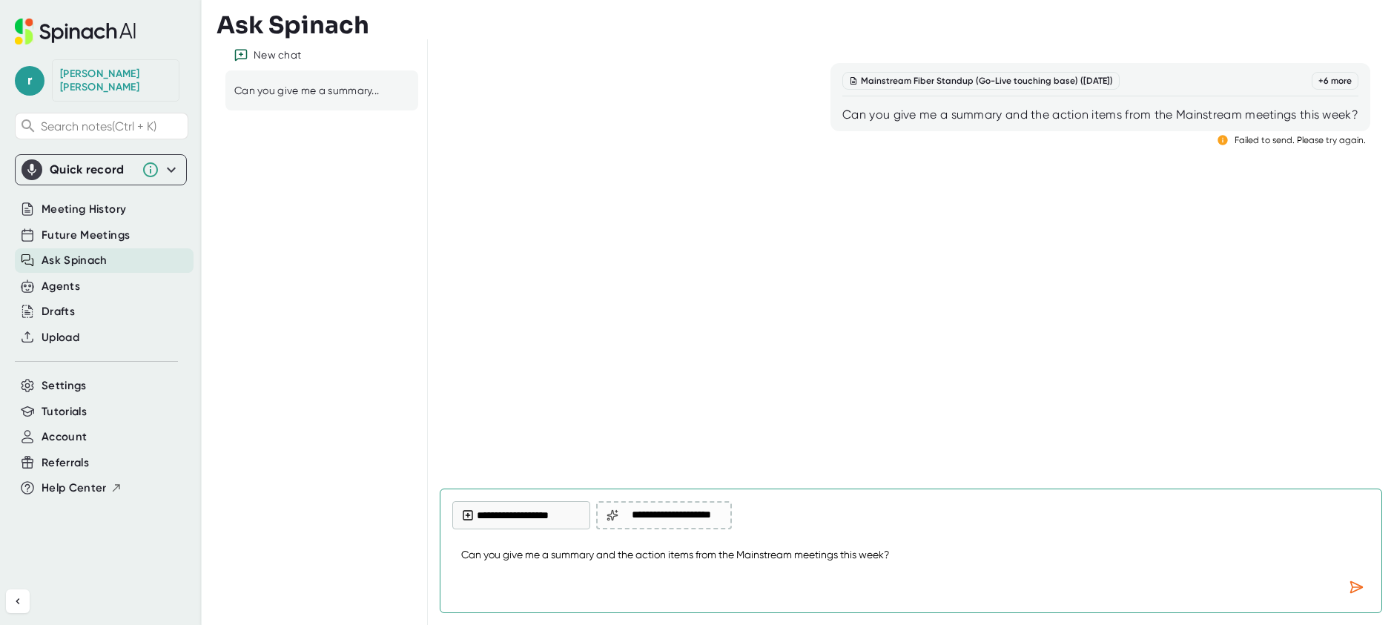
type textarea "x"
type textarea "Can you give me a summary and the action items from the instream meetings this …"
type textarea "x"
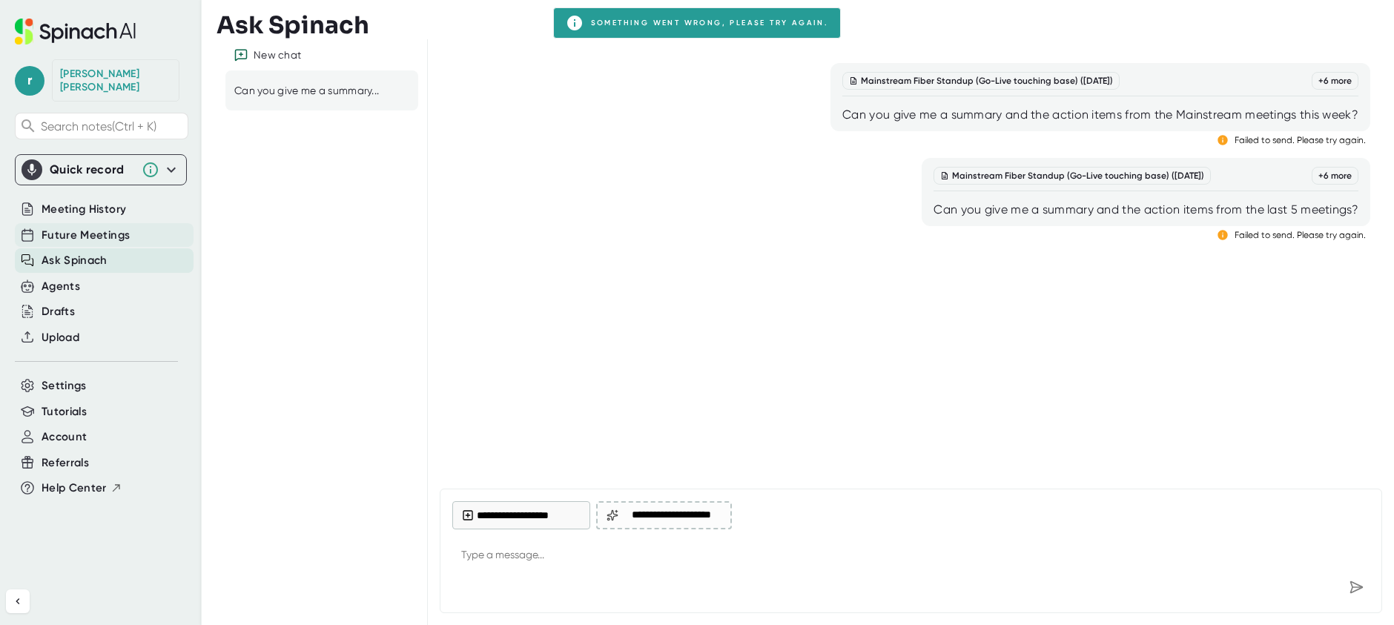
click at [82, 227] on span "Future Meetings" at bounding box center [86, 235] width 88 height 17
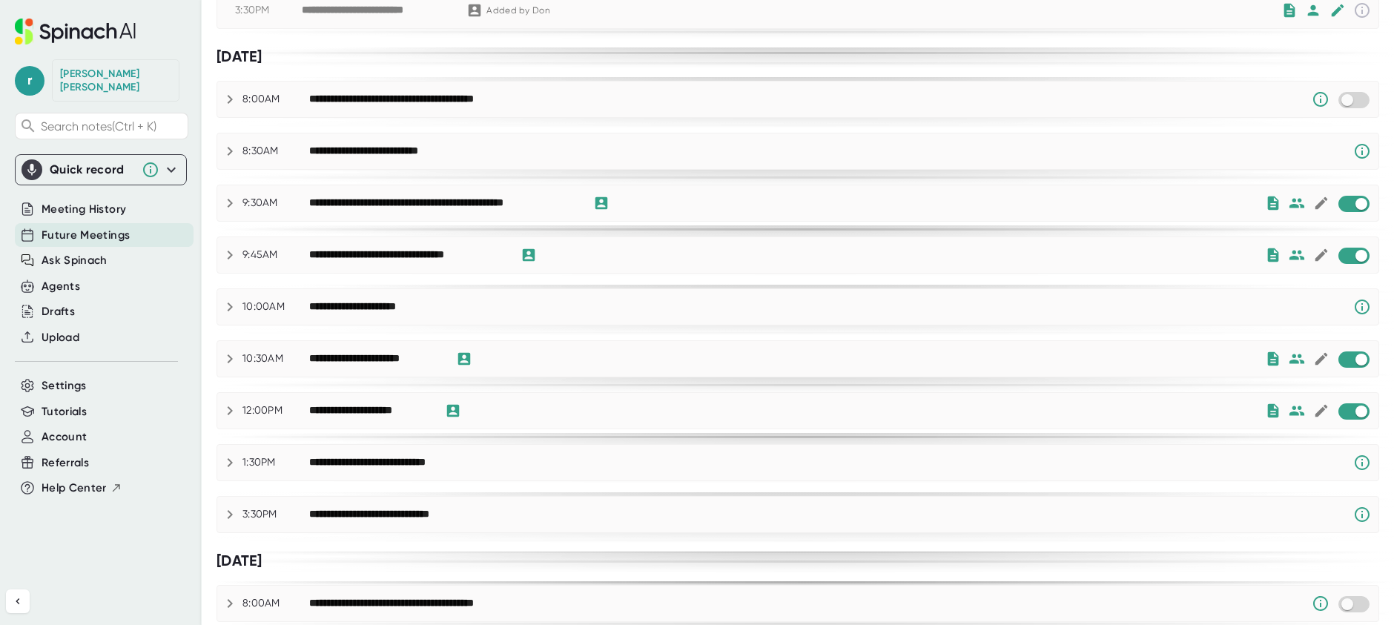
scroll to position [742, 0]
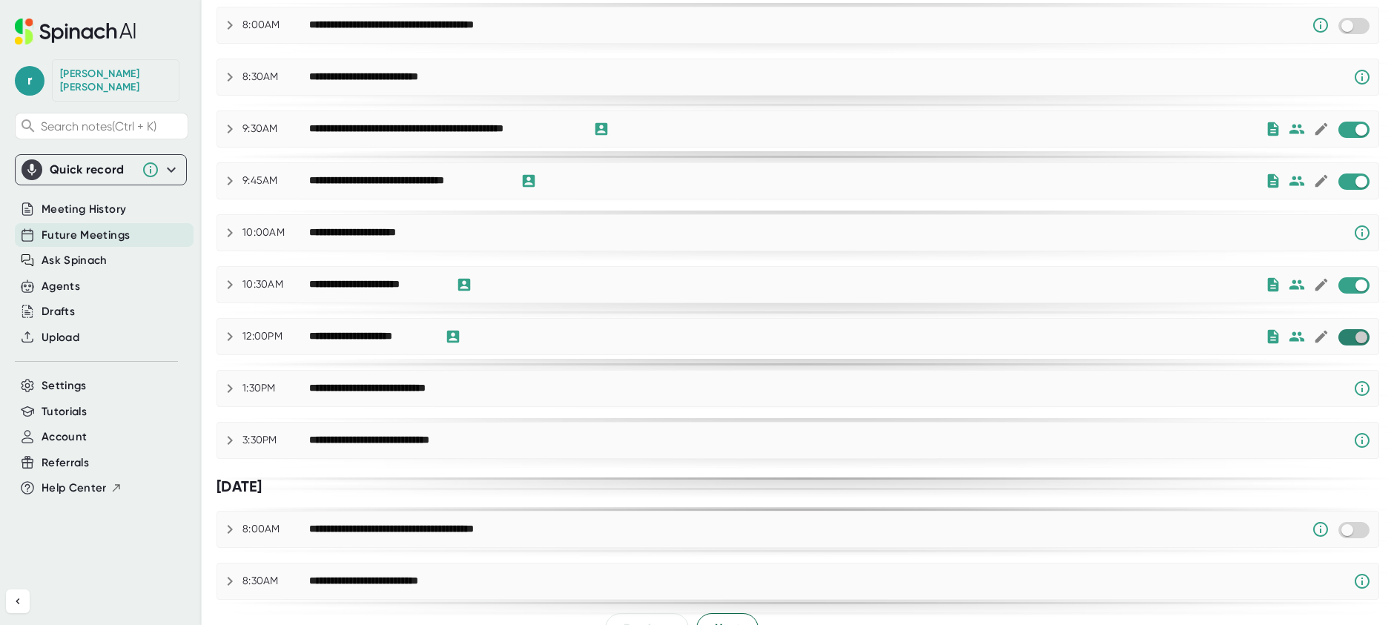
click at [1340, 337] on input "checkbox" at bounding box center [1361, 337] width 42 height 13
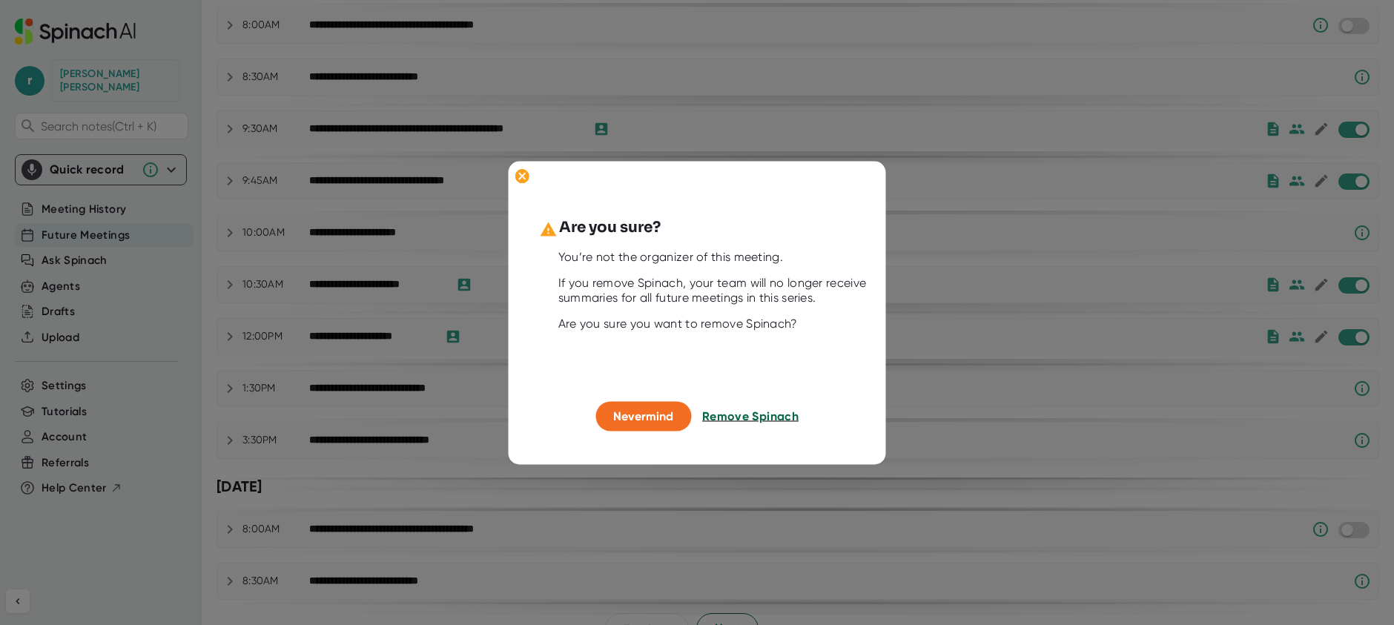
click at [742, 417] on span "Remove Spinach" at bounding box center [750, 416] width 96 height 14
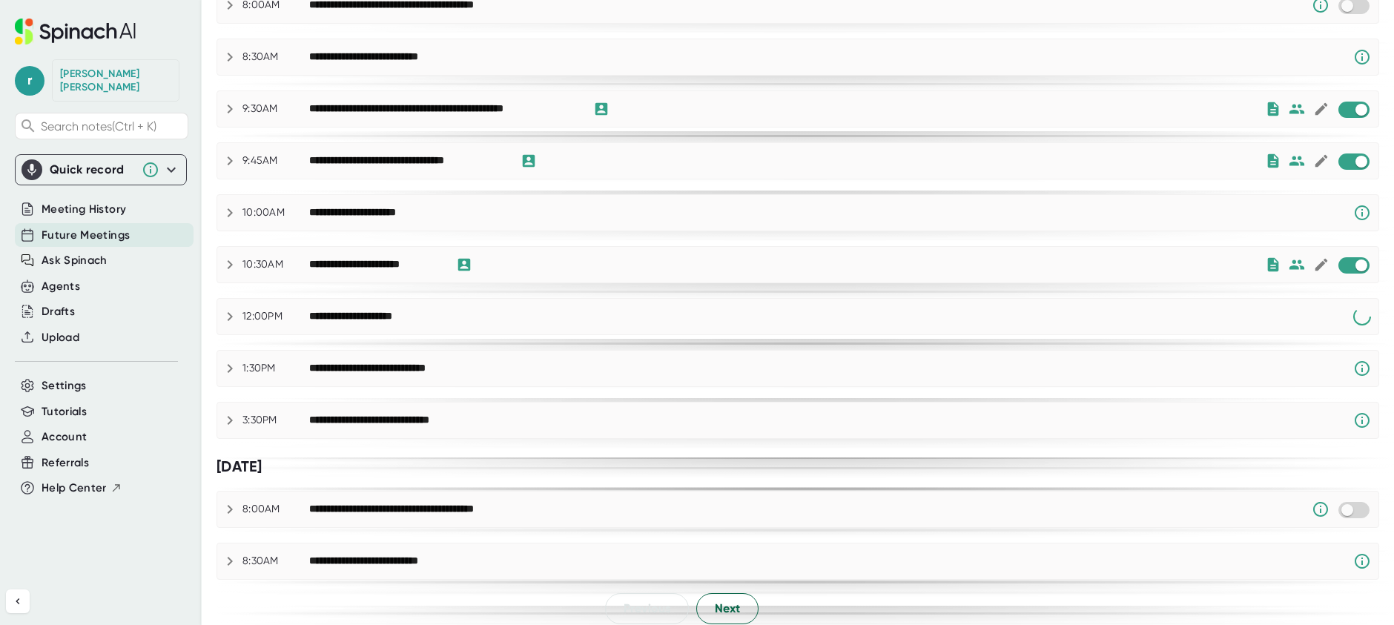
scroll to position [772, 0]
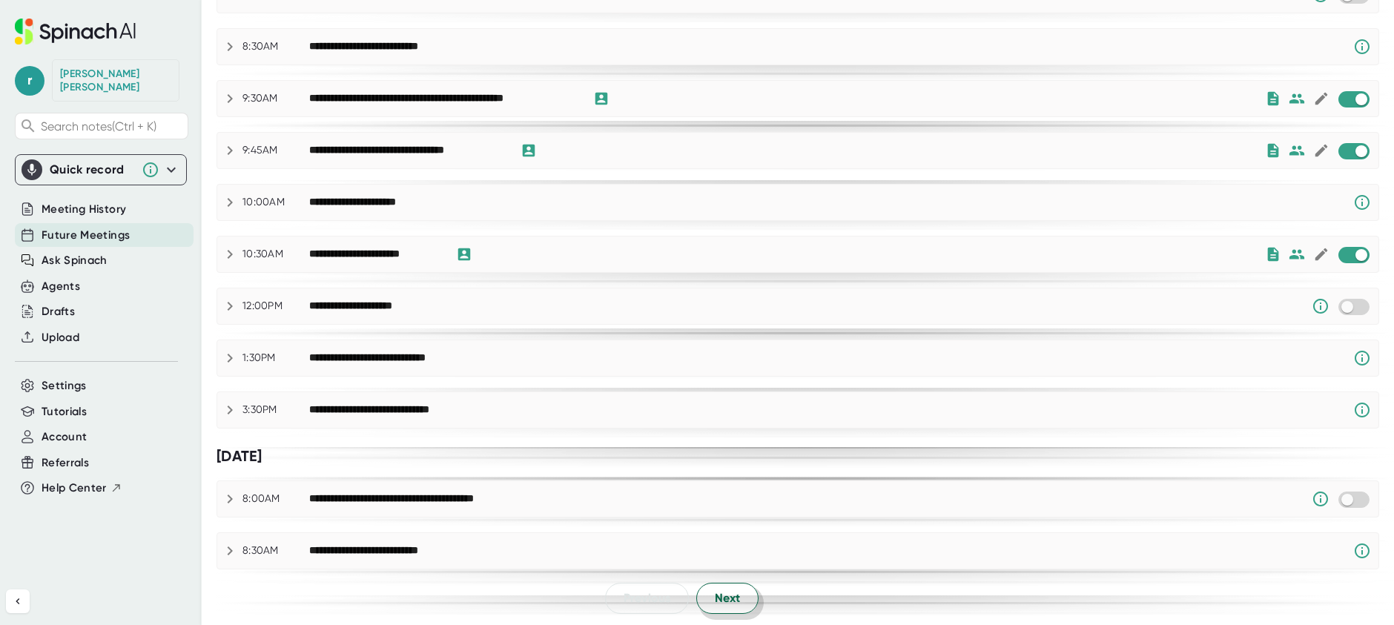
click at [715, 604] on span "Next" at bounding box center [727, 599] width 25 height 18
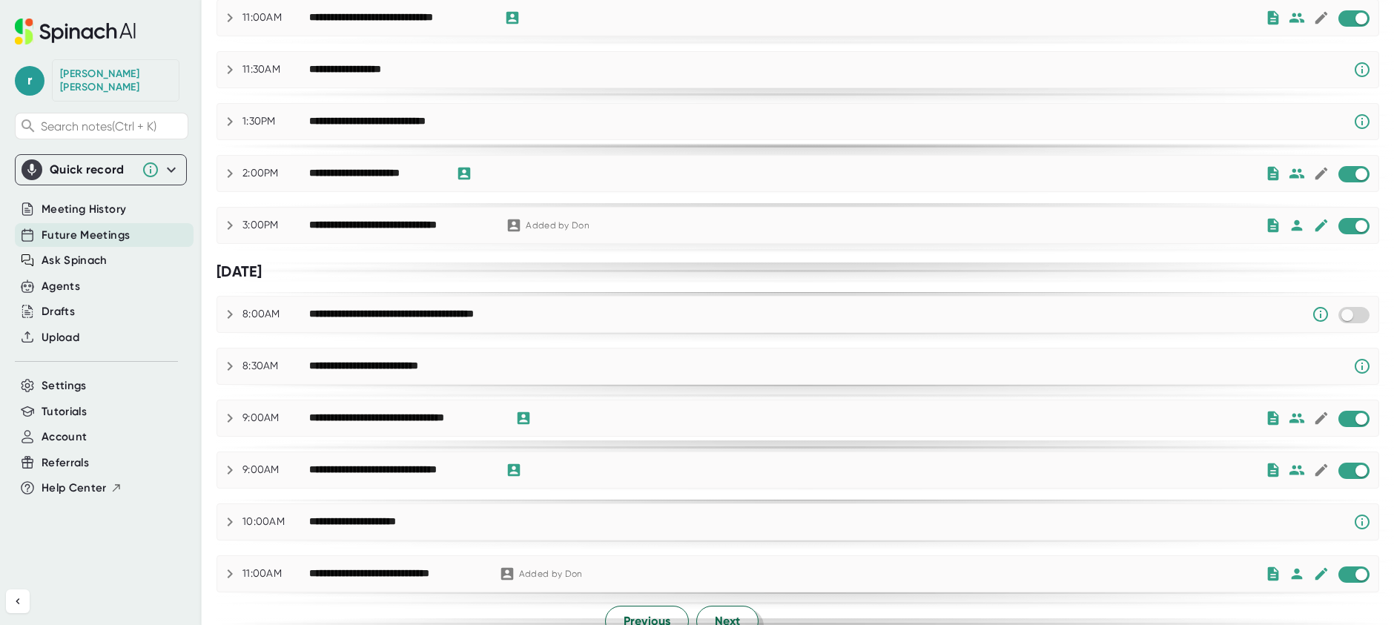
scroll to position [735, 0]
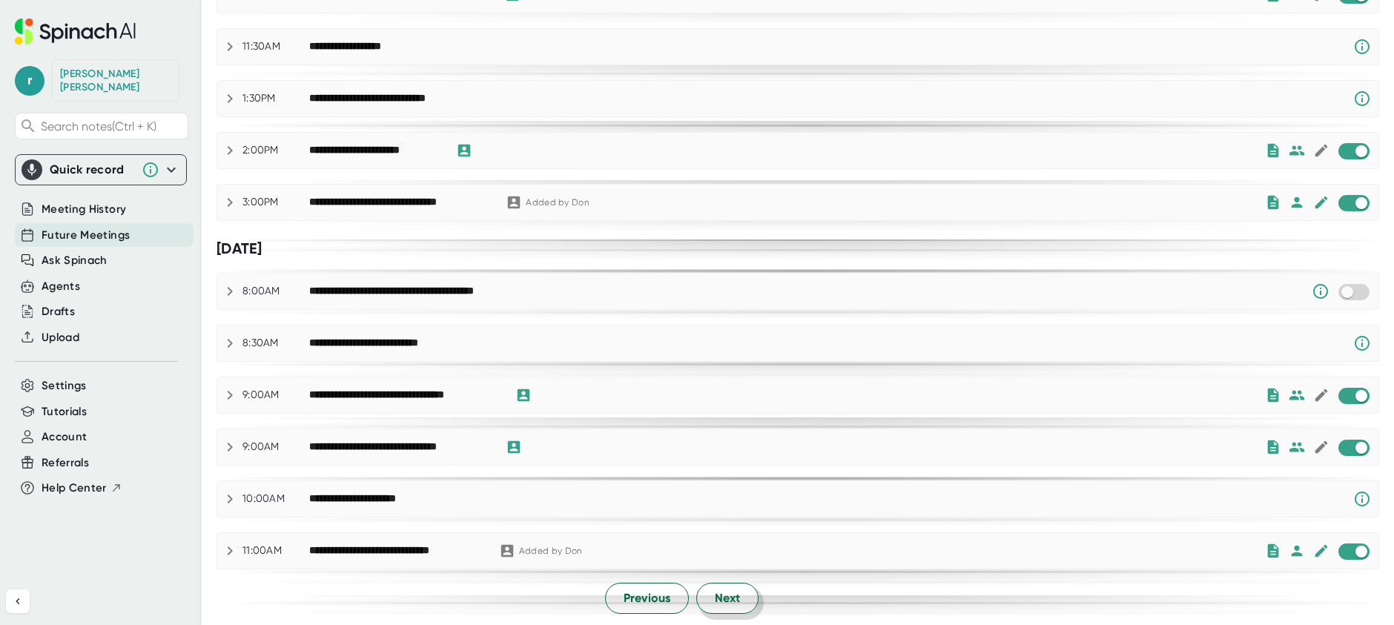
click at [727, 603] on span "Next" at bounding box center [727, 599] width 25 height 18
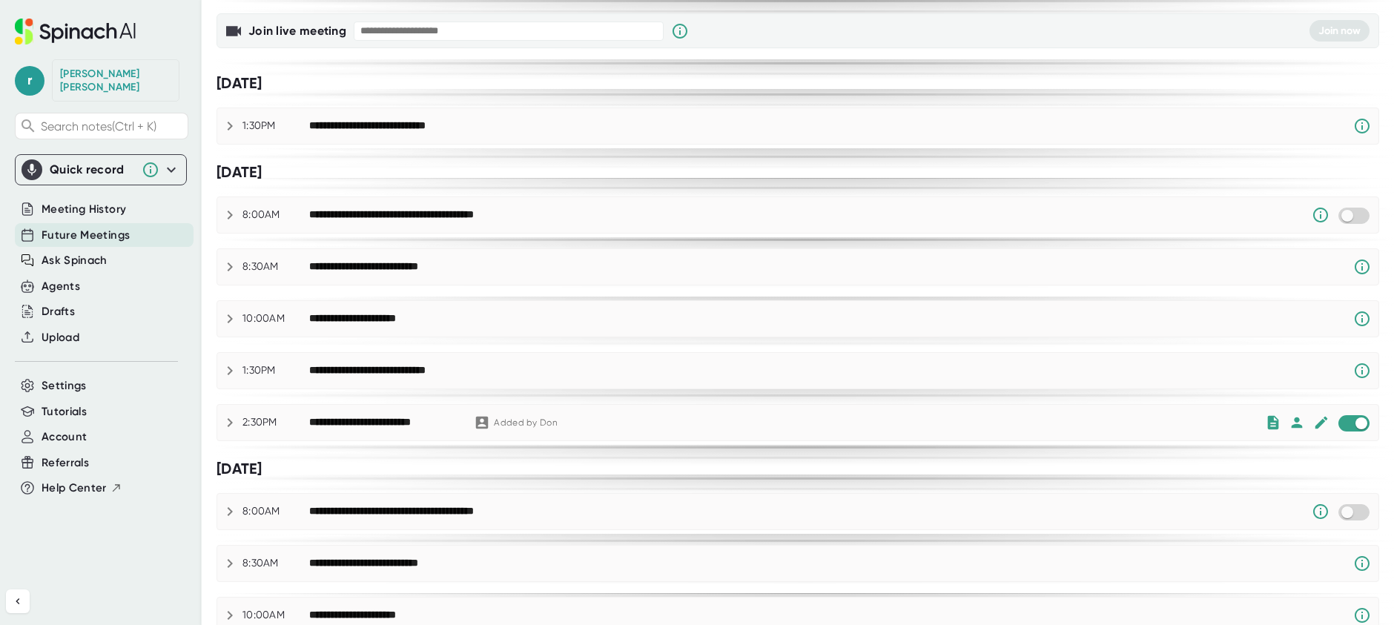
scroll to position [74, 0]
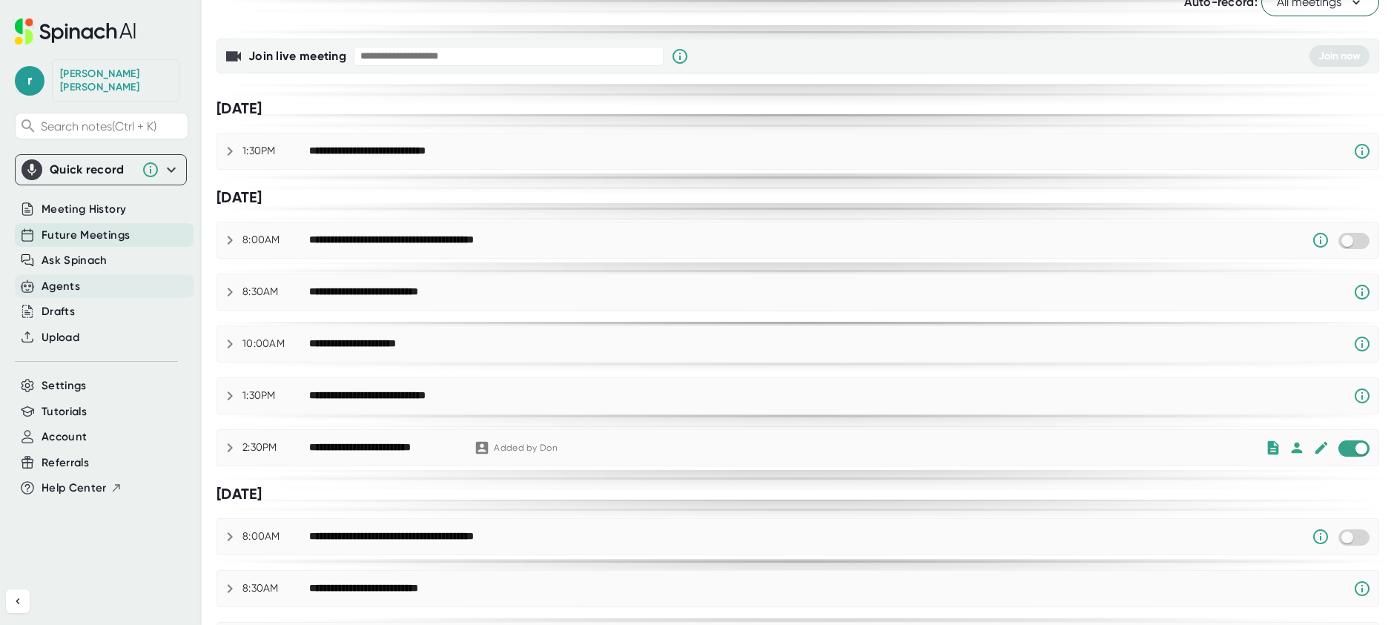
click at [81, 274] on div "Agents" at bounding box center [104, 286] width 179 height 24
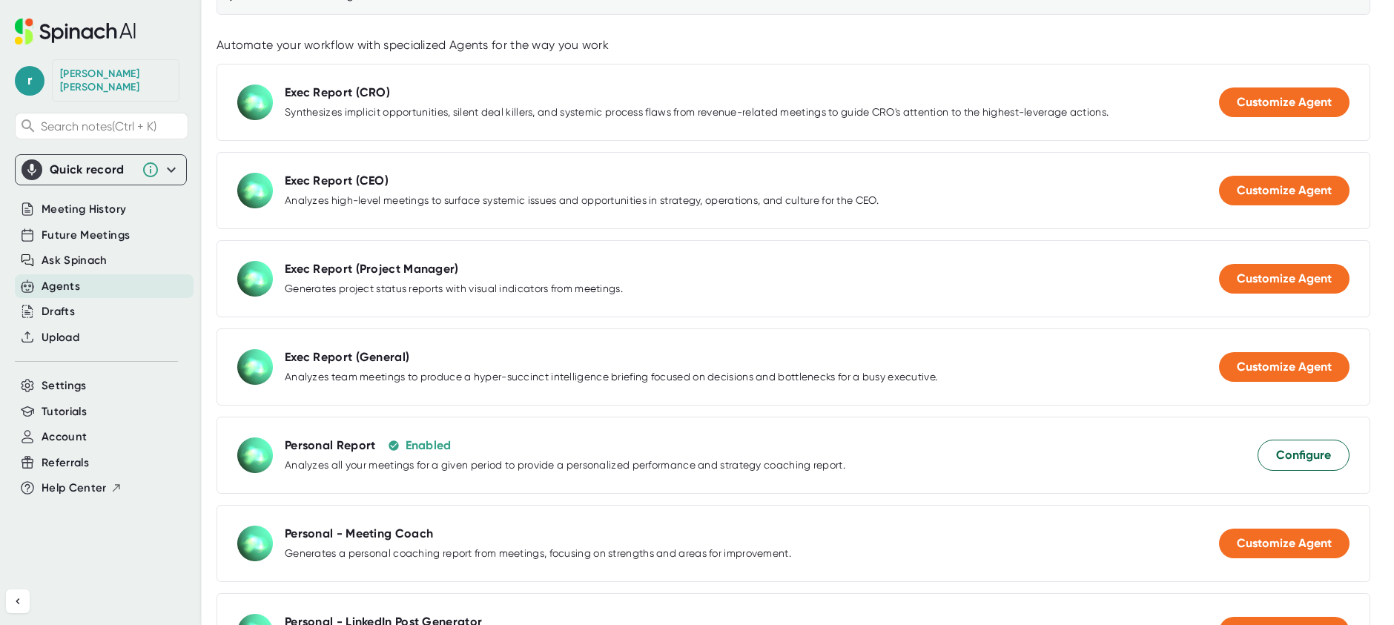
scroll to position [223, 0]
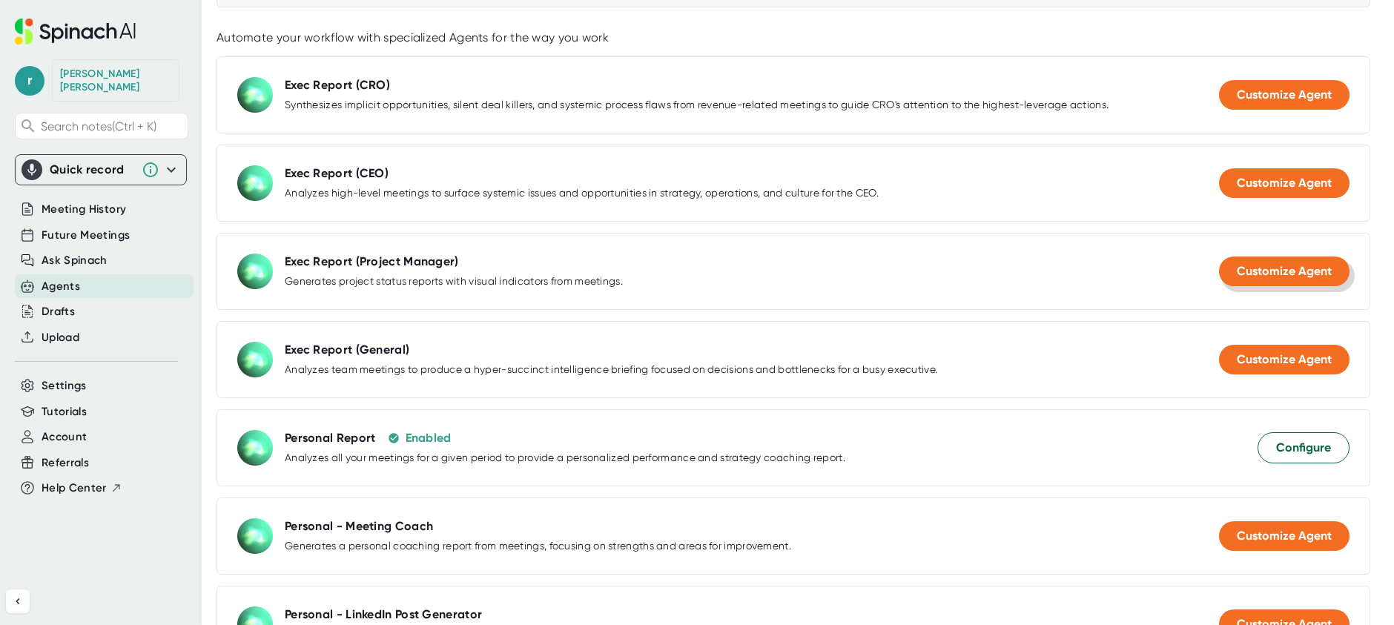
click at [1267, 272] on span "Customize Agent" at bounding box center [1284, 271] width 95 height 14
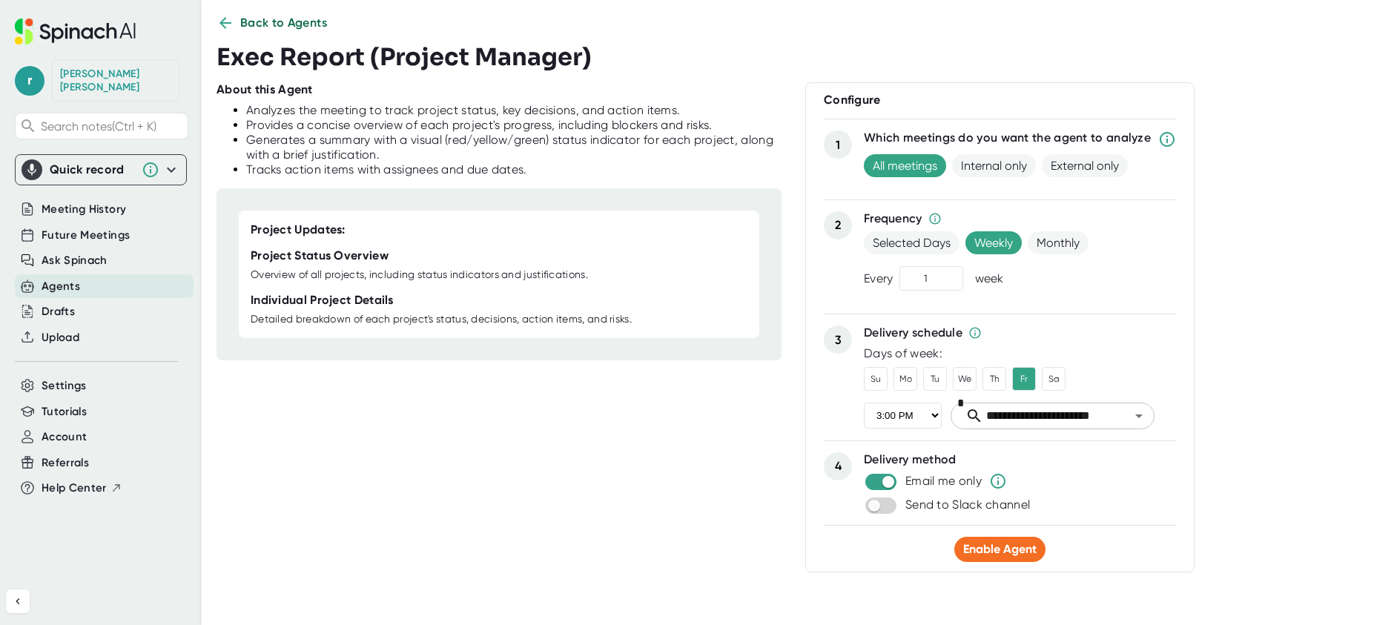
scroll to position [22, 0]
click at [987, 544] on span "Enable Agent" at bounding box center [999, 549] width 73 height 14
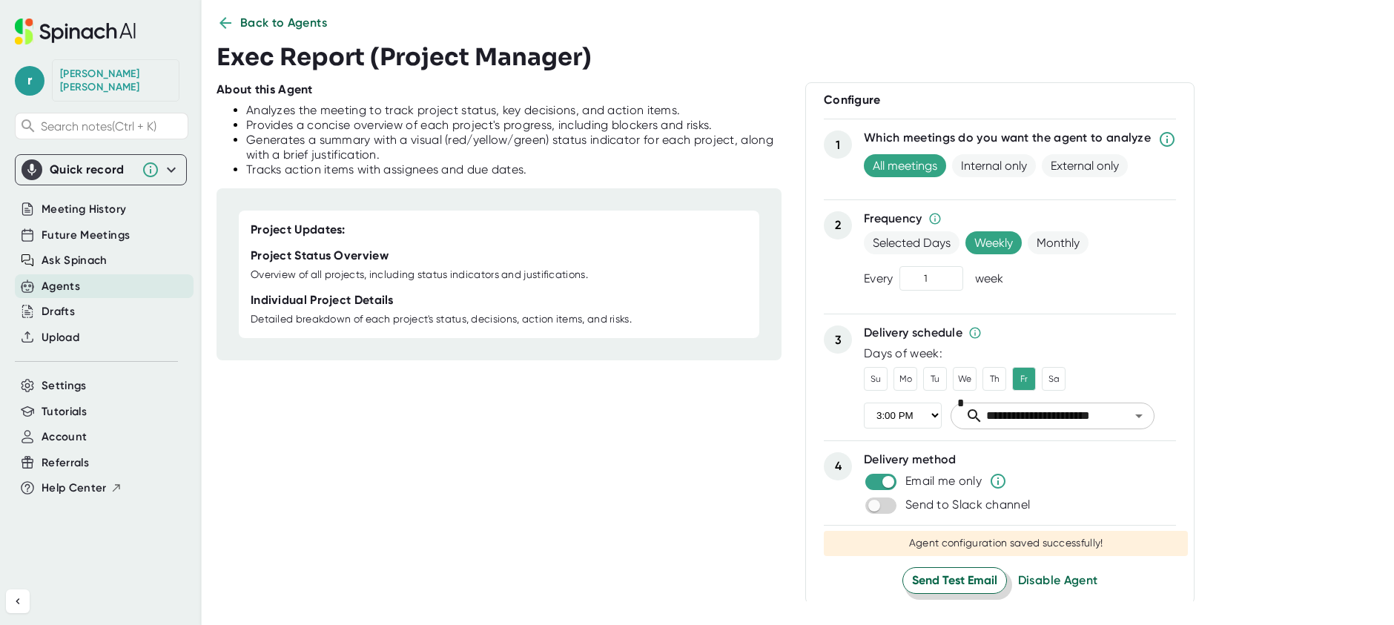
click at [959, 578] on span "Send Test Email" at bounding box center [954, 581] width 85 height 18
